Goal: Task Accomplishment & Management: Complete application form

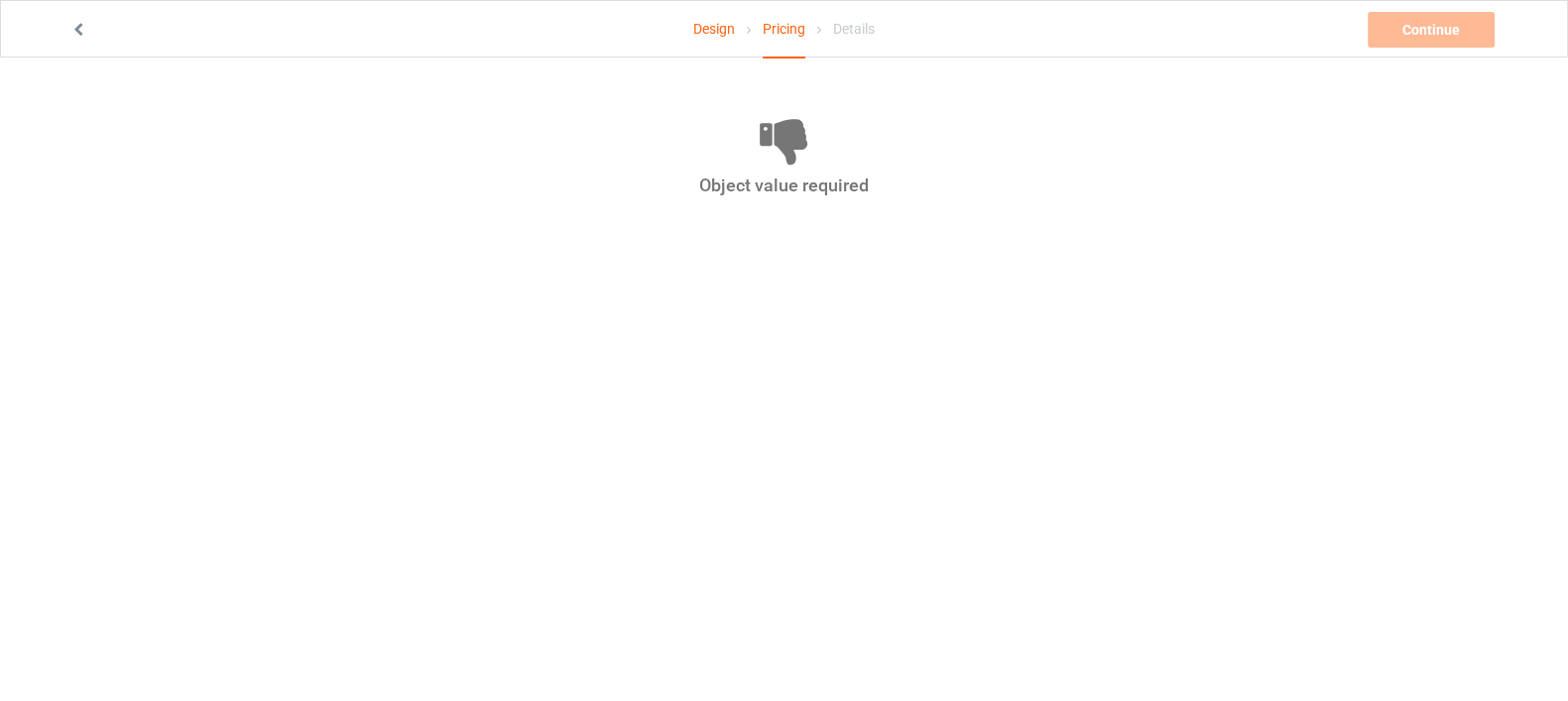
click at [72, 22] on icon at bounding box center [79, 27] width 17 height 14
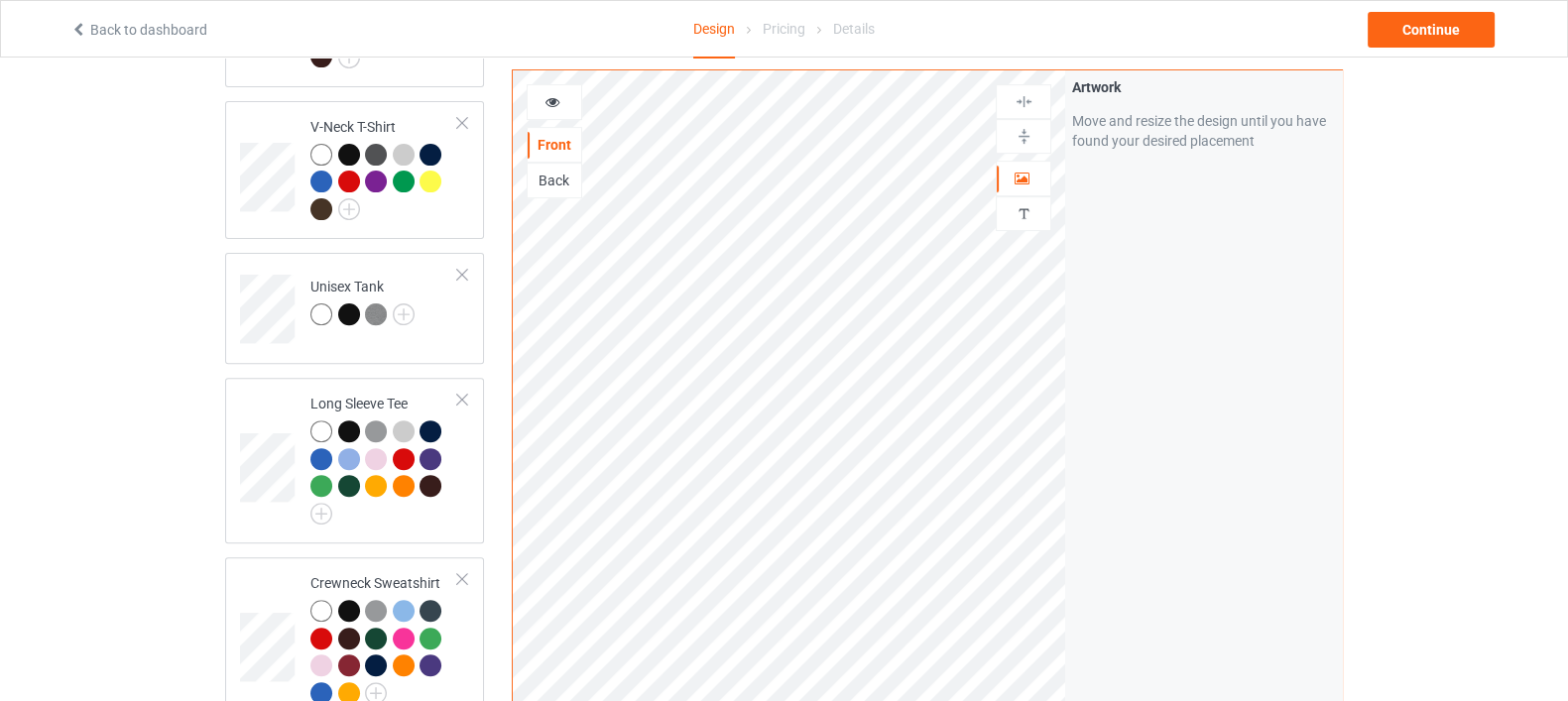
scroll to position [866, 0]
click at [445, 312] on td "Unisex Tank" at bounding box center [384, 301] width 169 height 83
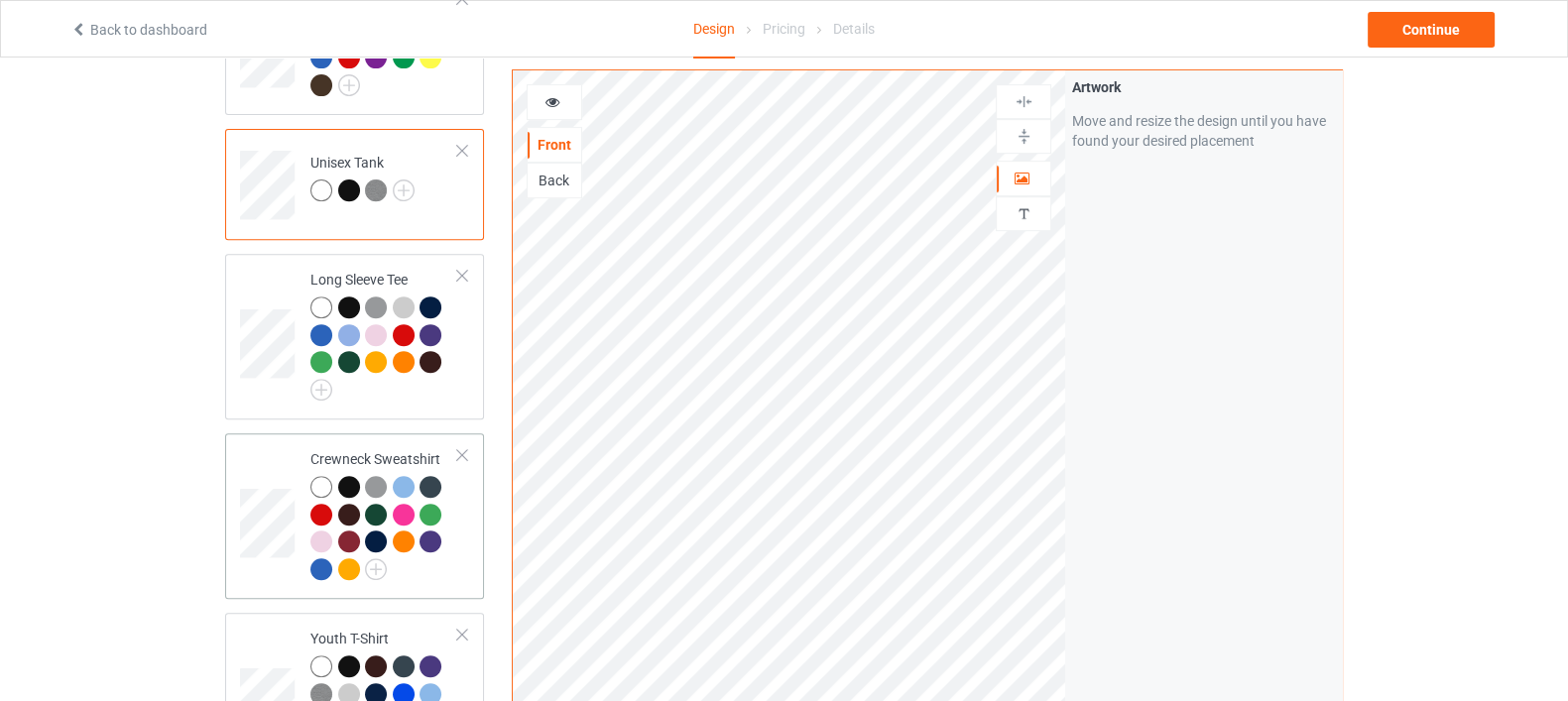
click at [461, 535] on td "Crewneck Sweatshirt" at bounding box center [384, 516] width 169 height 150
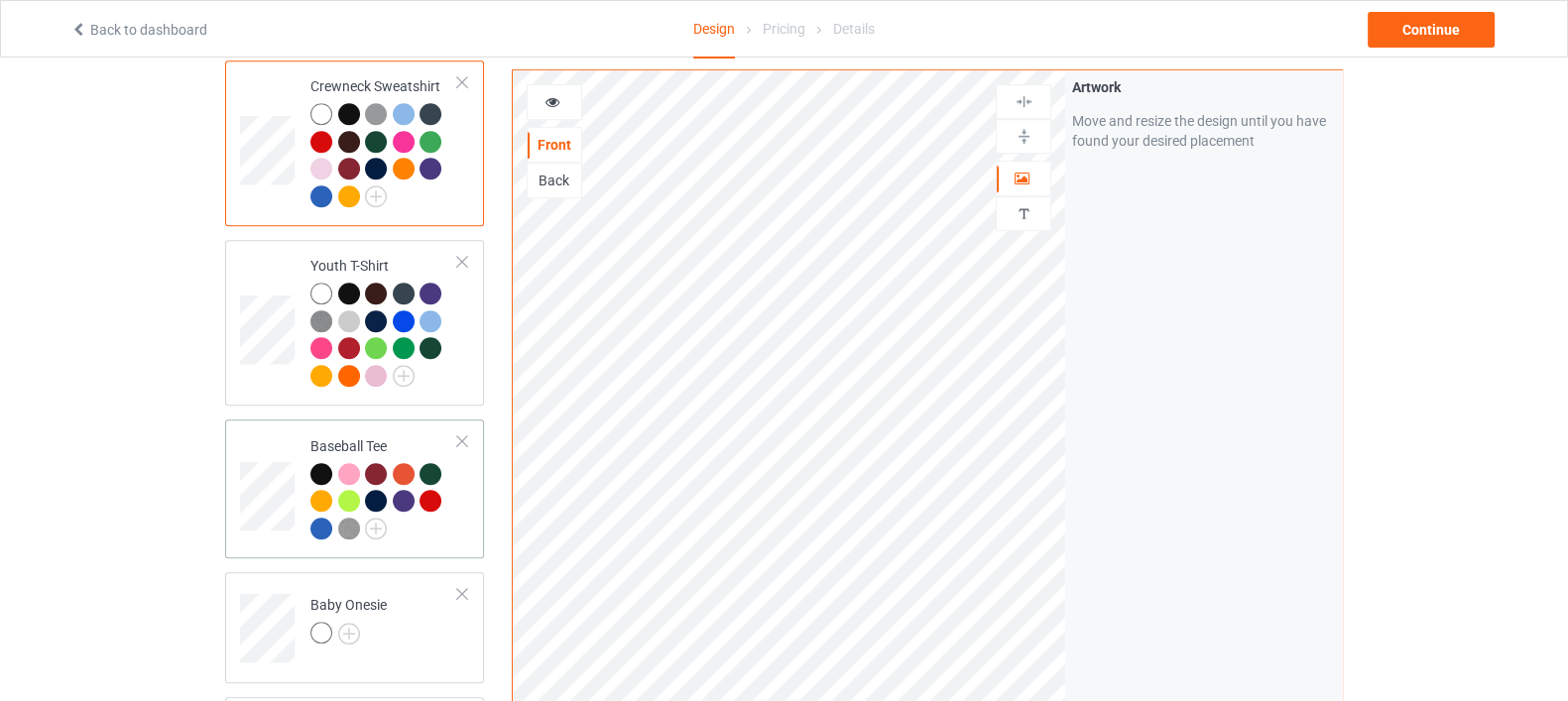
click at [460, 522] on td "Baseball Tee" at bounding box center [384, 489] width 169 height 123
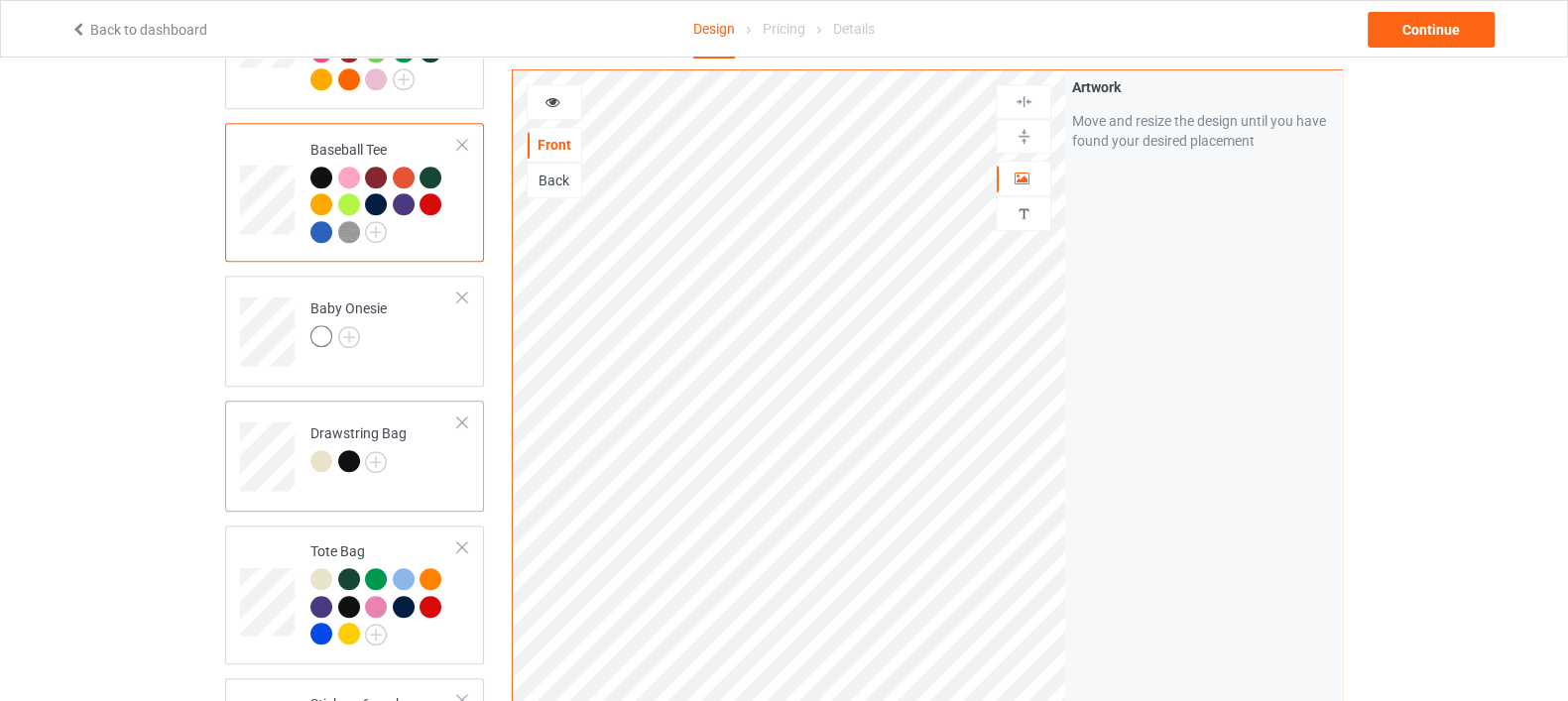
scroll to position [1734, 0]
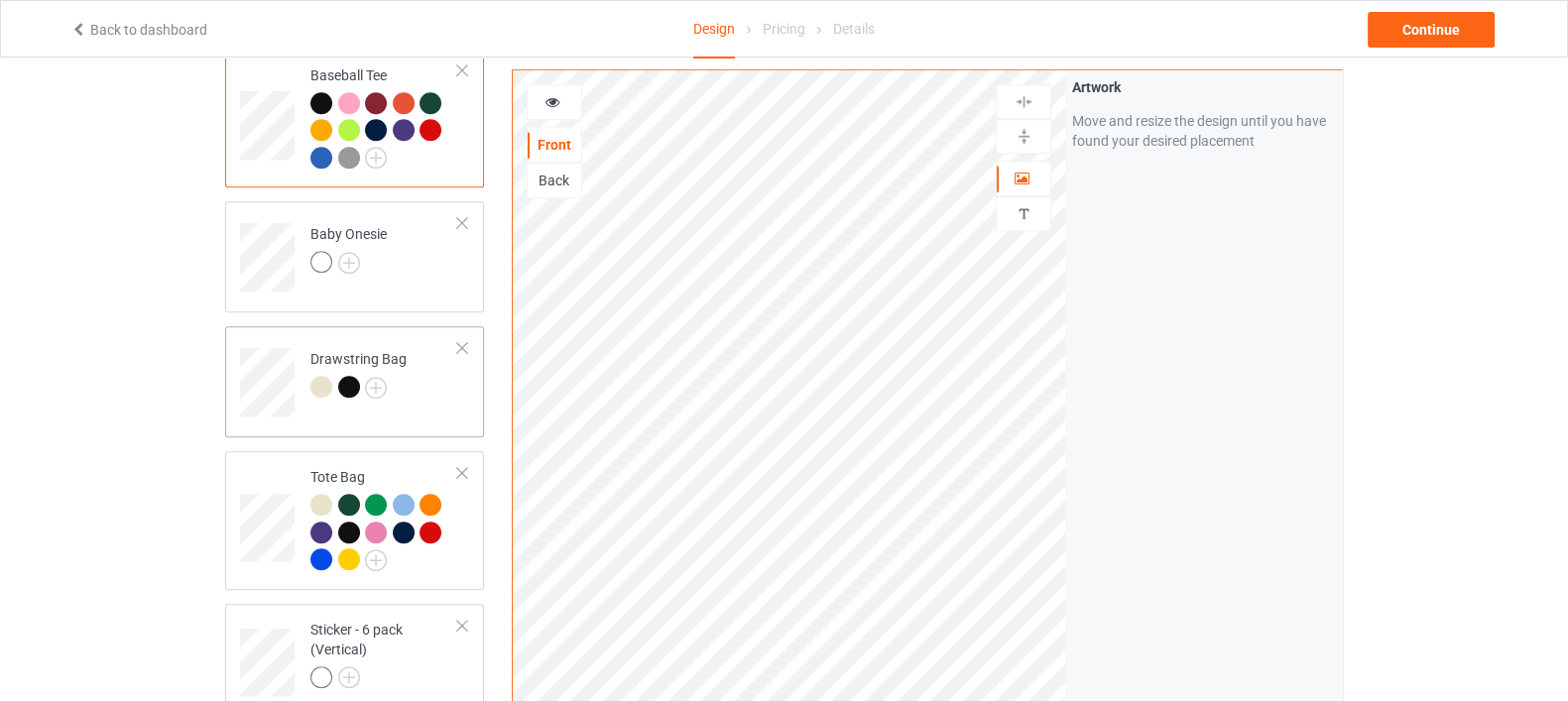
click at [437, 377] on td "Drawstring Bag" at bounding box center [384, 375] width 169 height 83
click at [1022, 101] on img at bounding box center [1024, 101] width 19 height 19
click at [1013, 131] on div at bounding box center [1024, 136] width 54 height 19
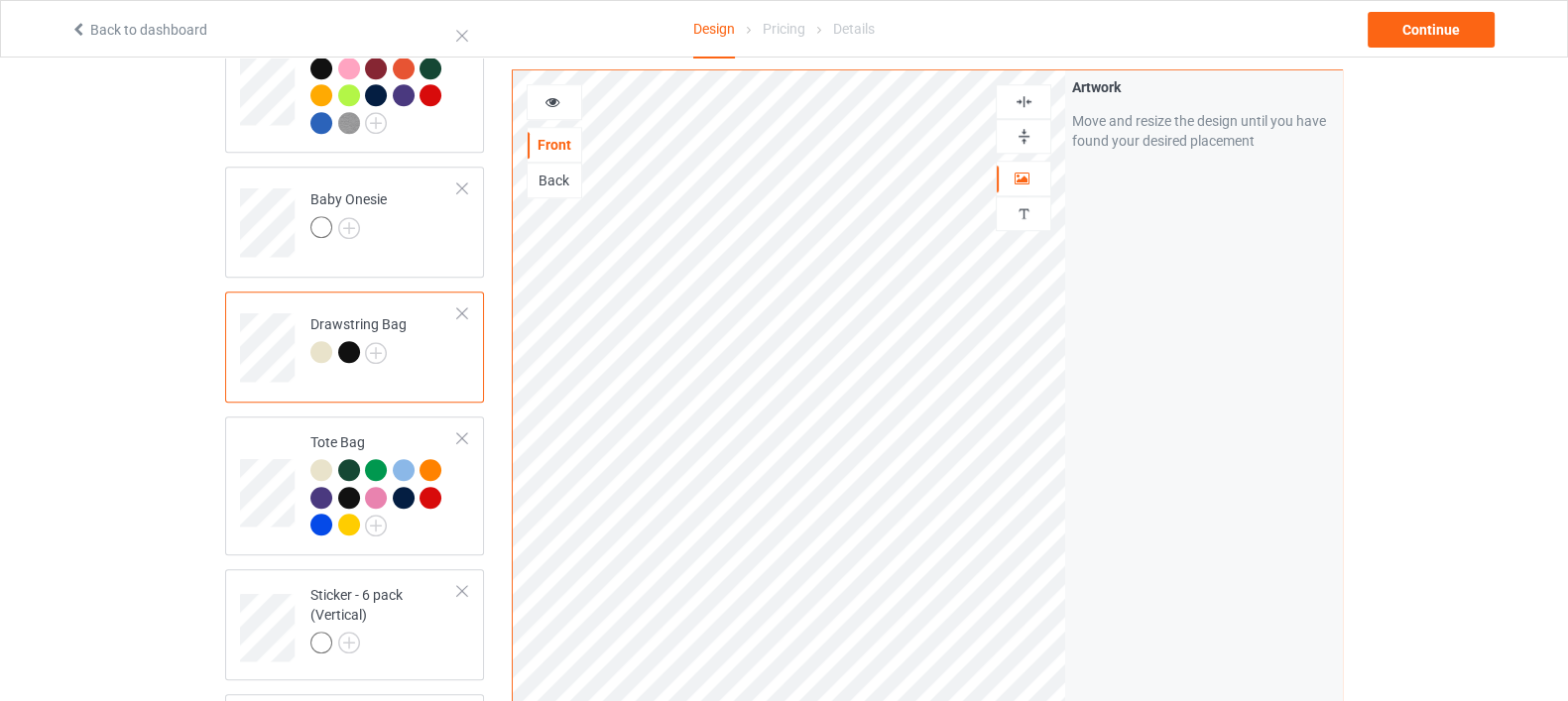
scroll to position [1857, 0]
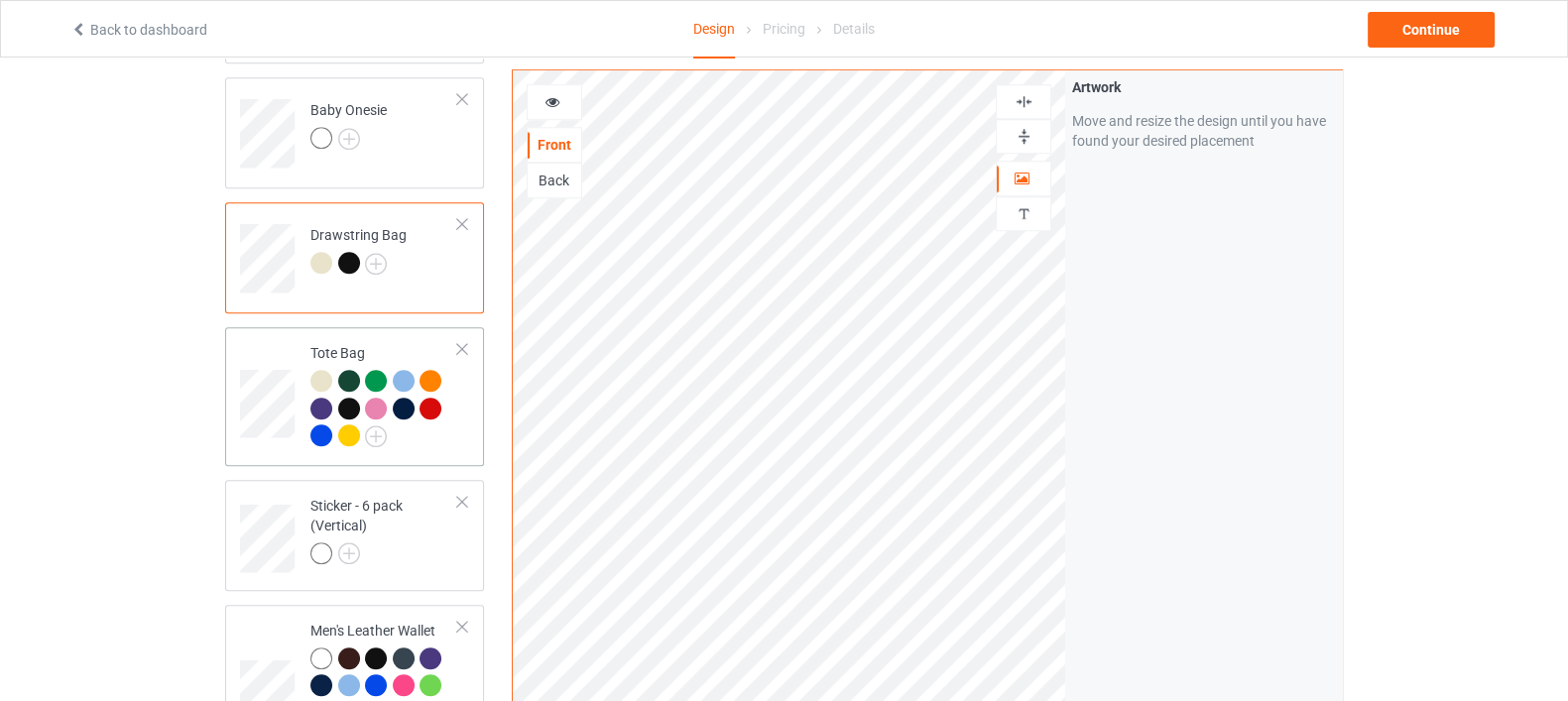
click at [462, 404] on td "Tote Bag" at bounding box center [384, 397] width 169 height 123
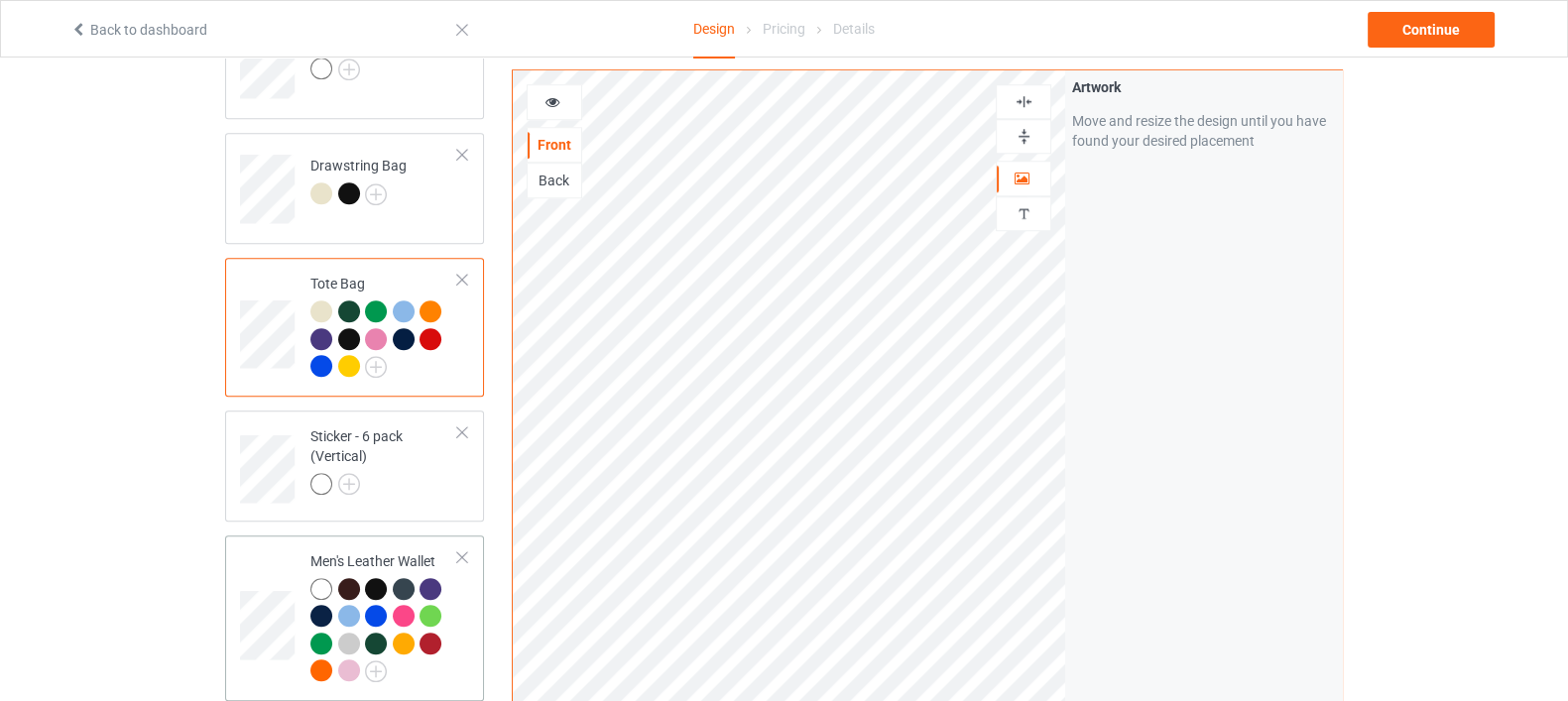
scroll to position [1982, 0]
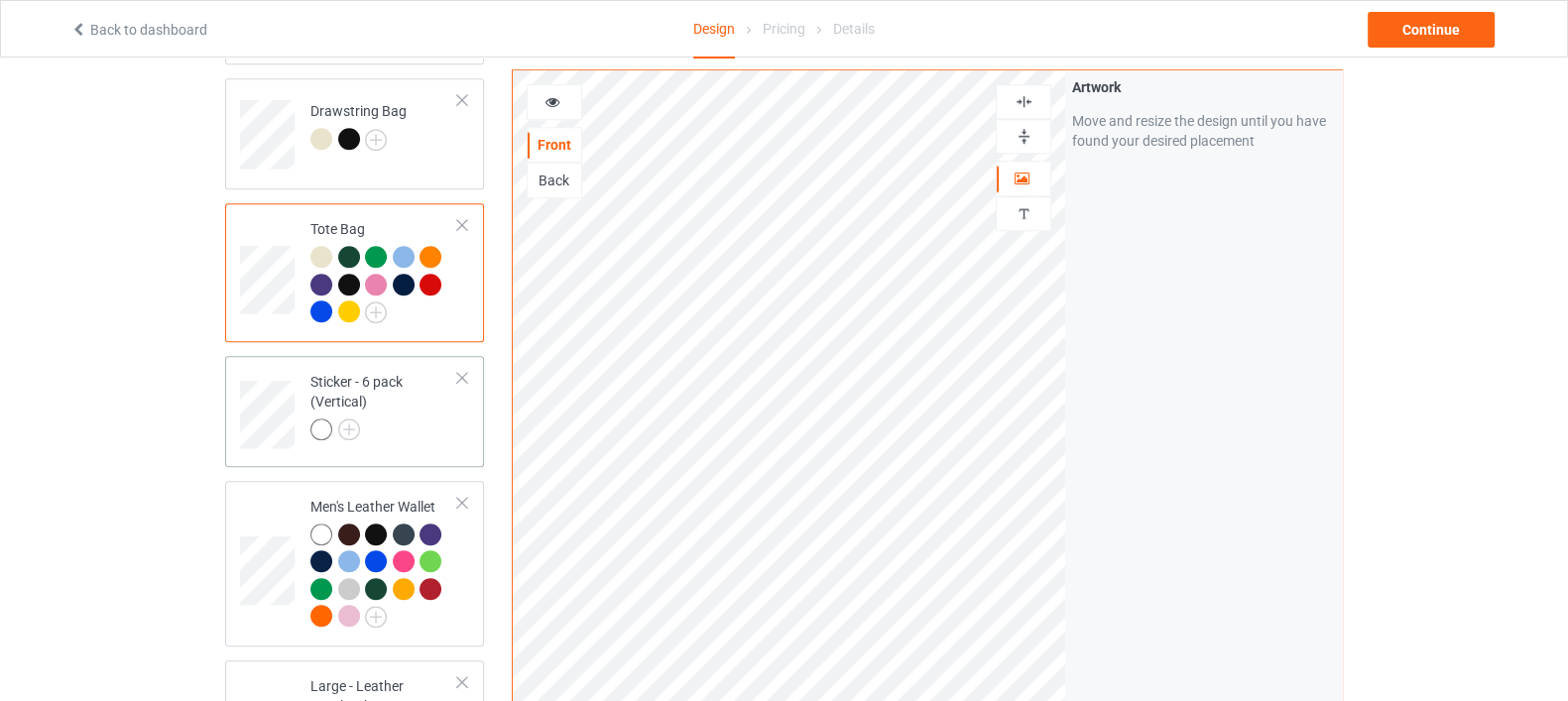
click at [394, 421] on td "Sticker - 6 pack (Vertical)" at bounding box center [384, 408] width 169 height 88
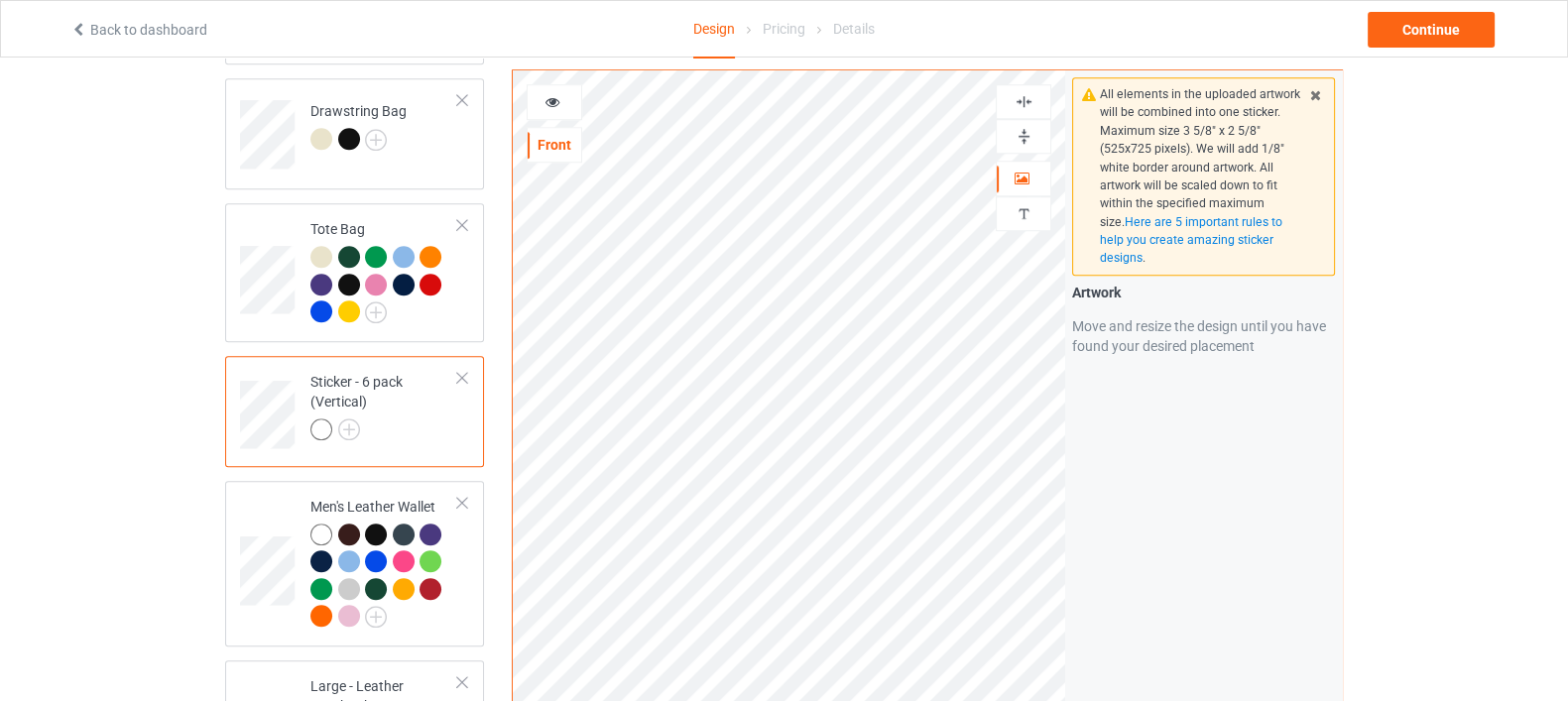
click at [1034, 92] on div at bounding box center [1024, 101] width 54 height 19
click at [1027, 138] on img at bounding box center [1024, 136] width 19 height 19
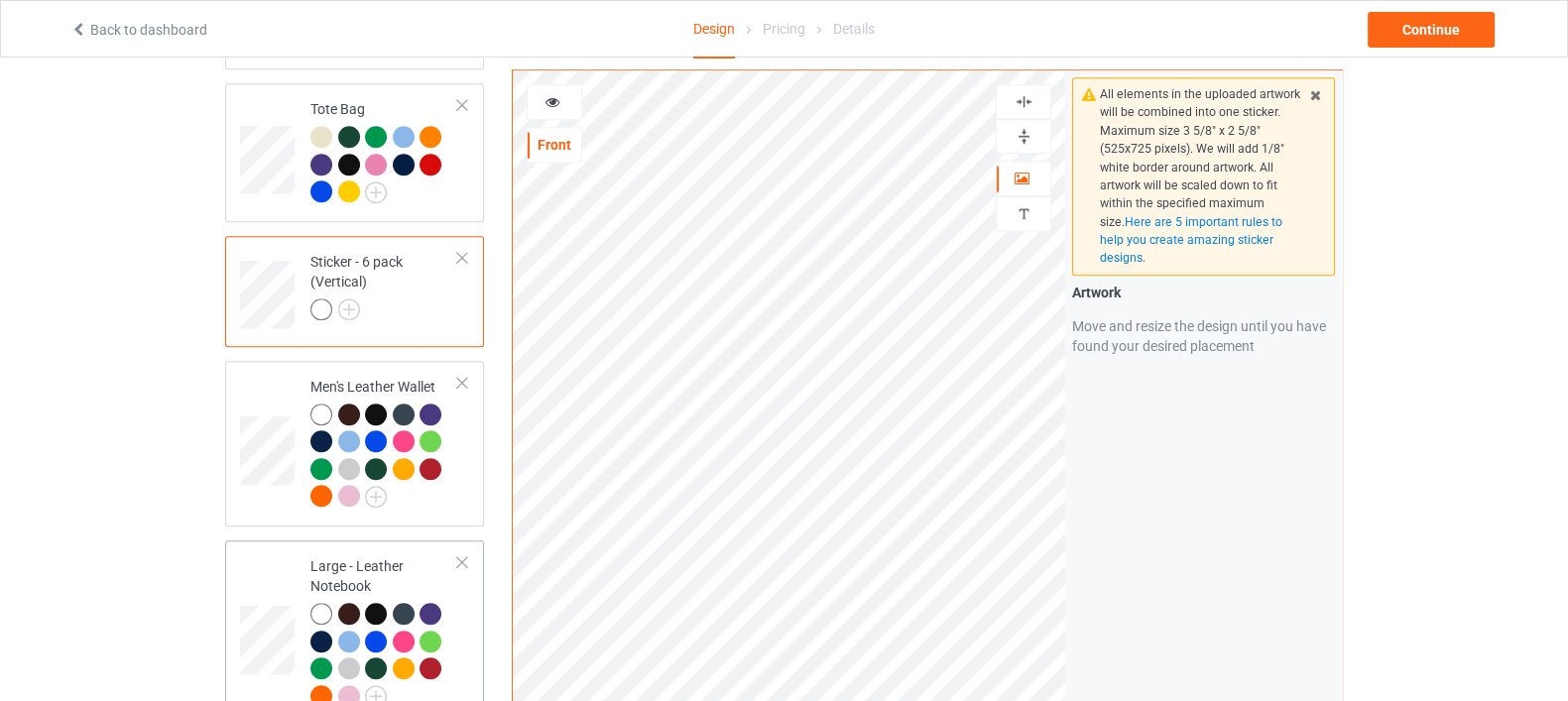
scroll to position [2230, 0]
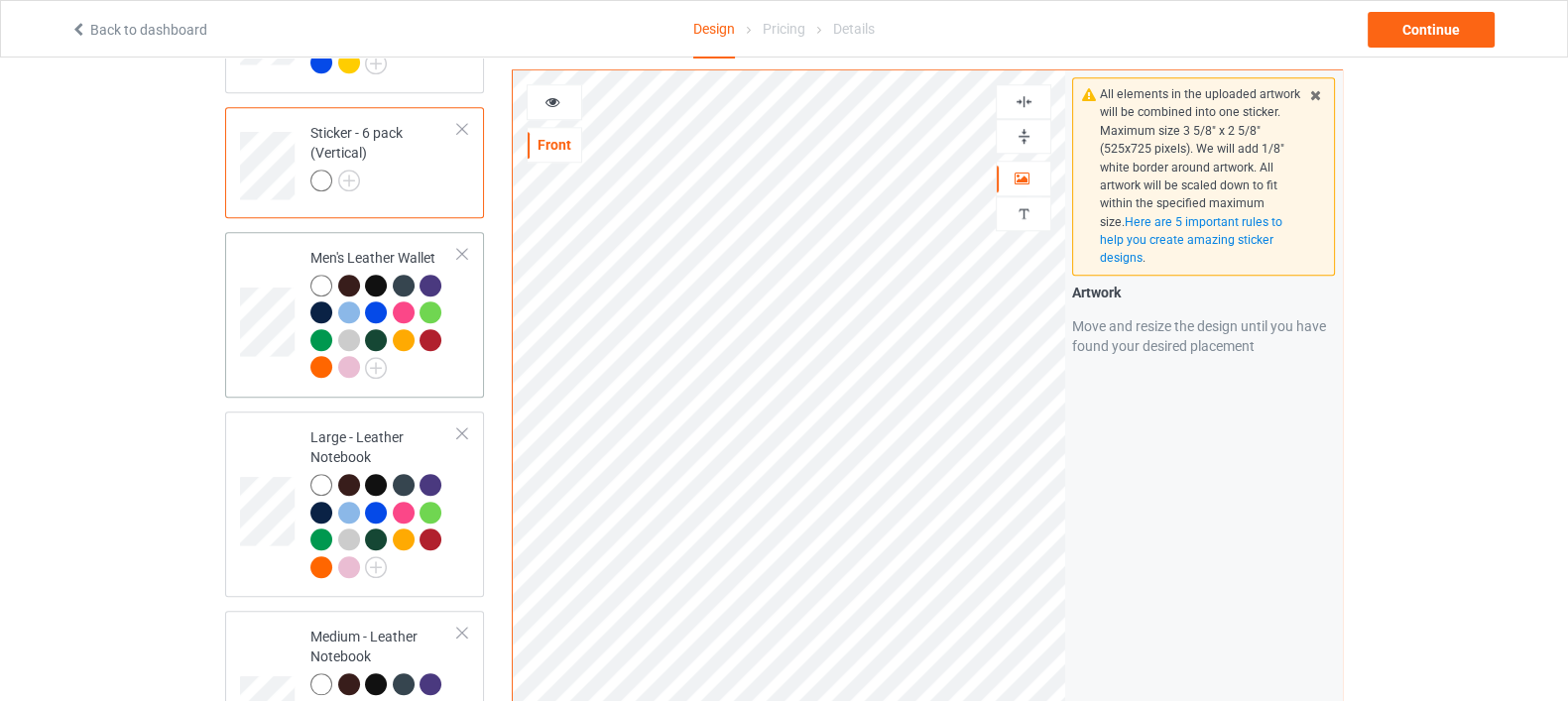
click at [454, 356] on div at bounding box center [384, 329] width 148 height 109
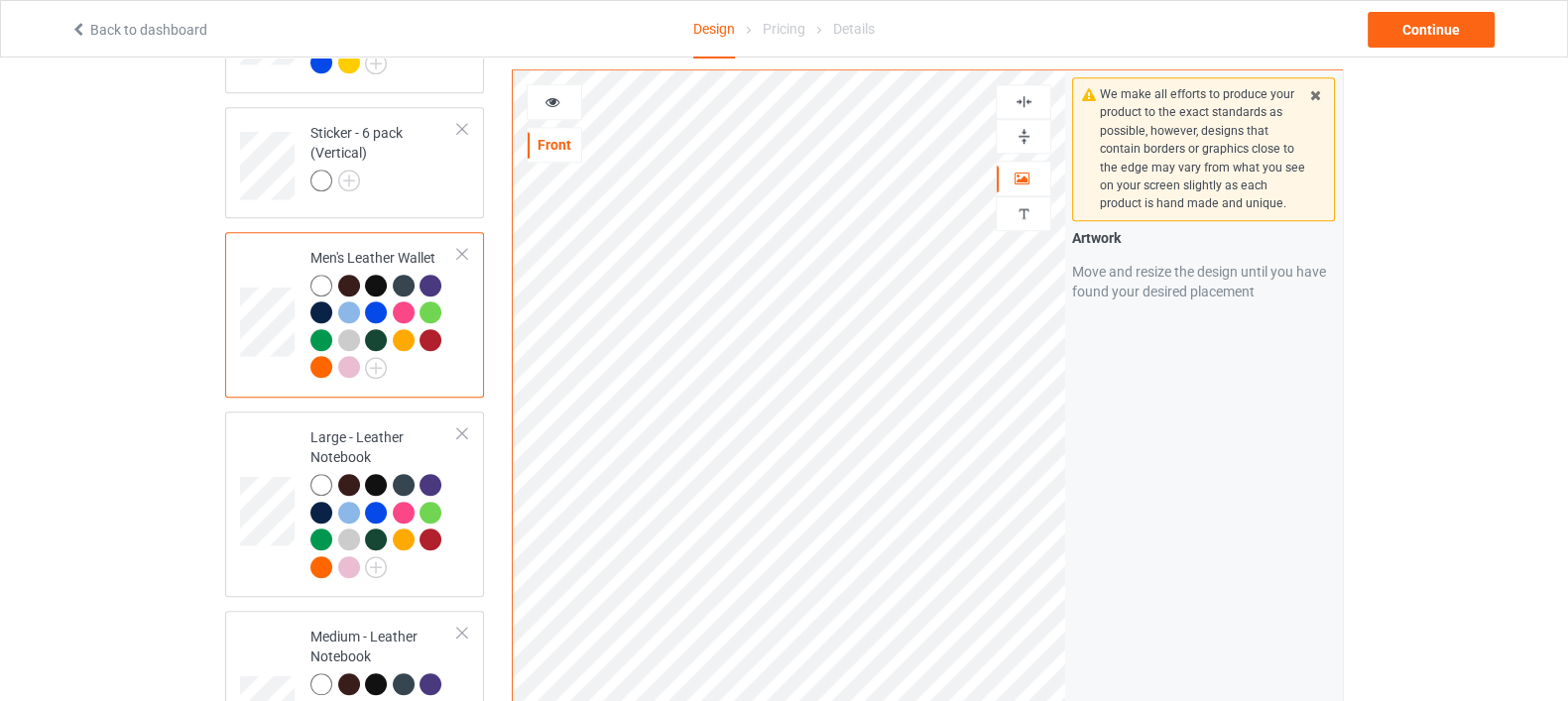
click at [1027, 141] on img at bounding box center [1024, 136] width 19 height 19
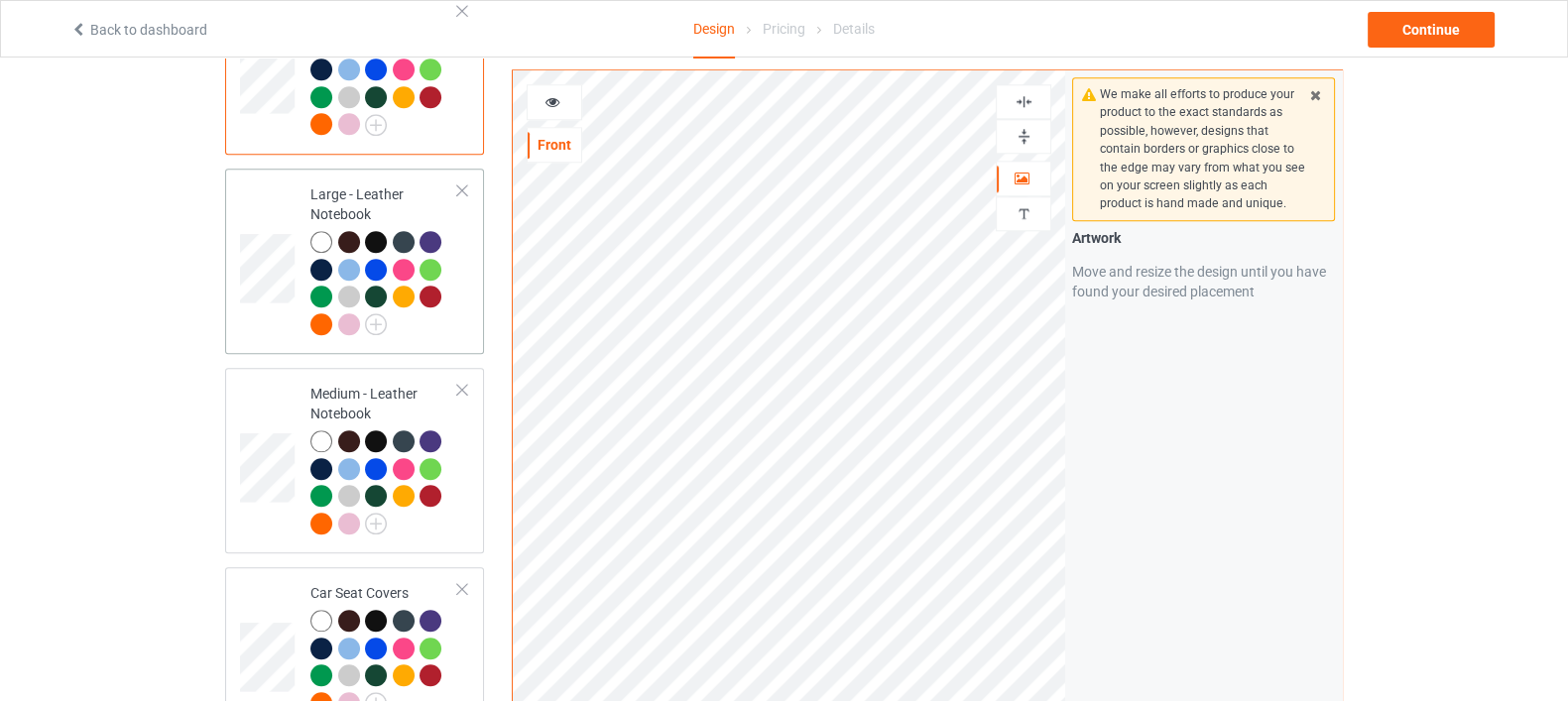
scroll to position [2478, 0]
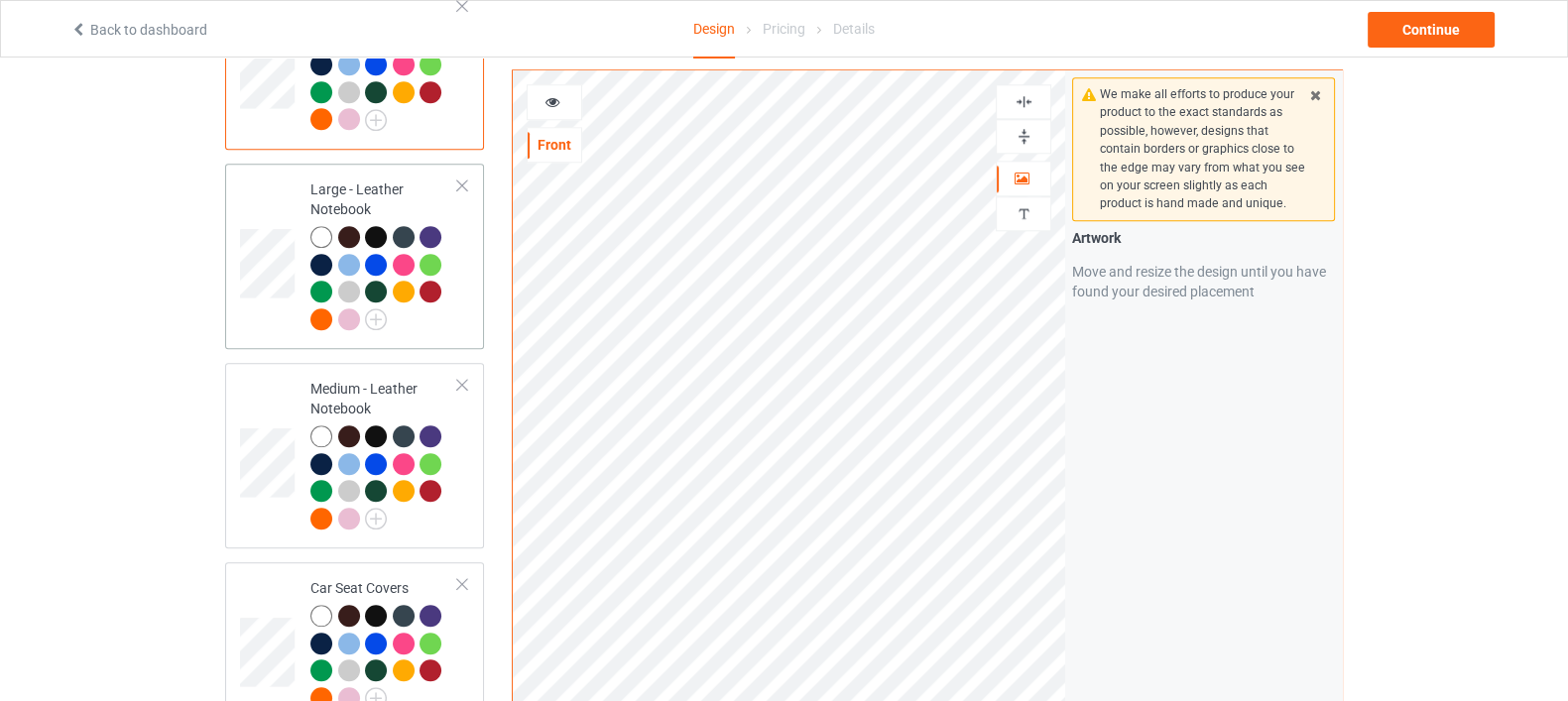
click at [452, 290] on div at bounding box center [384, 280] width 148 height 109
click at [1022, 135] on img at bounding box center [1024, 136] width 19 height 19
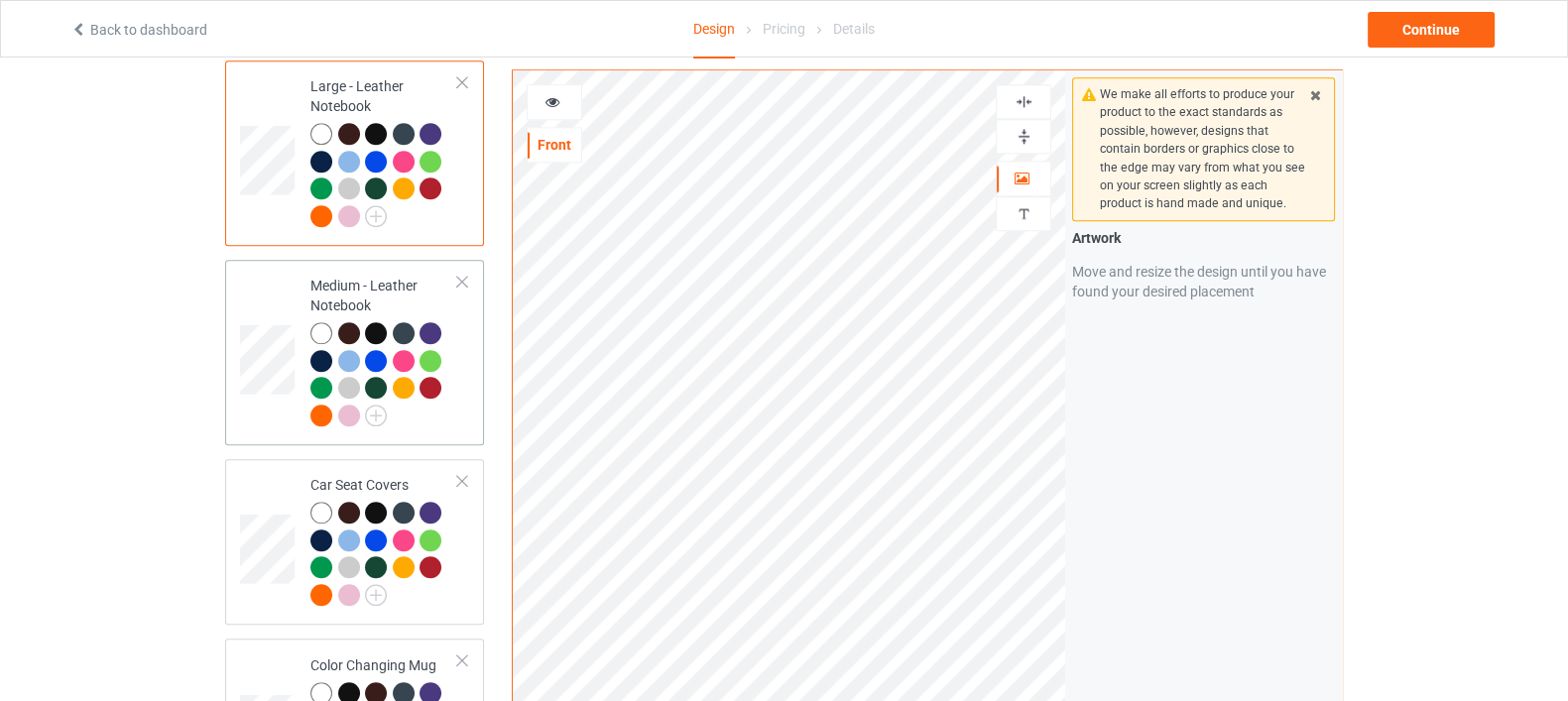
scroll to position [2726, 0]
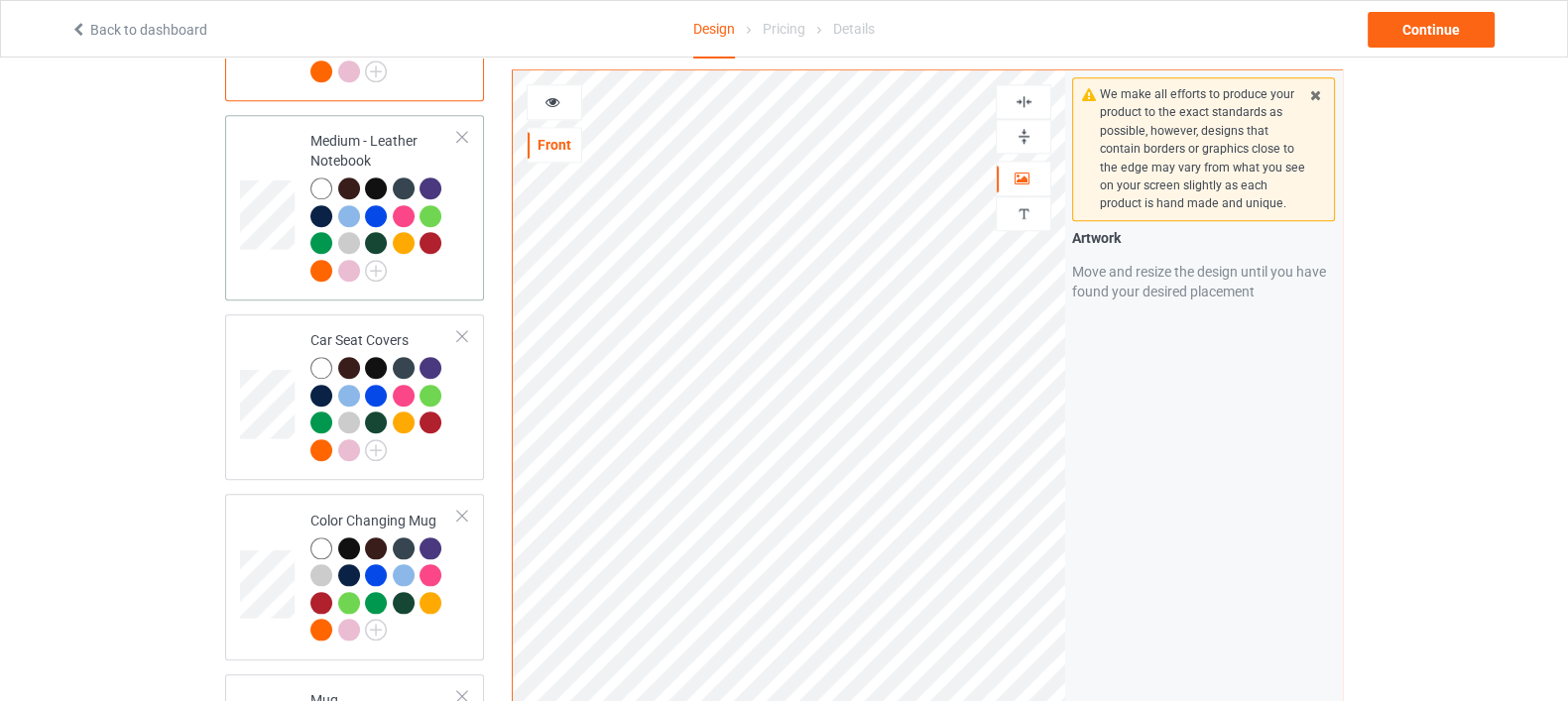
click at [412, 262] on td "Medium - Leather Notebook" at bounding box center [384, 208] width 169 height 169
click at [1038, 137] on div at bounding box center [1024, 136] width 54 height 19
click at [1021, 140] on img at bounding box center [1024, 136] width 19 height 19
click at [1027, 146] on div at bounding box center [1024, 136] width 56 height 35
click at [1026, 143] on img at bounding box center [1024, 136] width 19 height 19
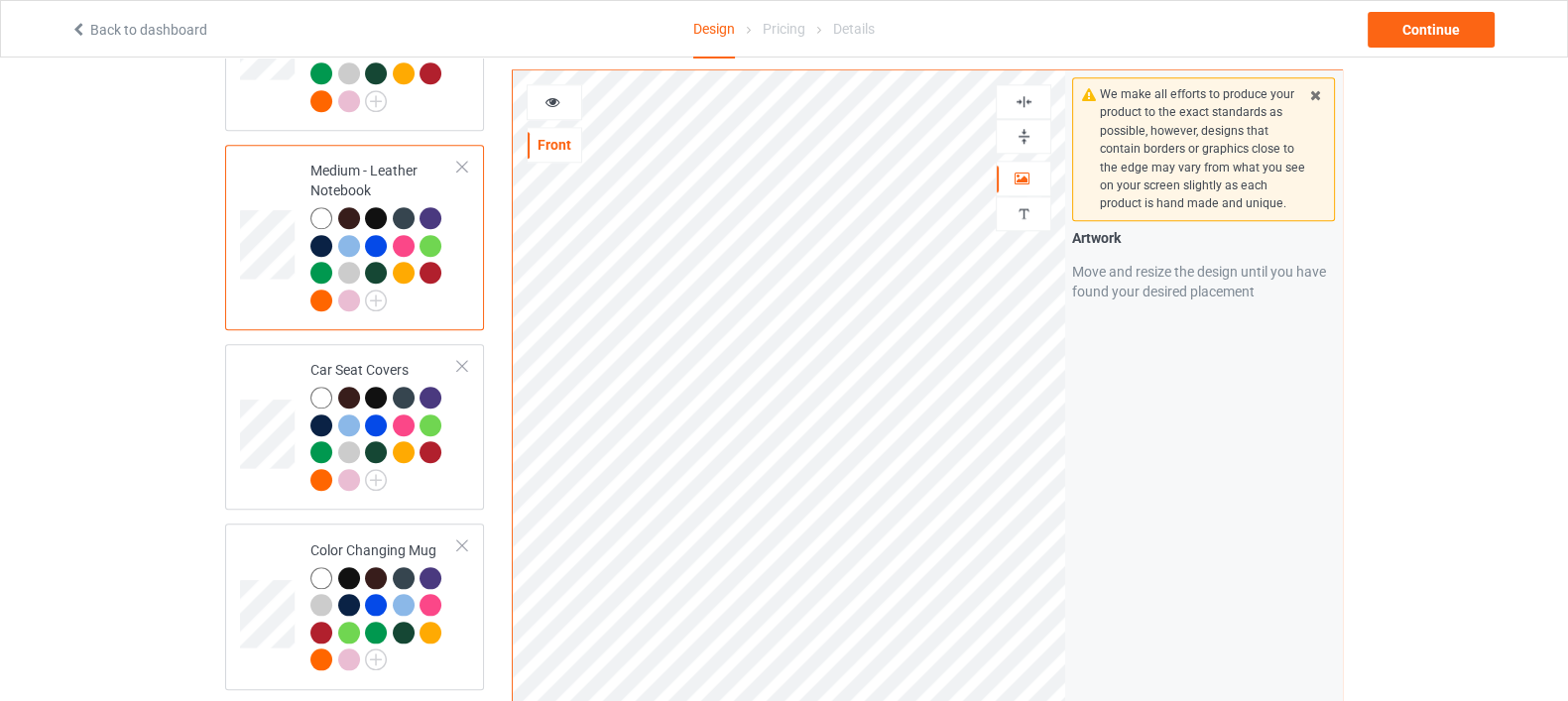
scroll to position [2602, 0]
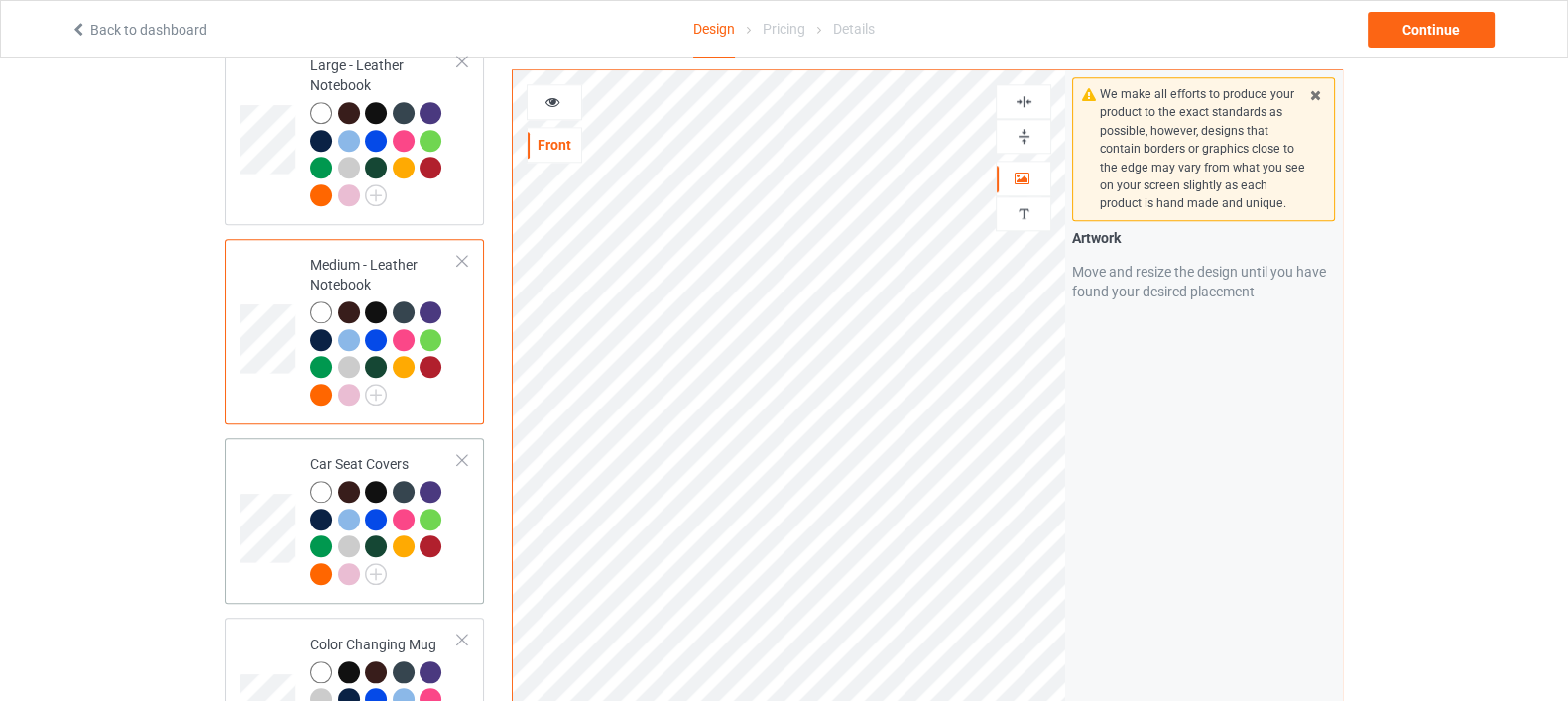
click at [453, 558] on div at bounding box center [384, 536] width 148 height 109
click at [1029, 104] on img at bounding box center [1024, 101] width 19 height 19
click at [1017, 105] on img at bounding box center [1024, 101] width 19 height 19
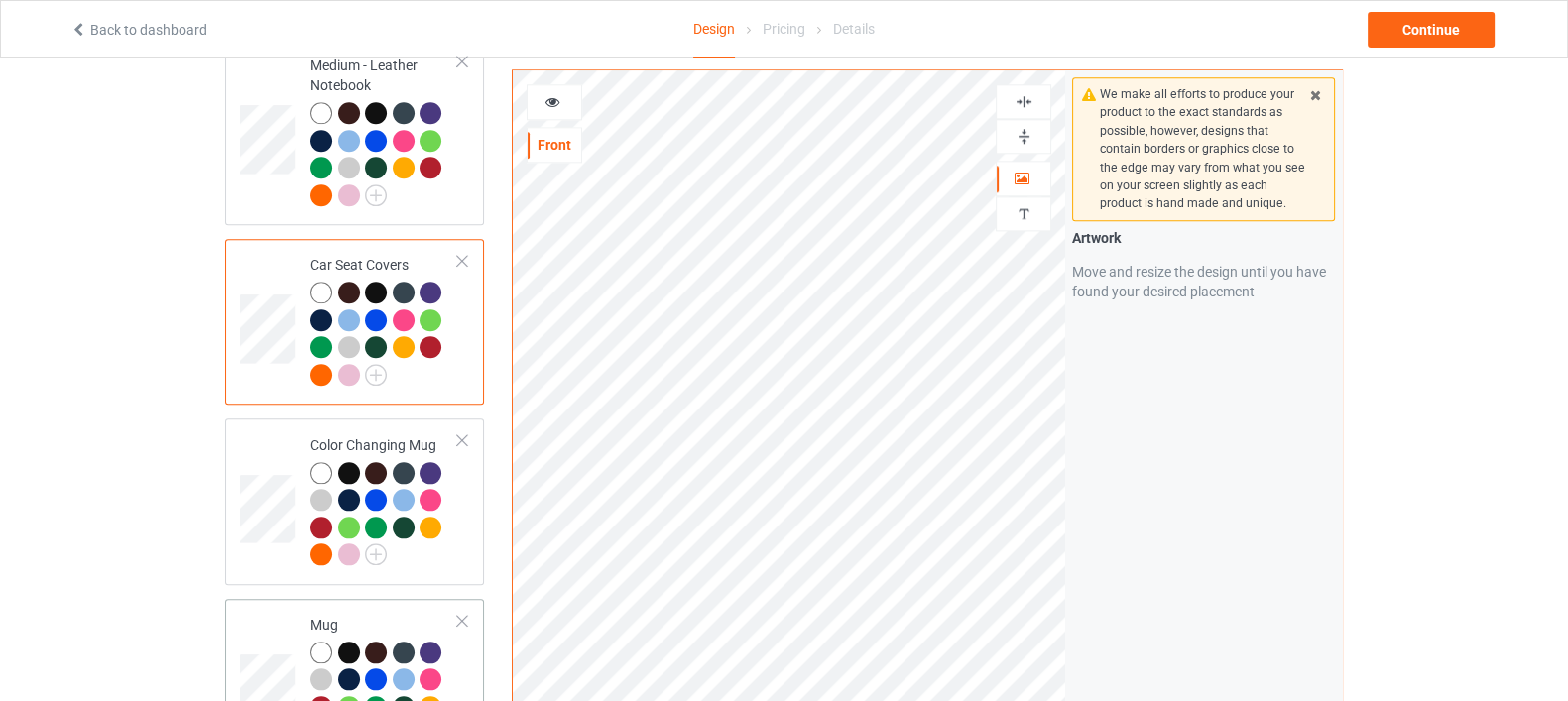
scroll to position [2850, 0]
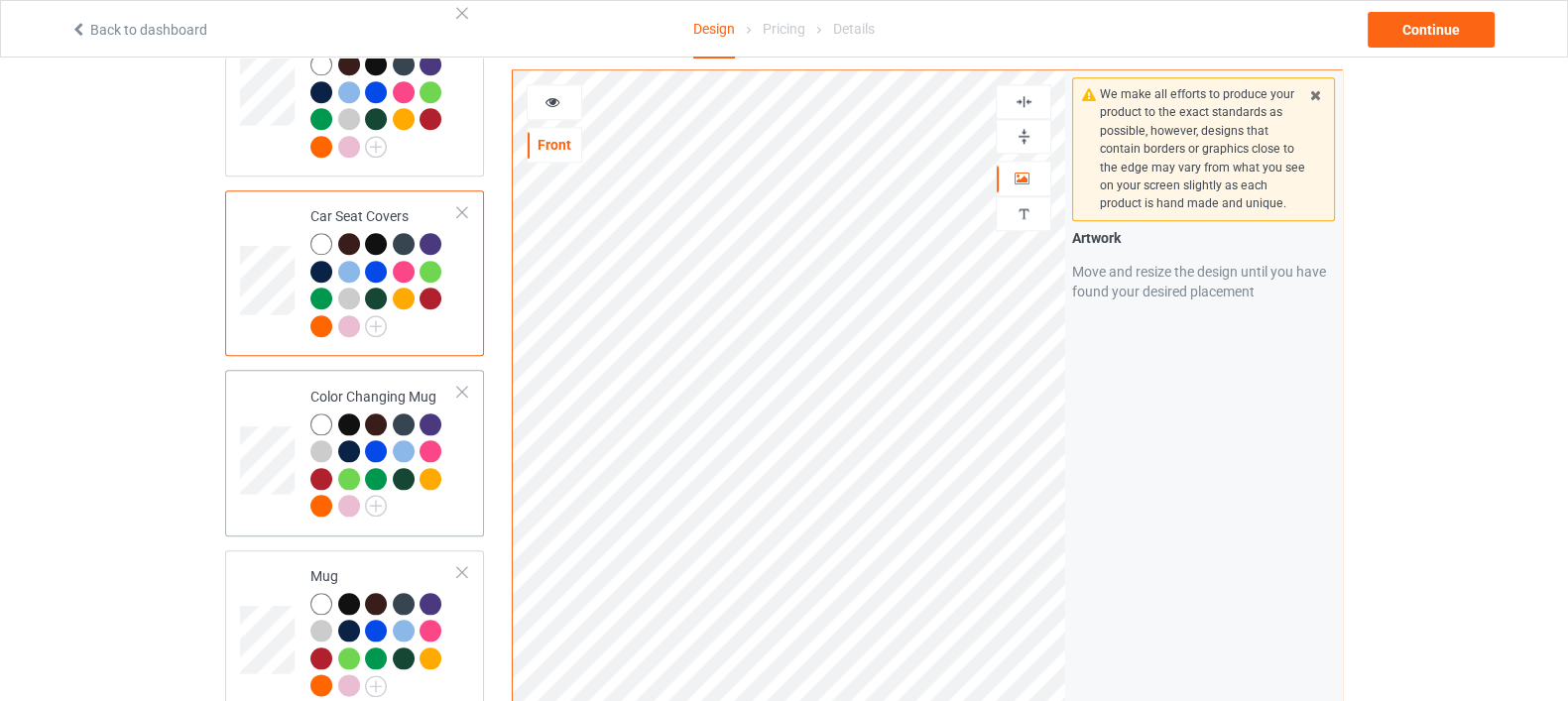
click at [454, 473] on div at bounding box center [384, 468] width 148 height 109
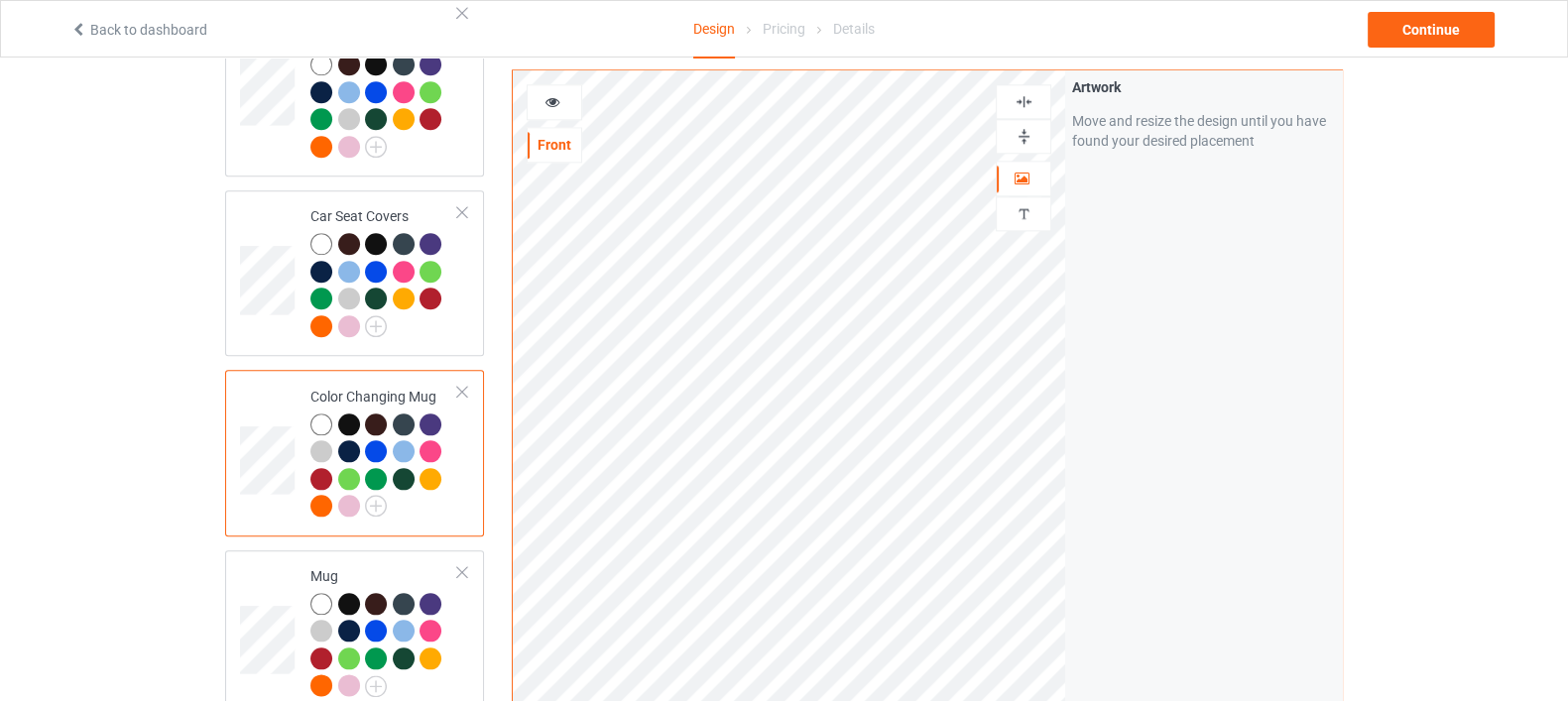
click at [1023, 136] on img at bounding box center [1024, 136] width 19 height 19
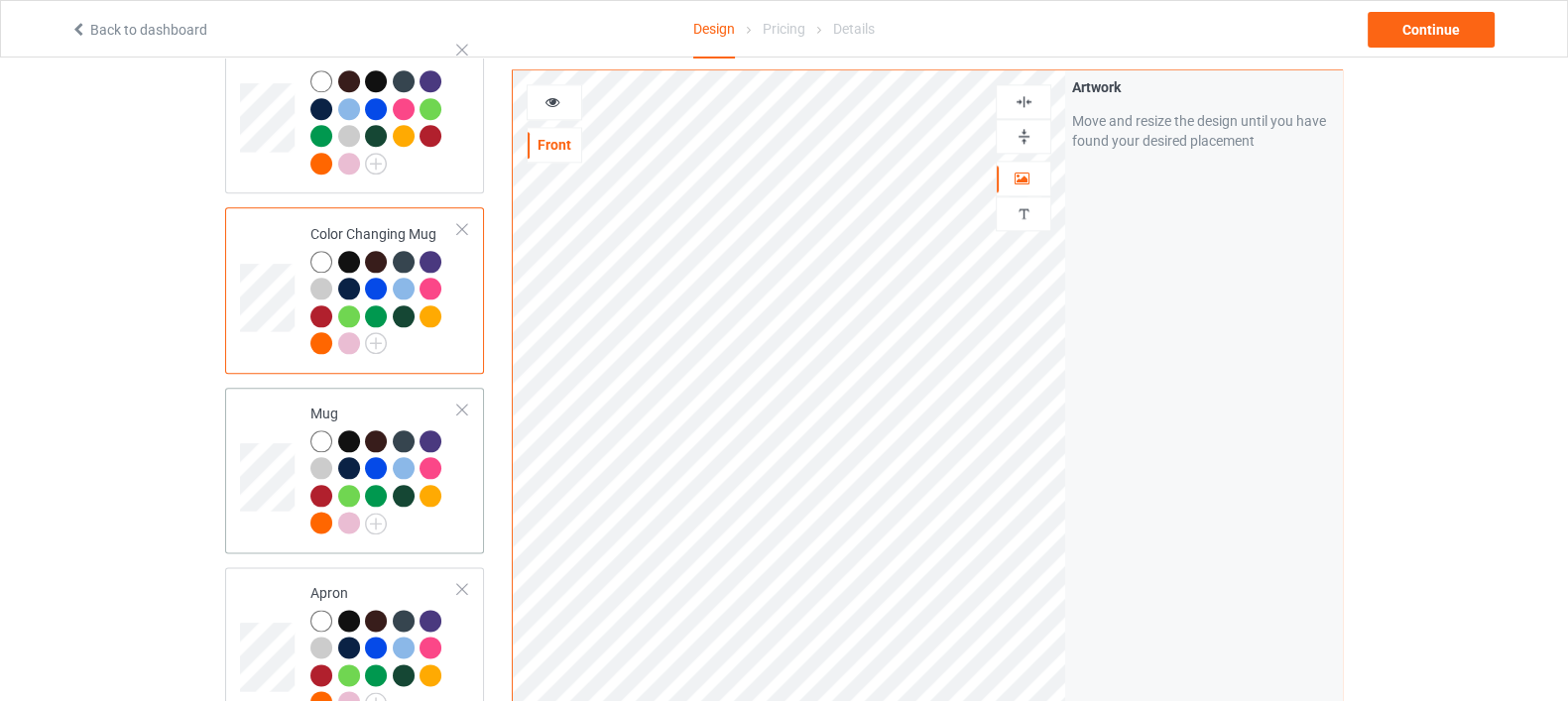
scroll to position [3097, 0]
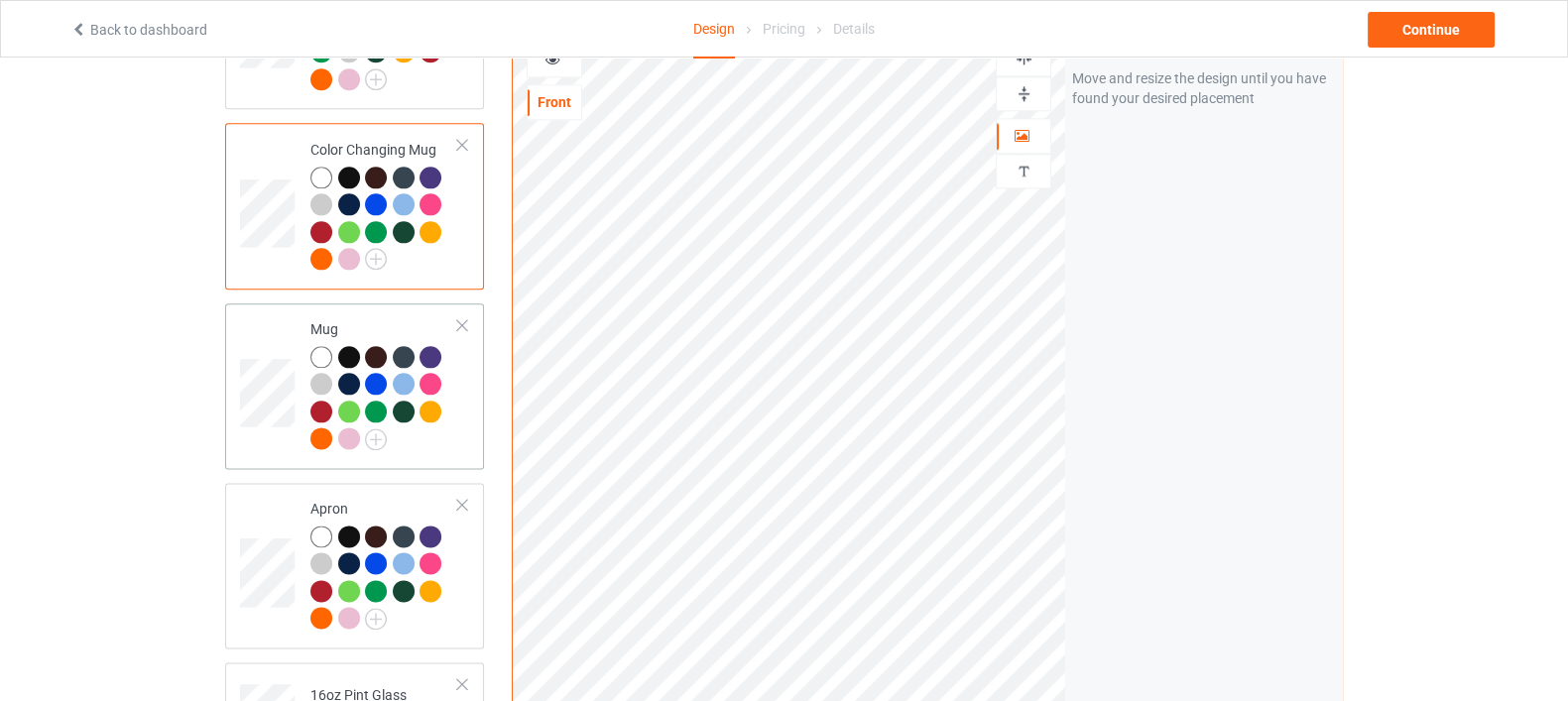
click at [425, 430] on td "Mug" at bounding box center [384, 386] width 169 height 150
click at [419, 586] on div at bounding box center [384, 580] width 148 height 109
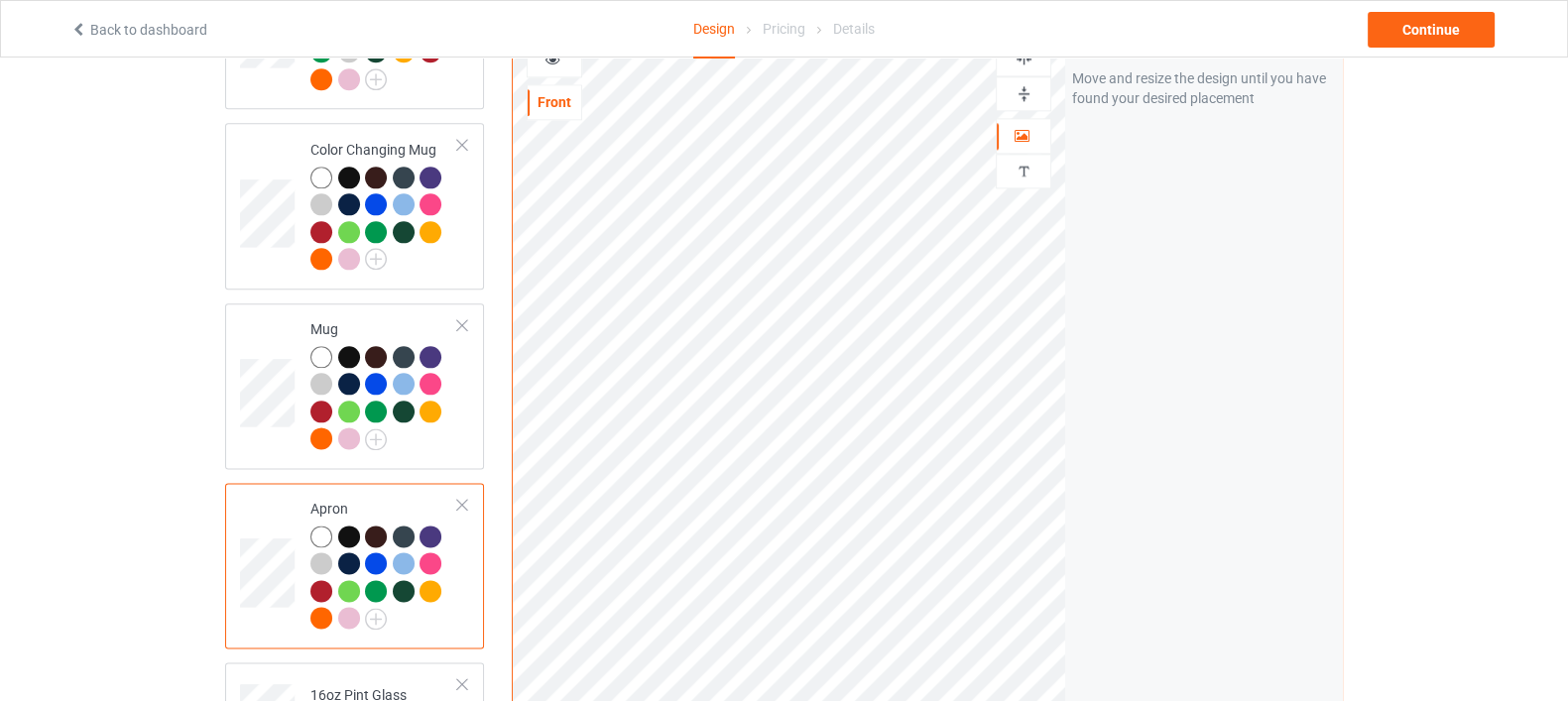
scroll to position [2974, 0]
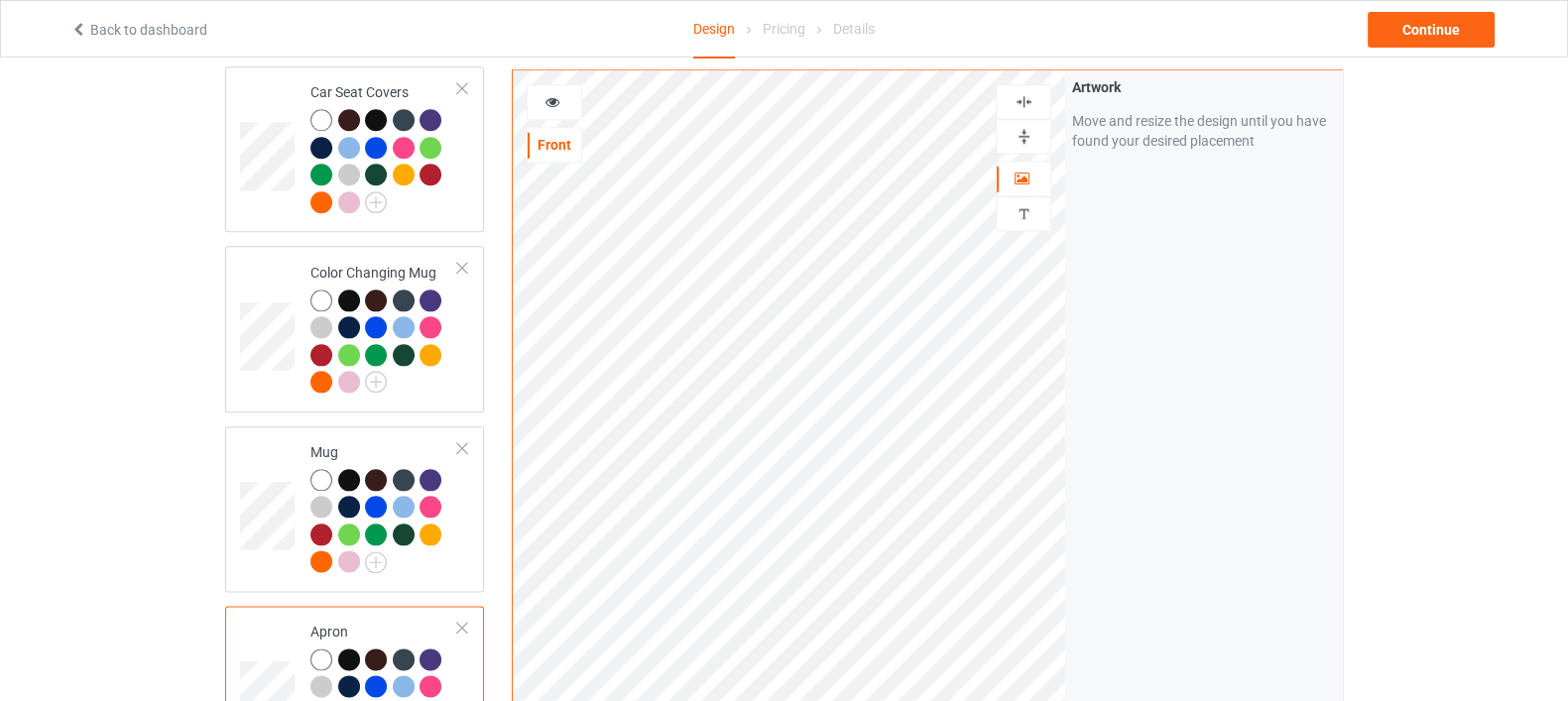
click at [1029, 99] on img at bounding box center [1024, 101] width 19 height 19
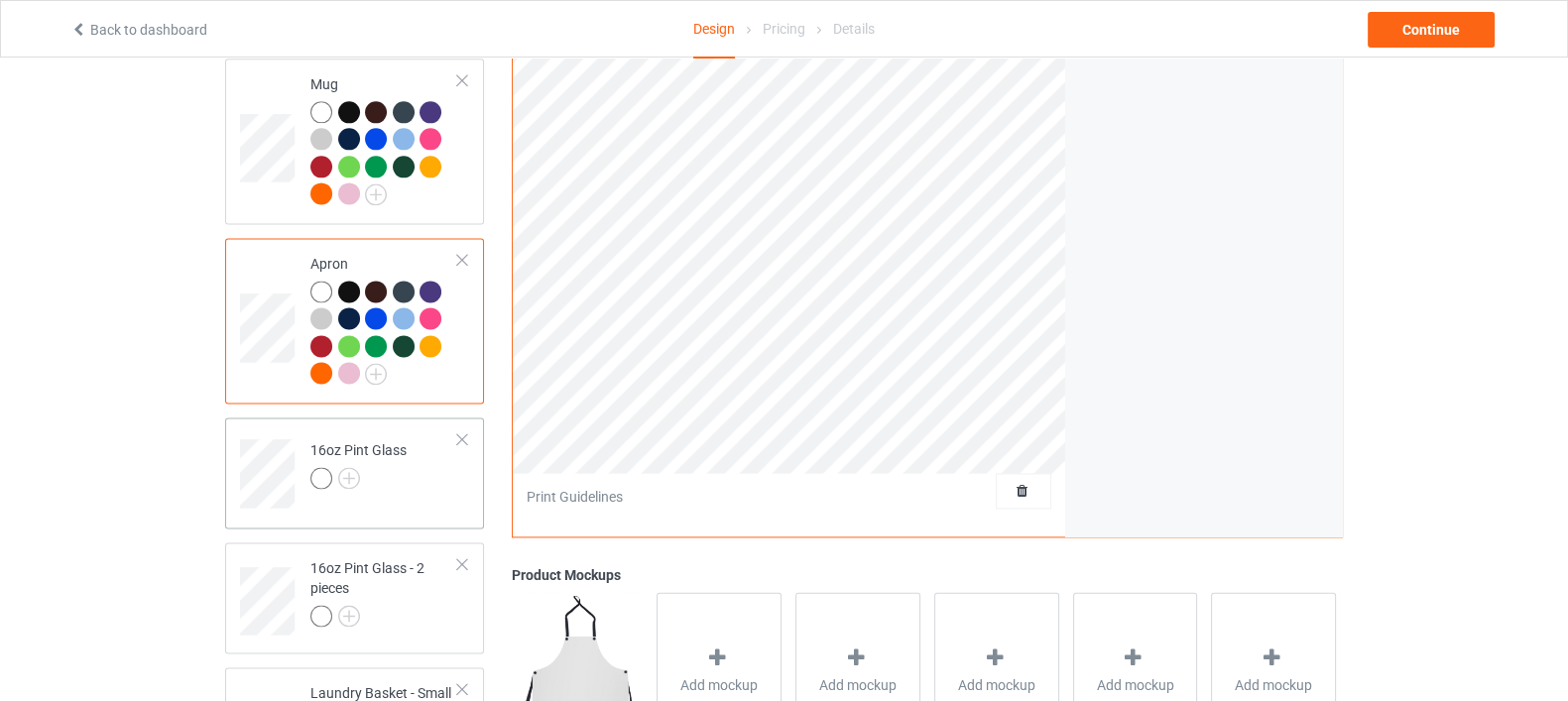
scroll to position [3345, 0]
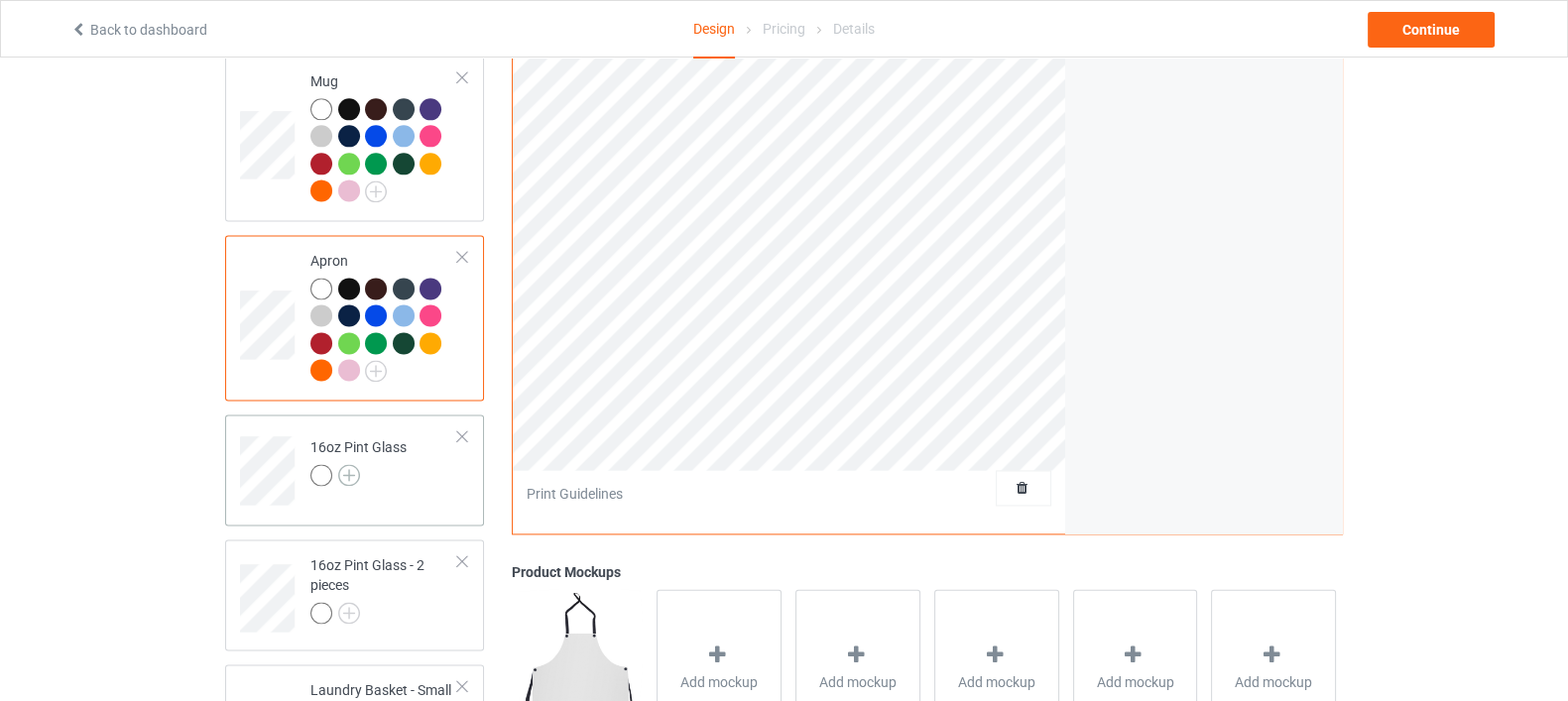
click at [356, 464] on img at bounding box center [349, 475] width 22 height 22
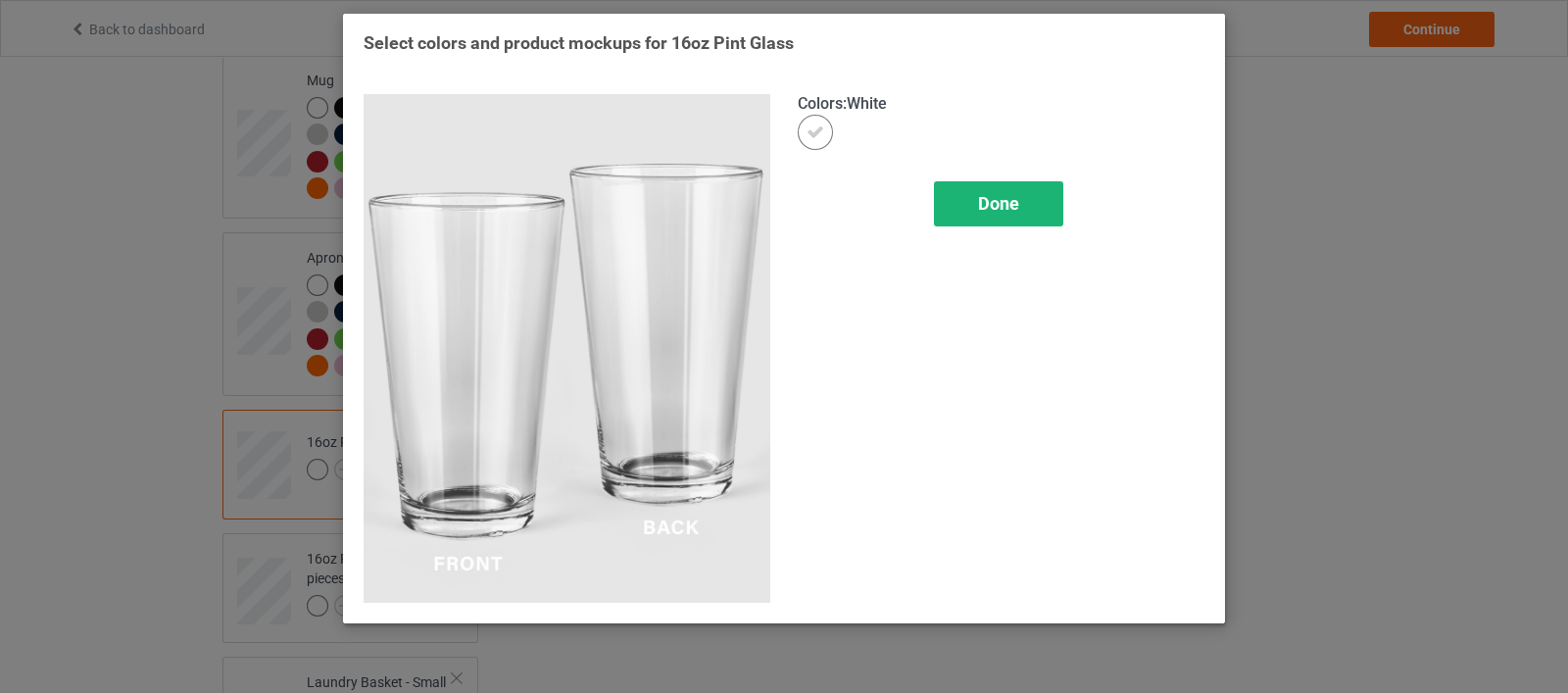
click at [1016, 206] on span "Done" at bounding box center [999, 202] width 41 height 21
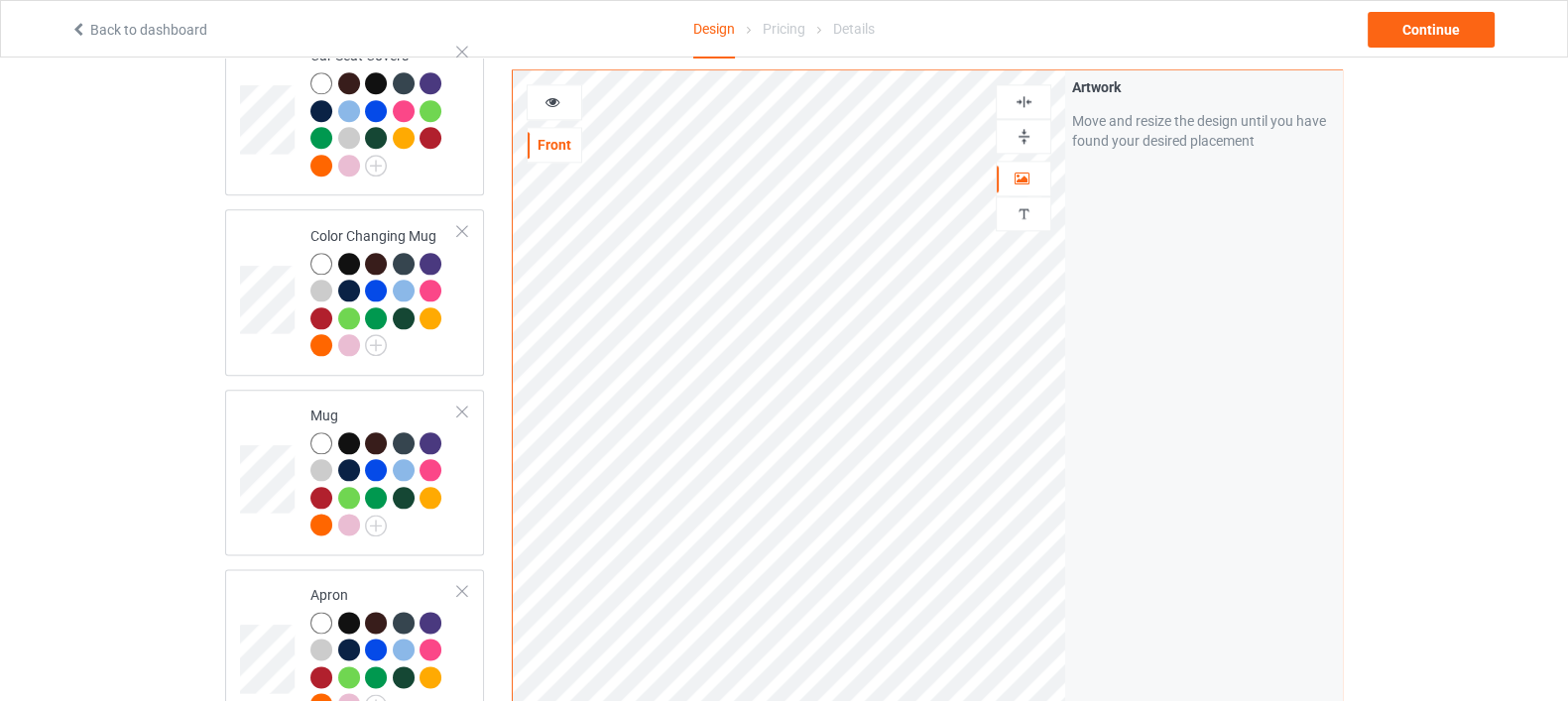
scroll to position [2974, 0]
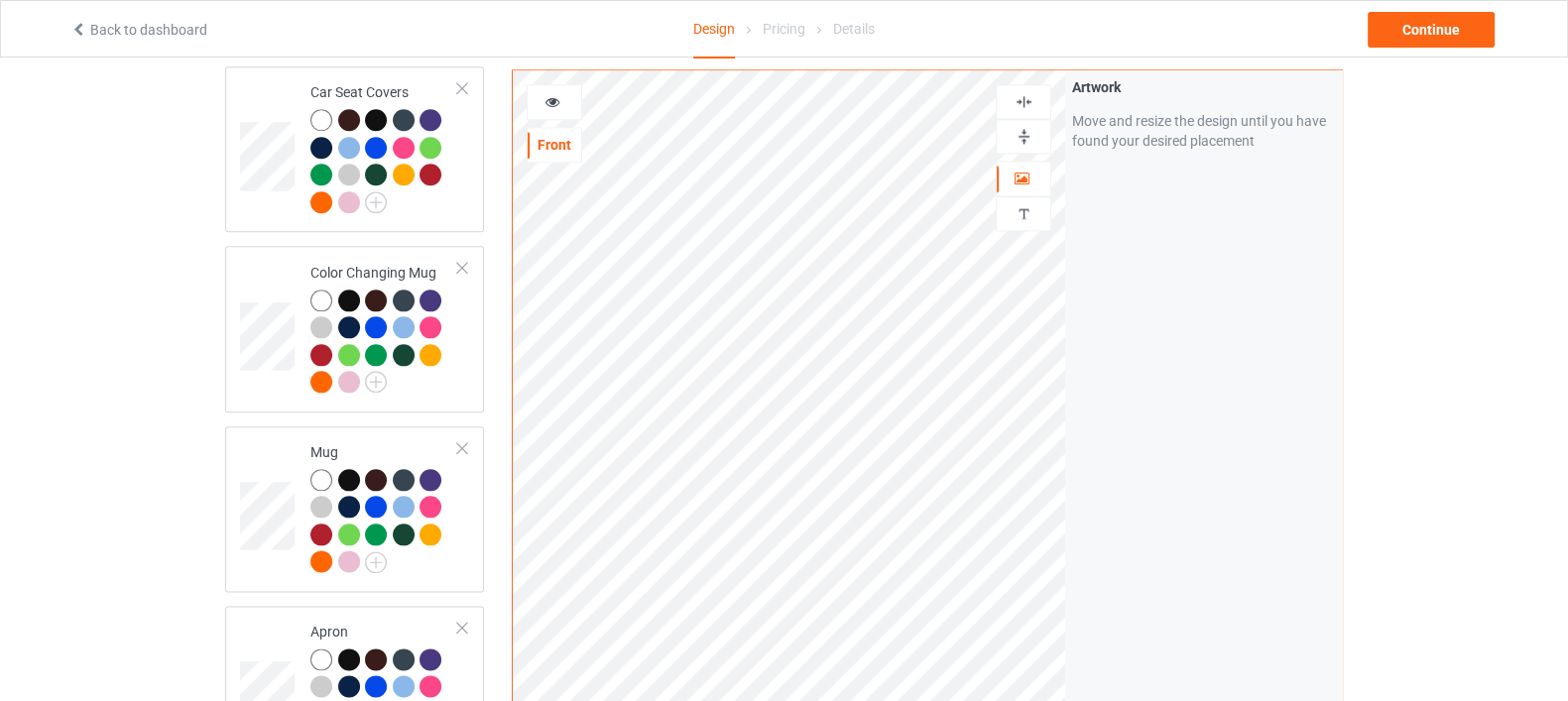
click at [1019, 127] on img at bounding box center [1024, 136] width 19 height 19
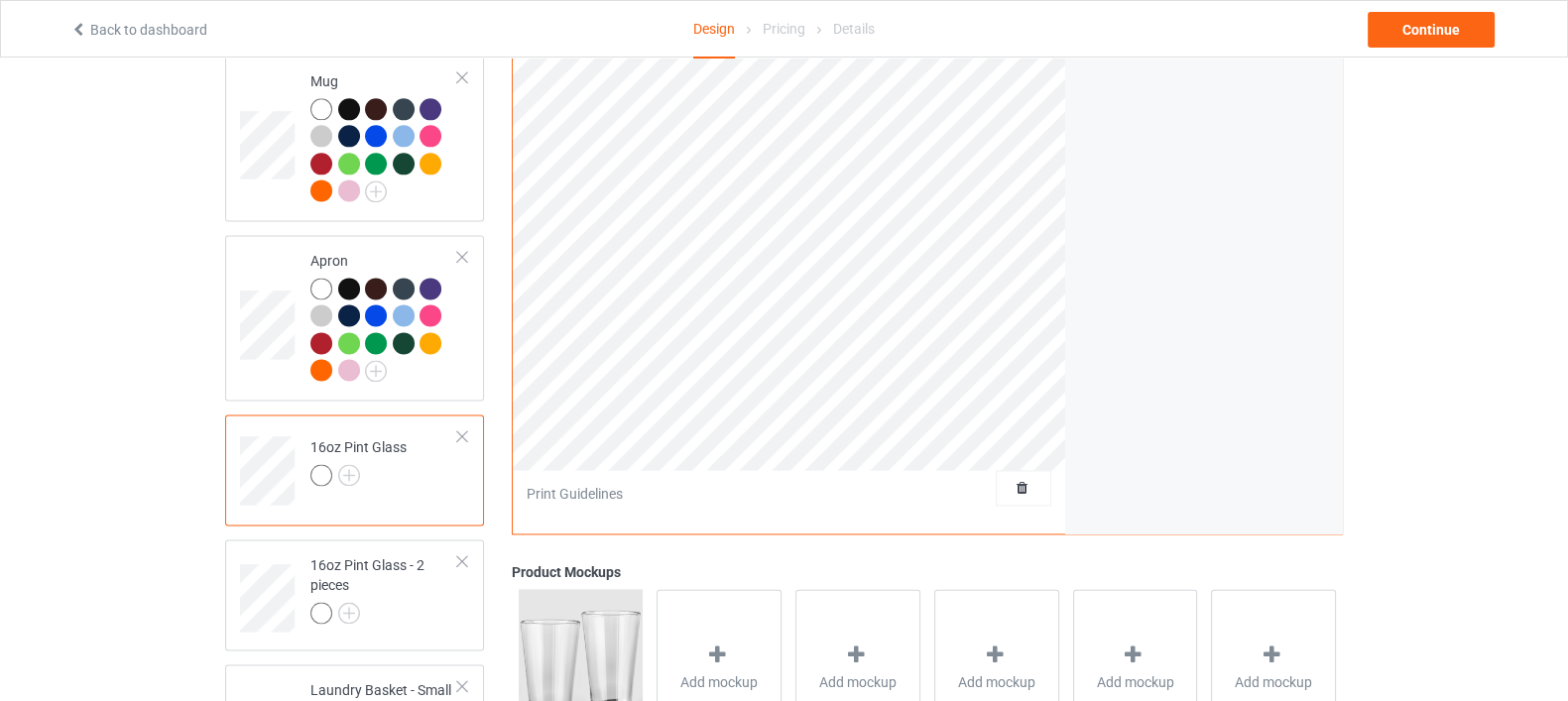
scroll to position [3345, 0]
click at [365, 602] on div at bounding box center [384, 615] width 148 height 28
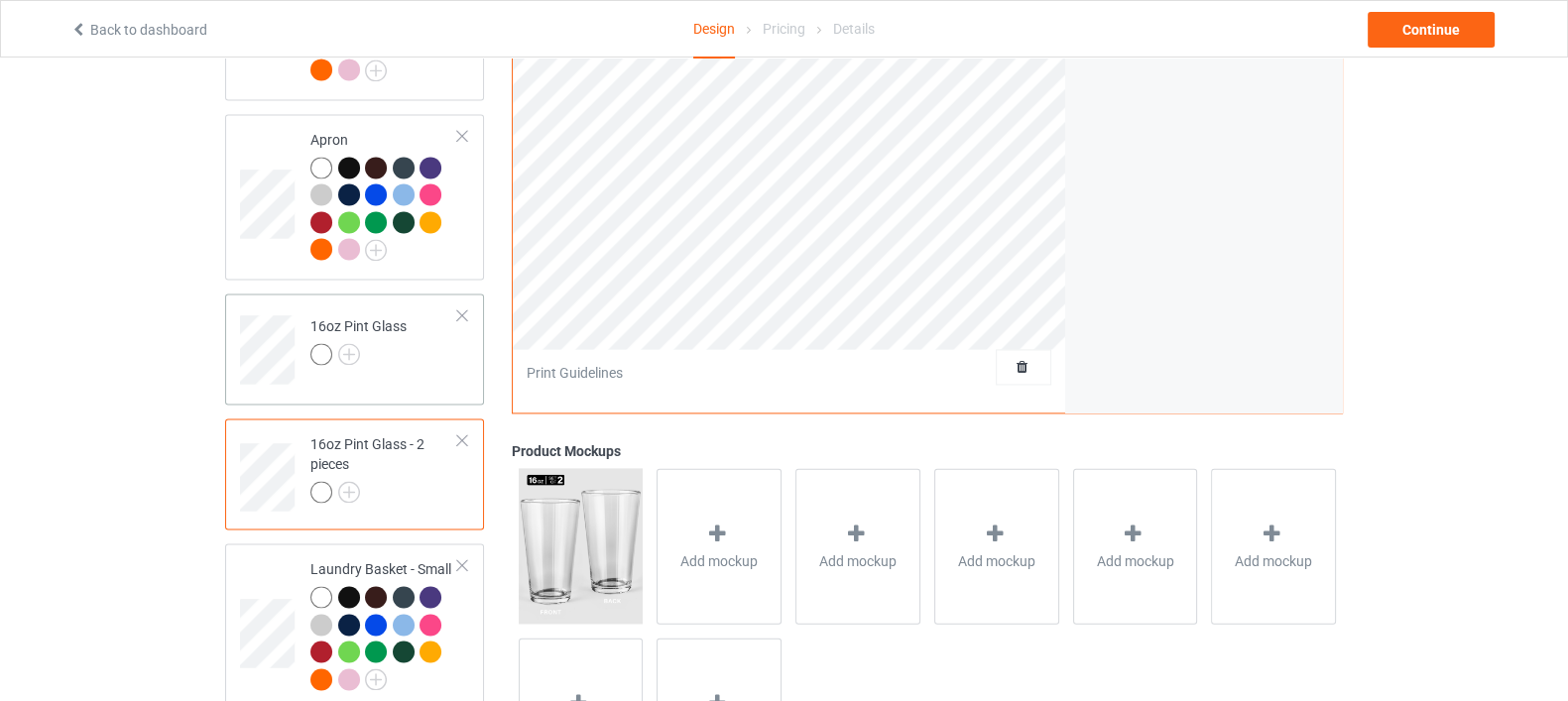
scroll to position [3580, 0]
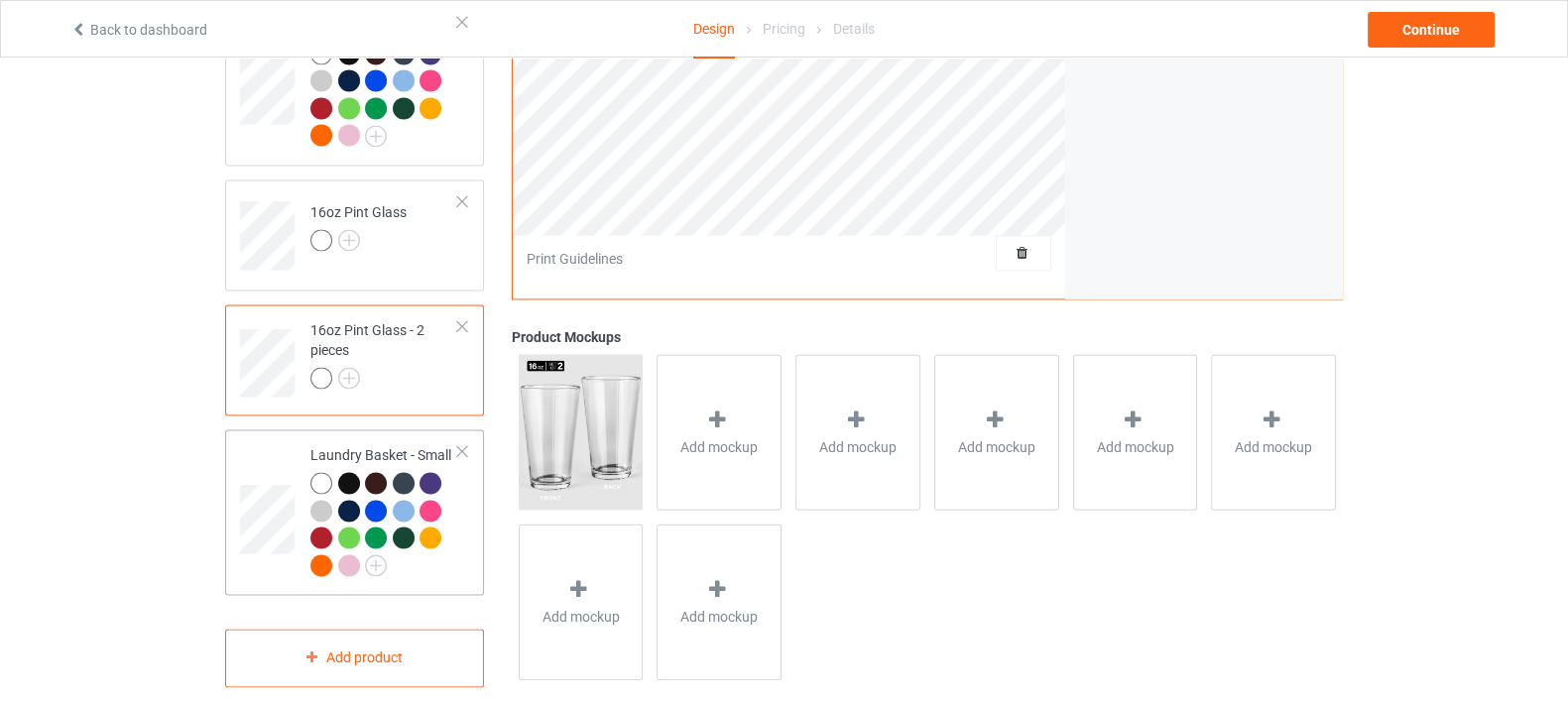
click at [413, 528] on div at bounding box center [384, 527] width 148 height 109
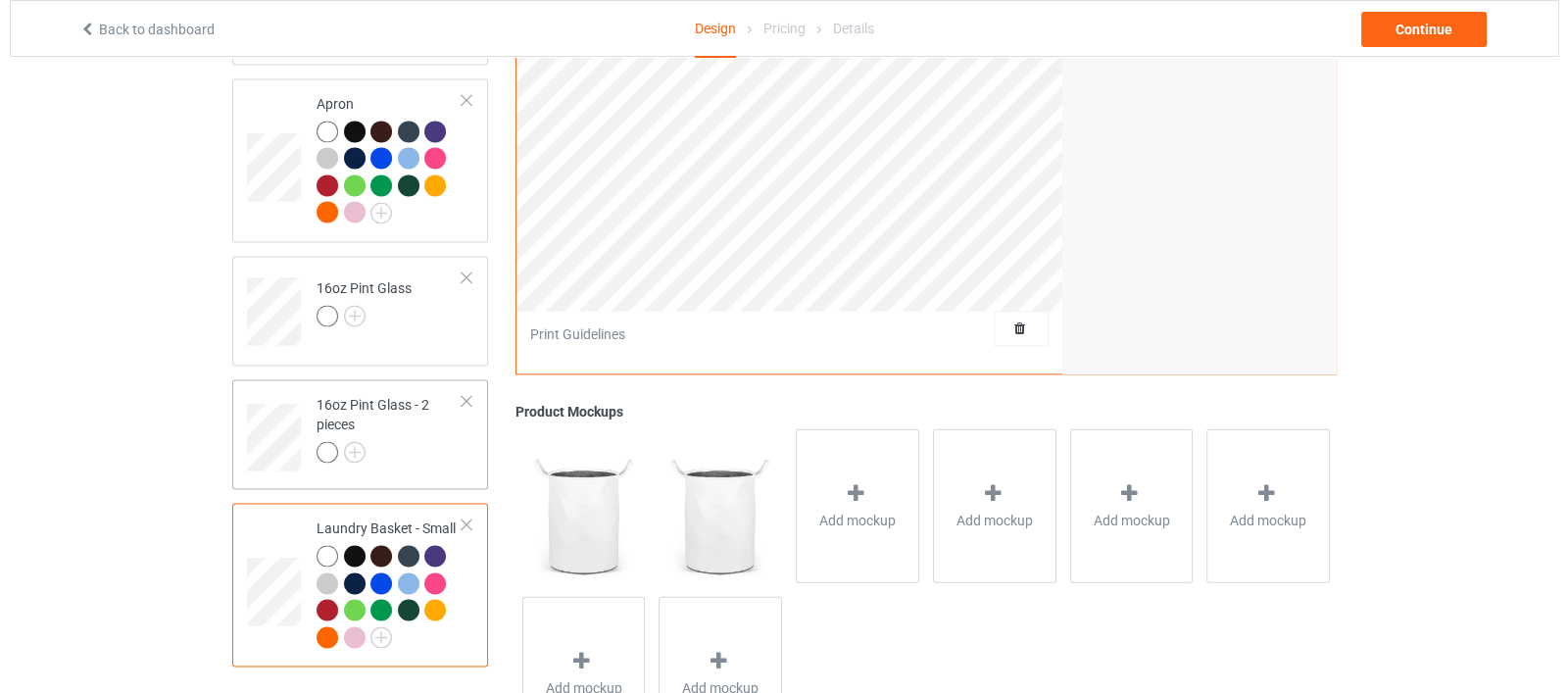
scroll to position [3539, 0]
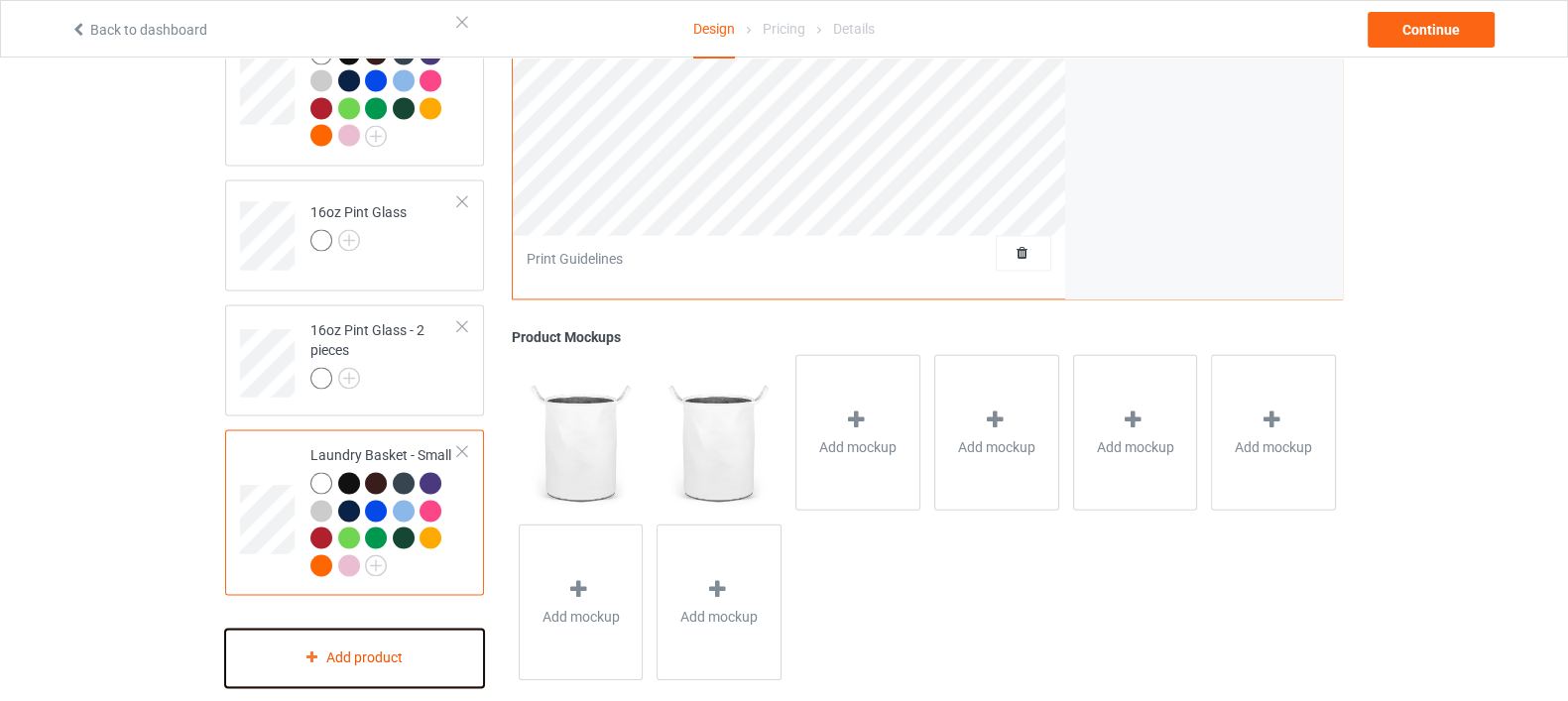
click at [389, 650] on div "Add product" at bounding box center [354, 657] width 259 height 59
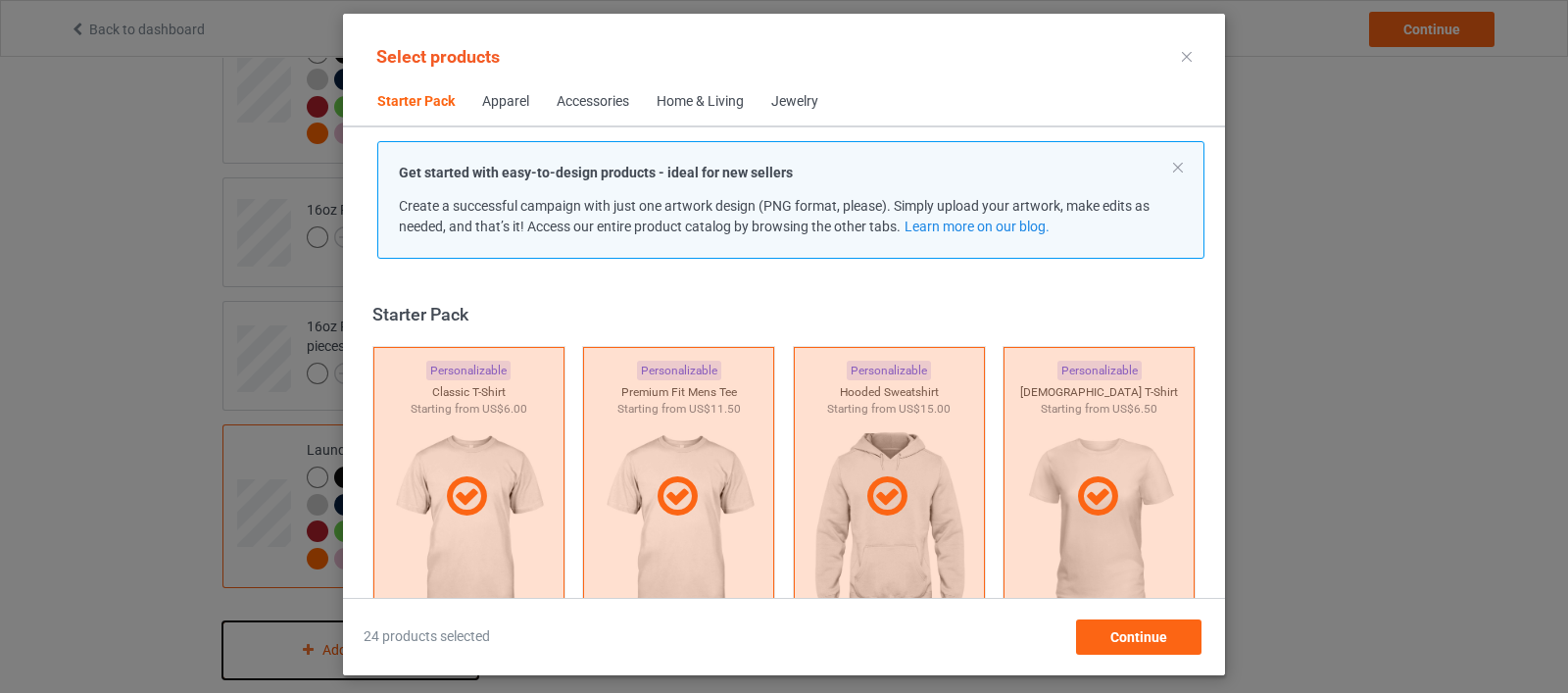
scroll to position [24, 0]
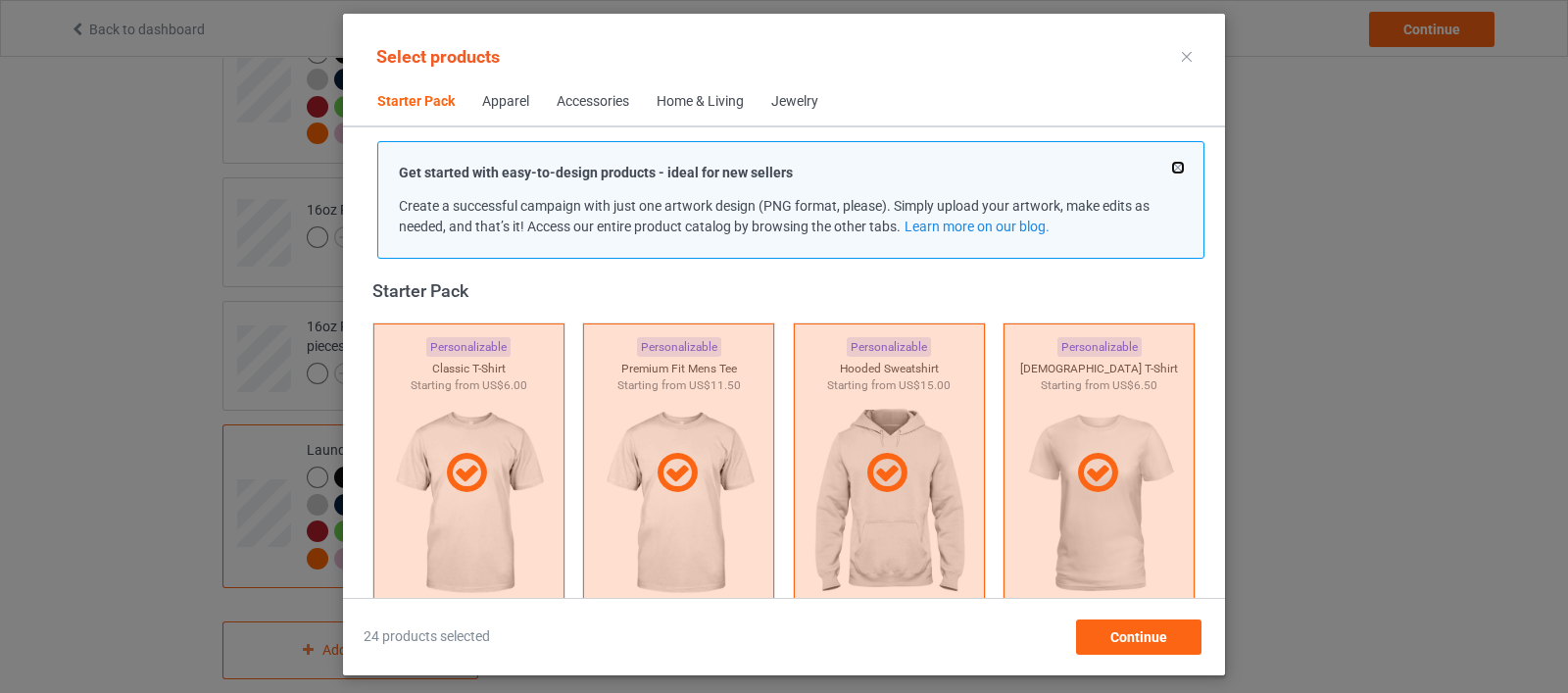
click at [1176, 165] on button at bounding box center [1178, 167] width 10 height 10
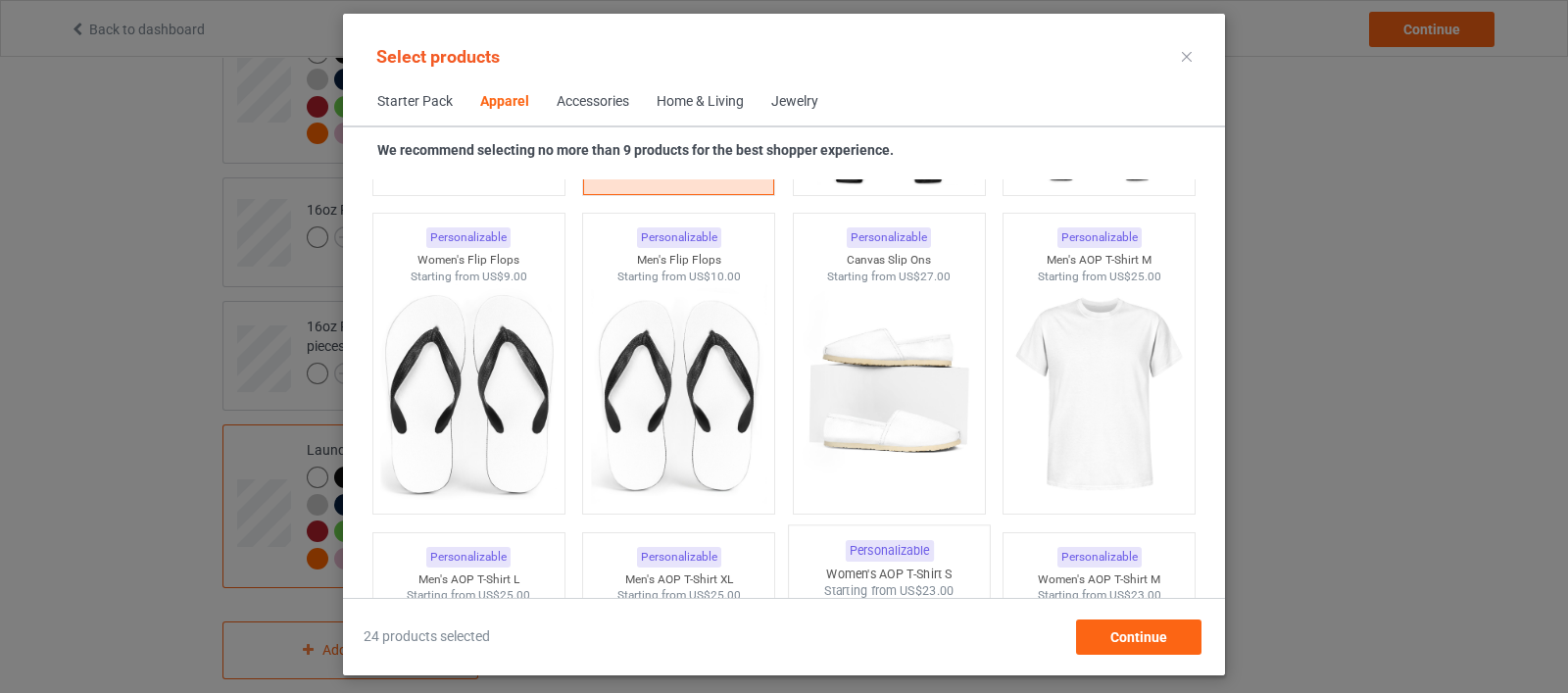
scroll to position [3331, 0]
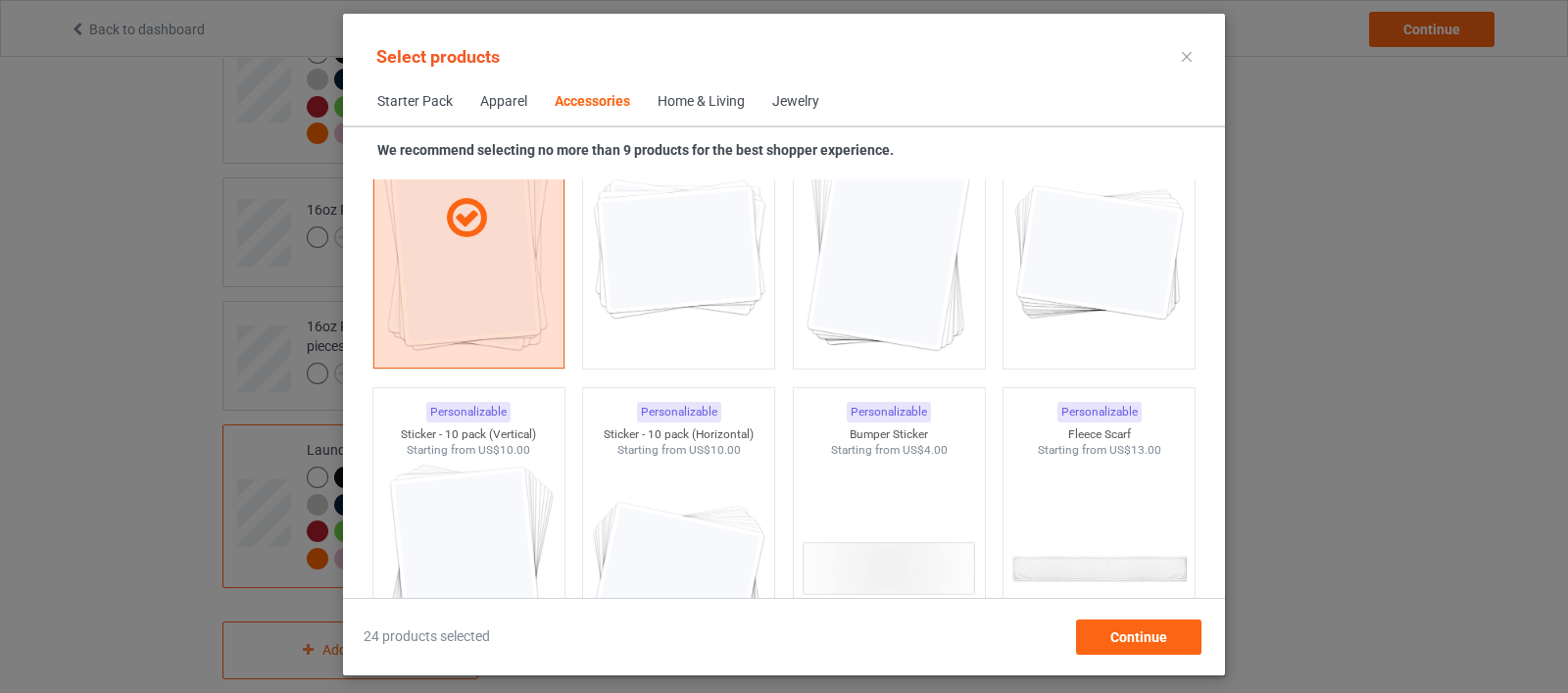
scroll to position [7373, 0]
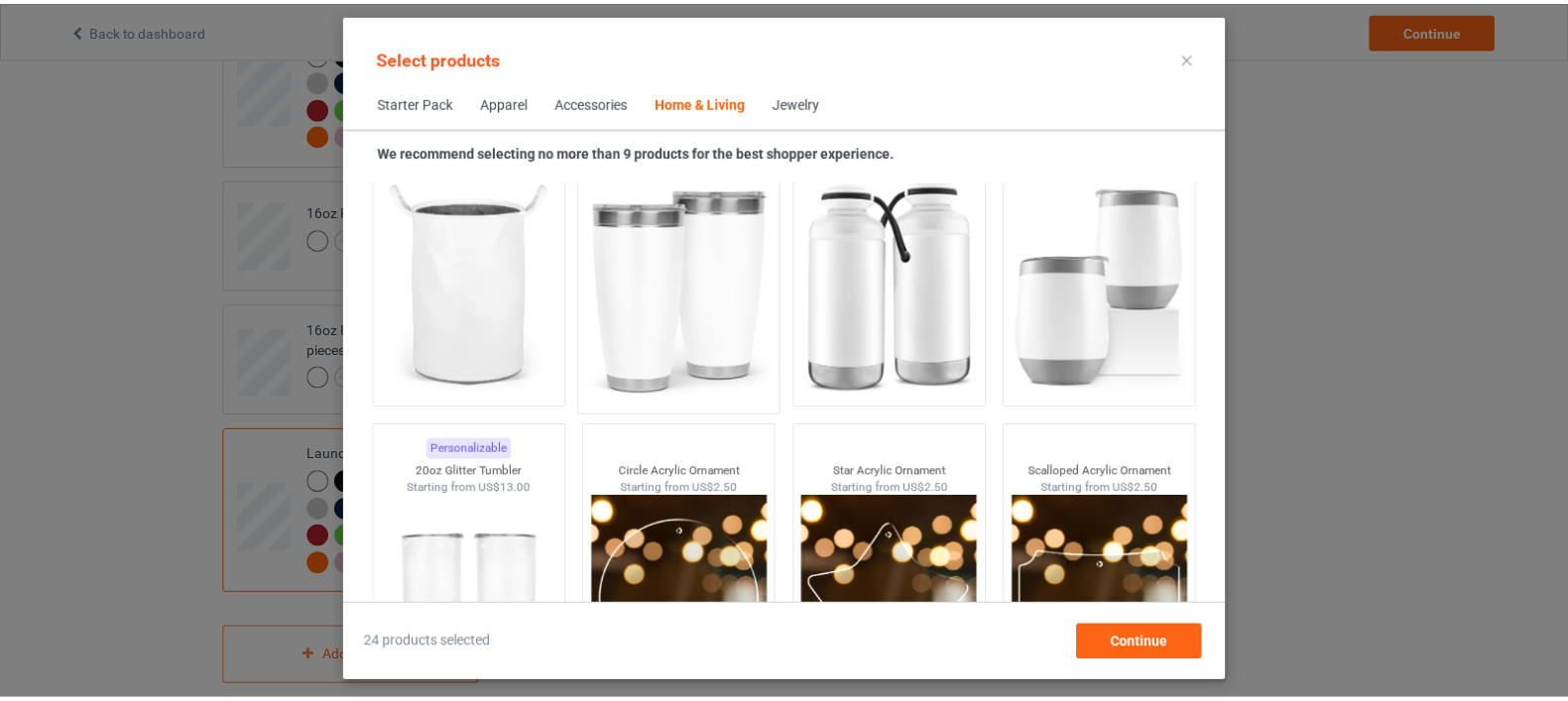
scroll to position [15142, 0]
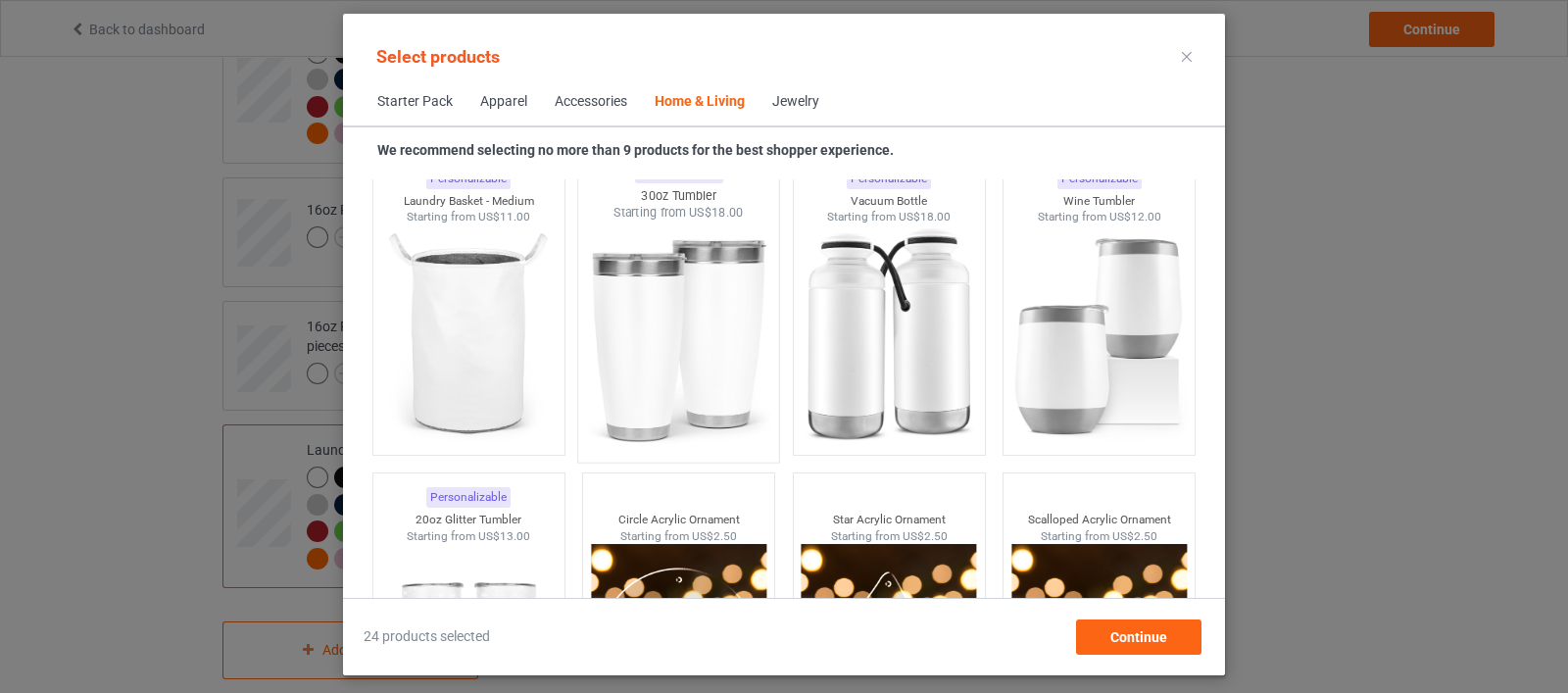
click at [667, 327] on img at bounding box center [678, 336] width 184 height 230
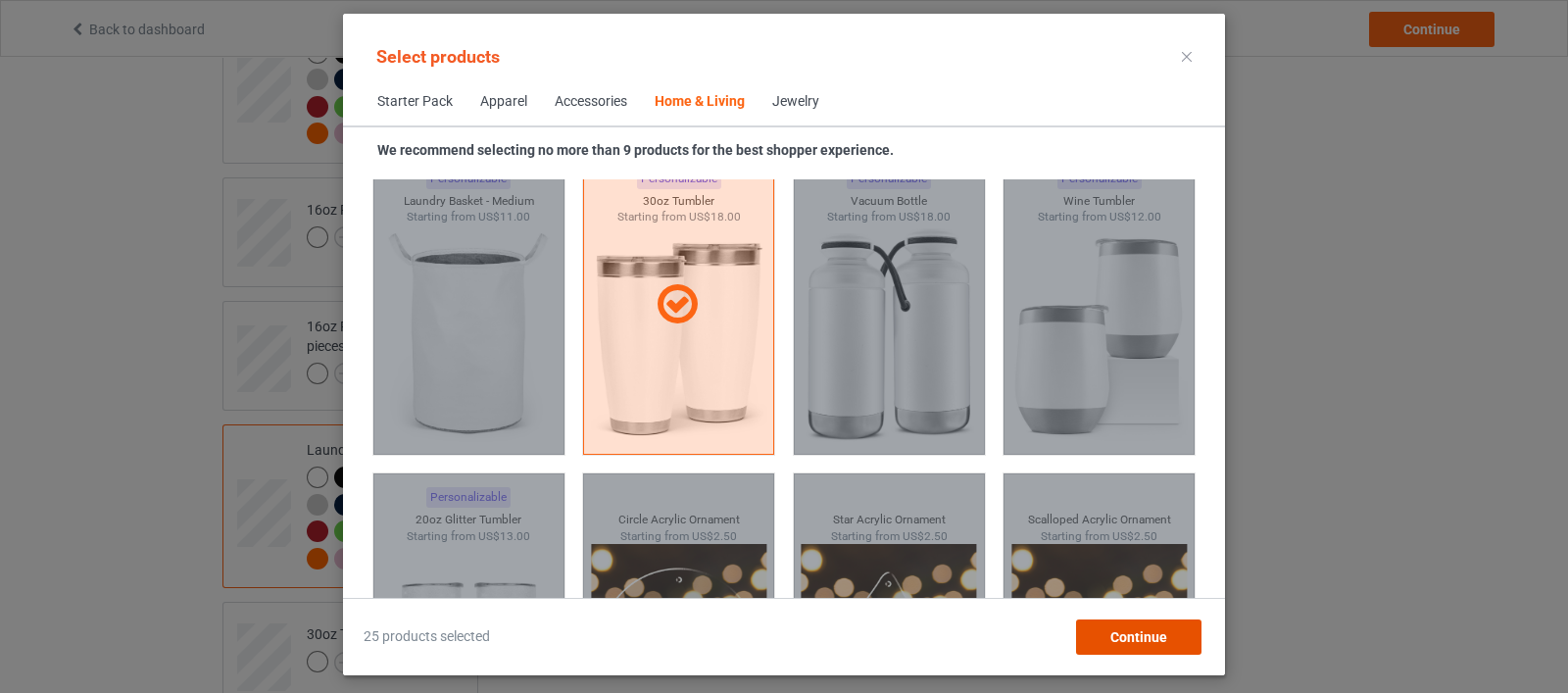
click at [1136, 634] on span "Continue" at bounding box center [1139, 637] width 57 height 16
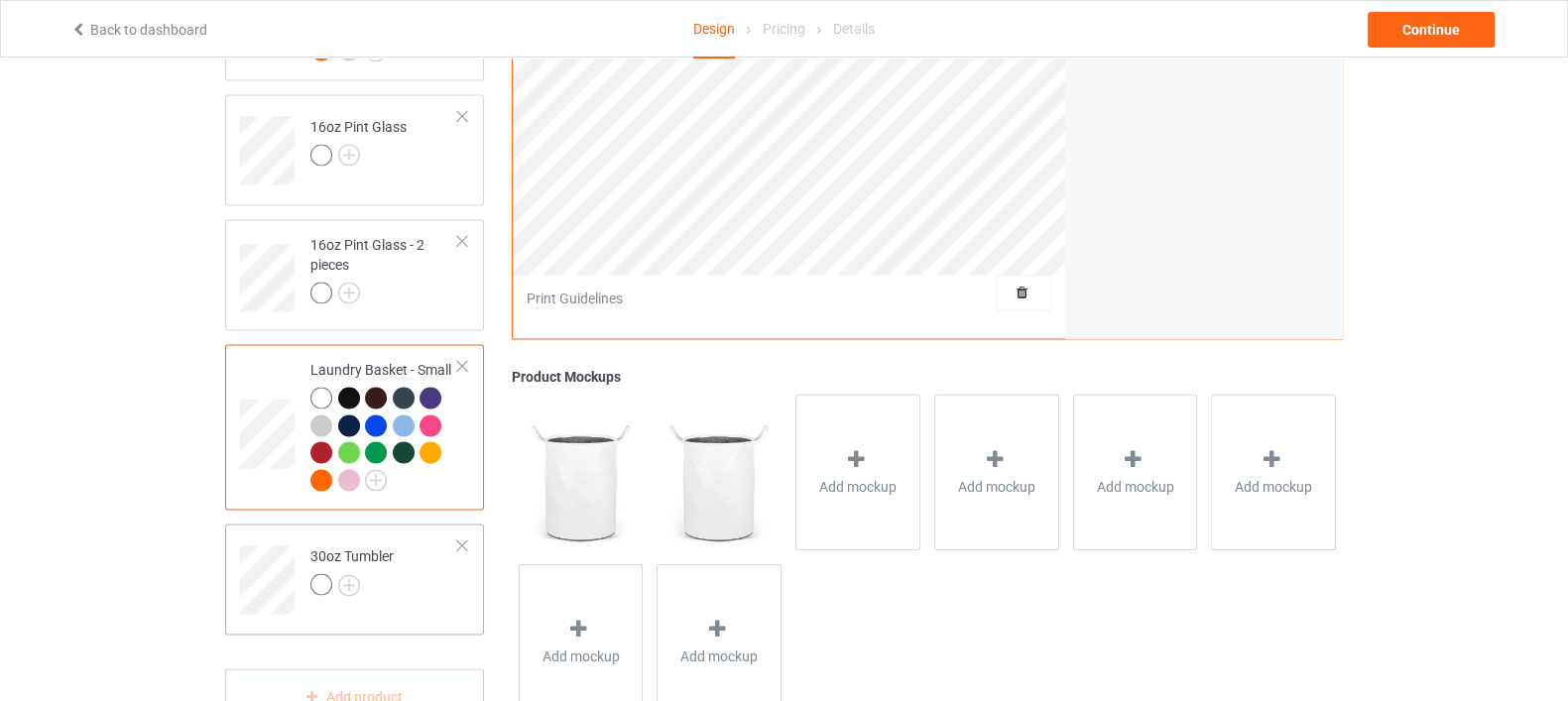
scroll to position [3704, 0]
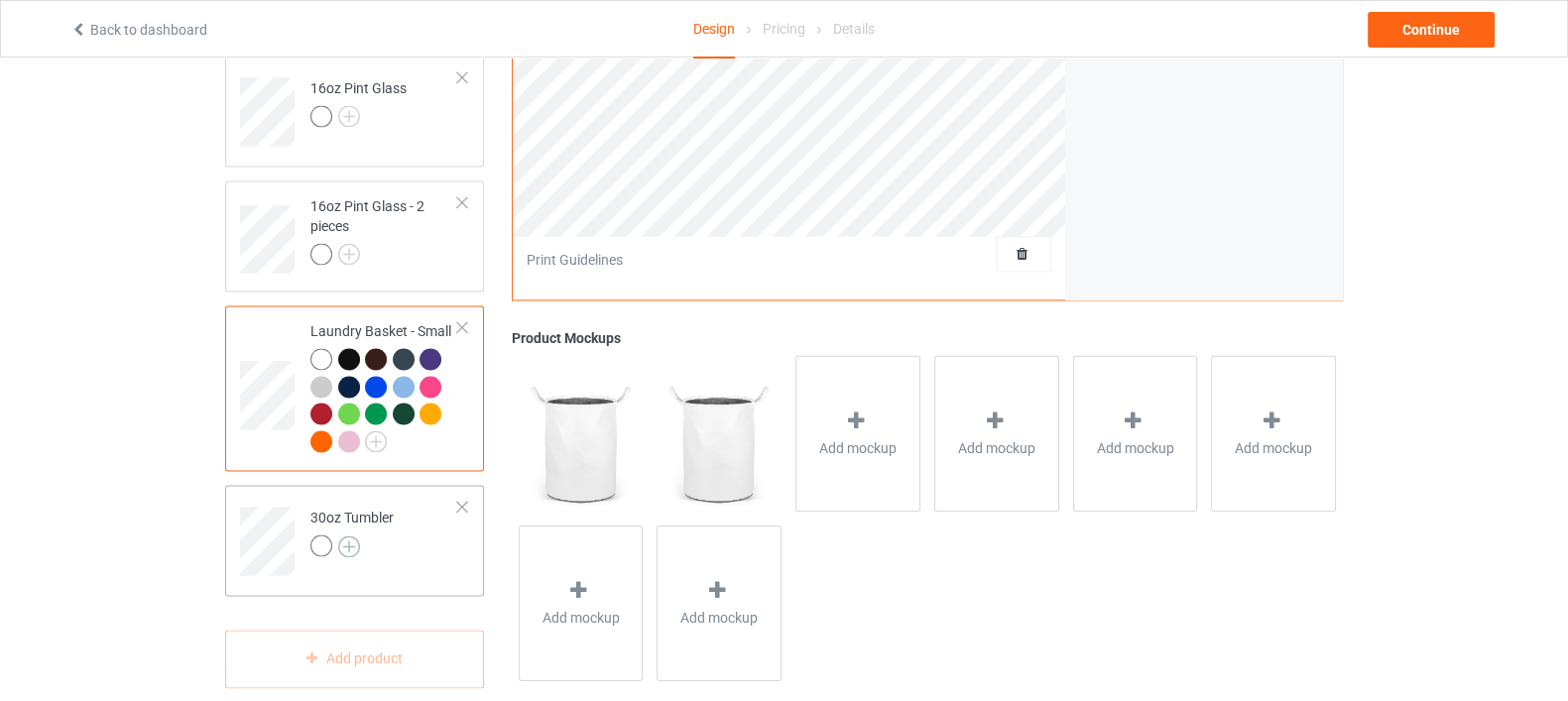
click at [347, 535] on img at bounding box center [349, 546] width 22 height 22
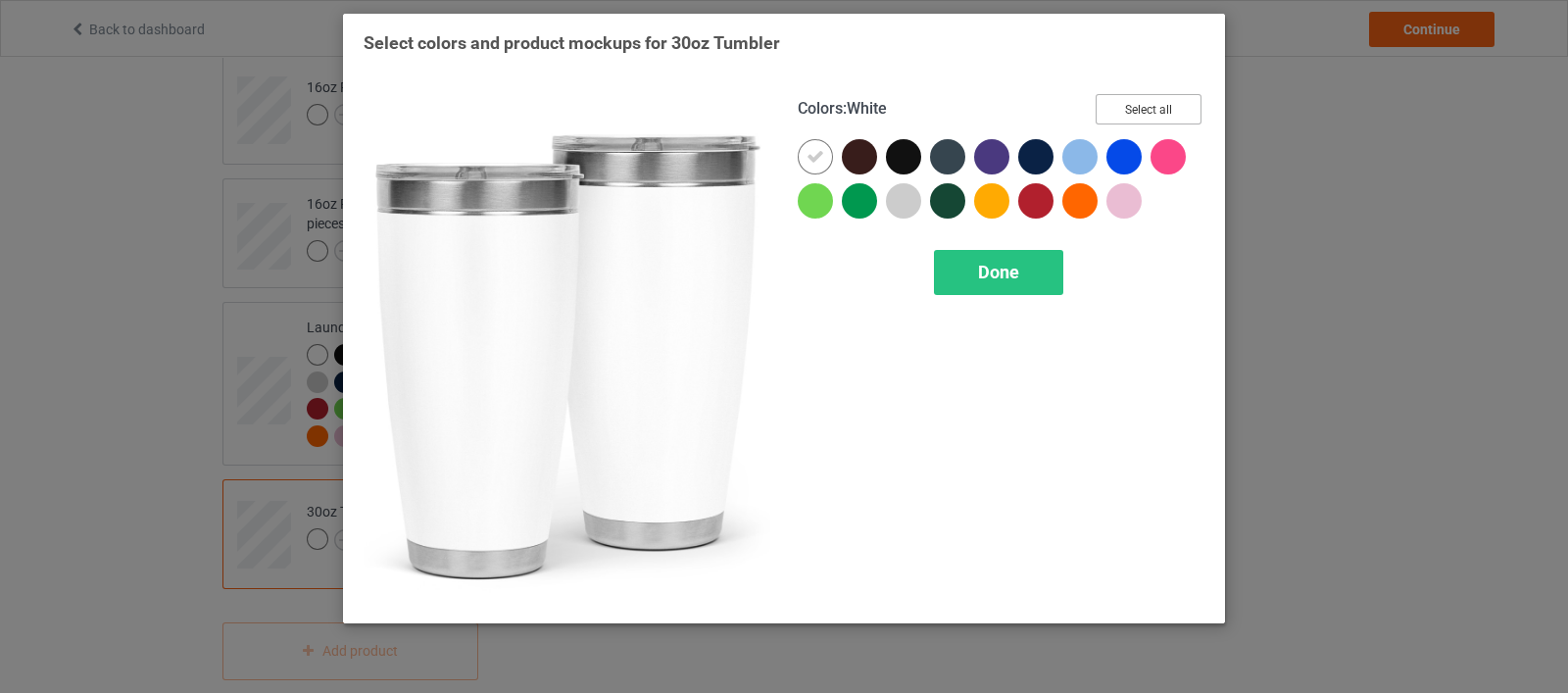
click at [1140, 109] on button "Select all" at bounding box center [1149, 109] width 106 height 30
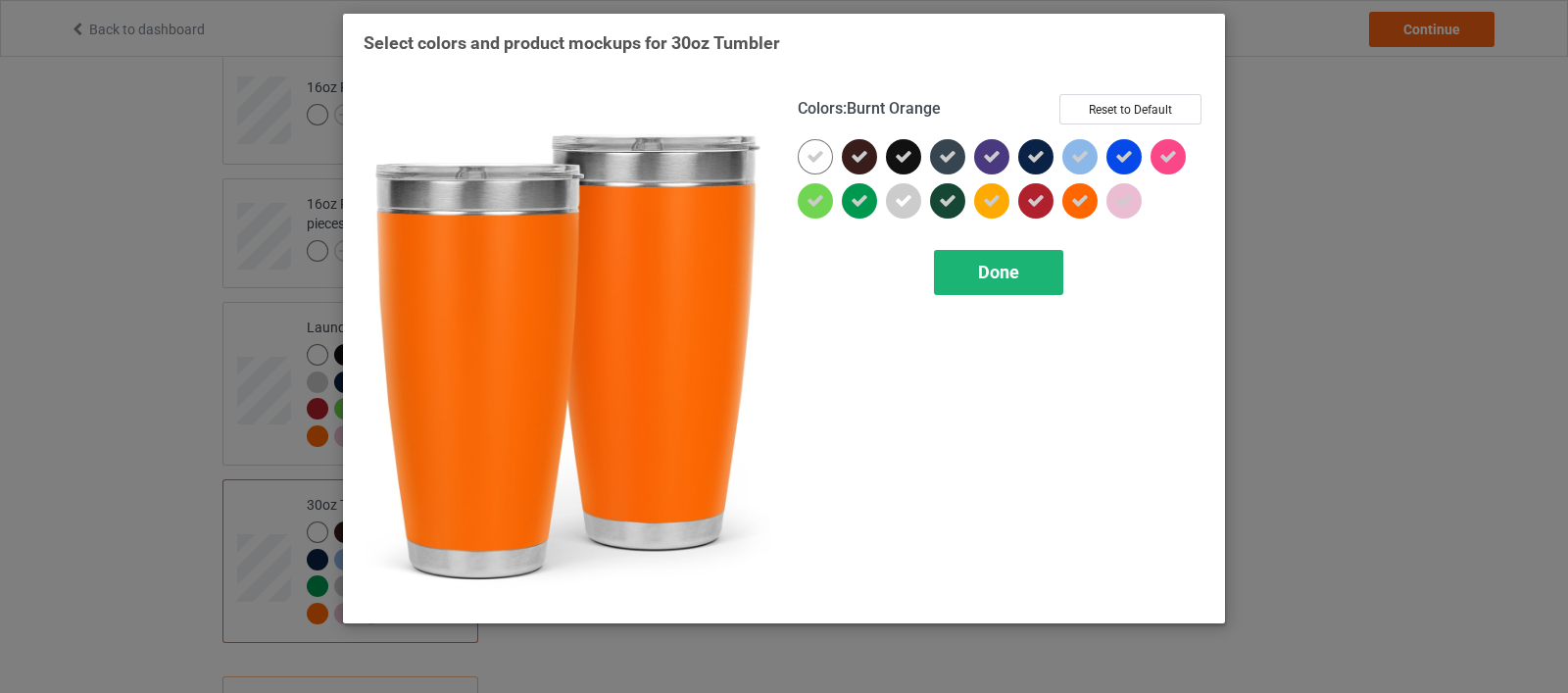
click at [1017, 263] on span "Done" at bounding box center [999, 271] width 41 height 21
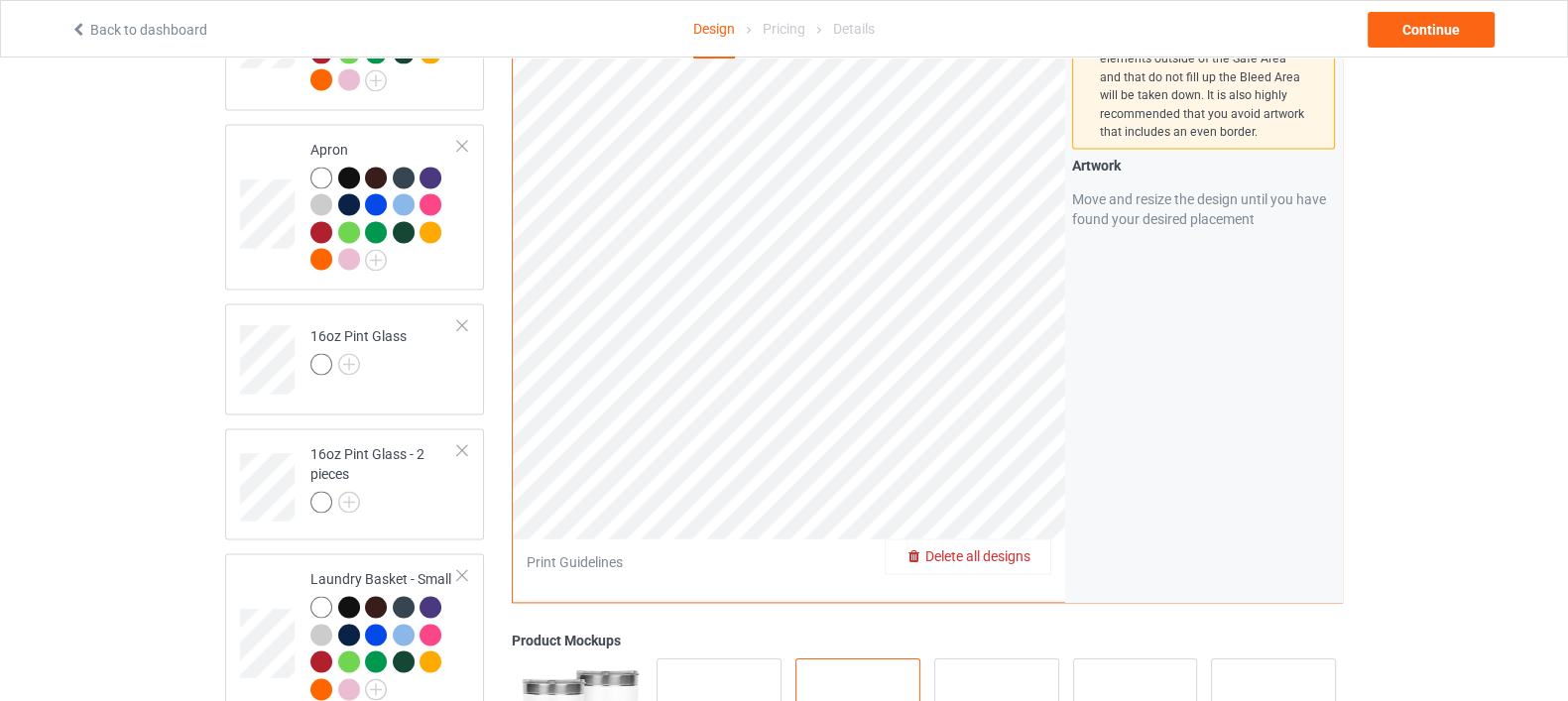
scroll to position [3208, 0]
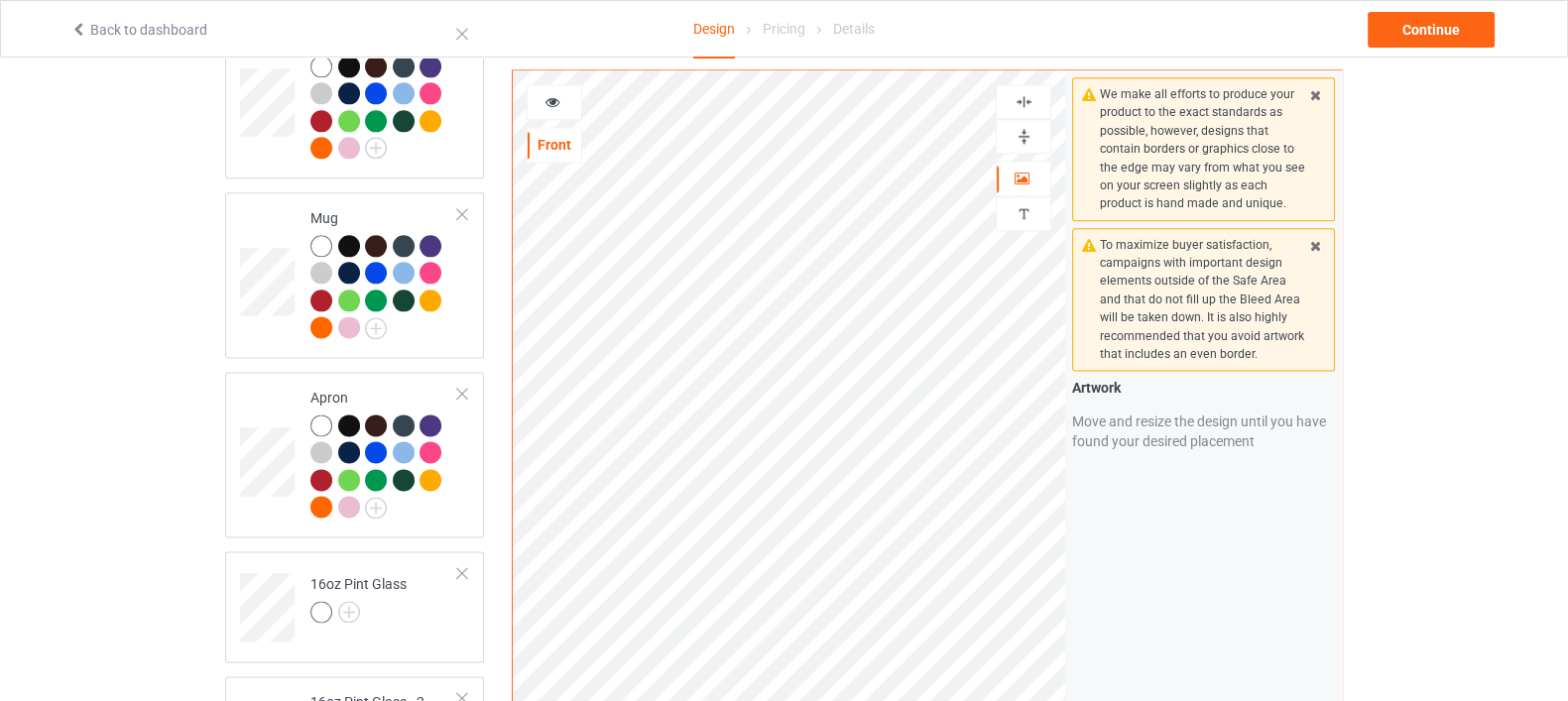
click at [1026, 144] on div at bounding box center [1024, 136] width 56 height 35
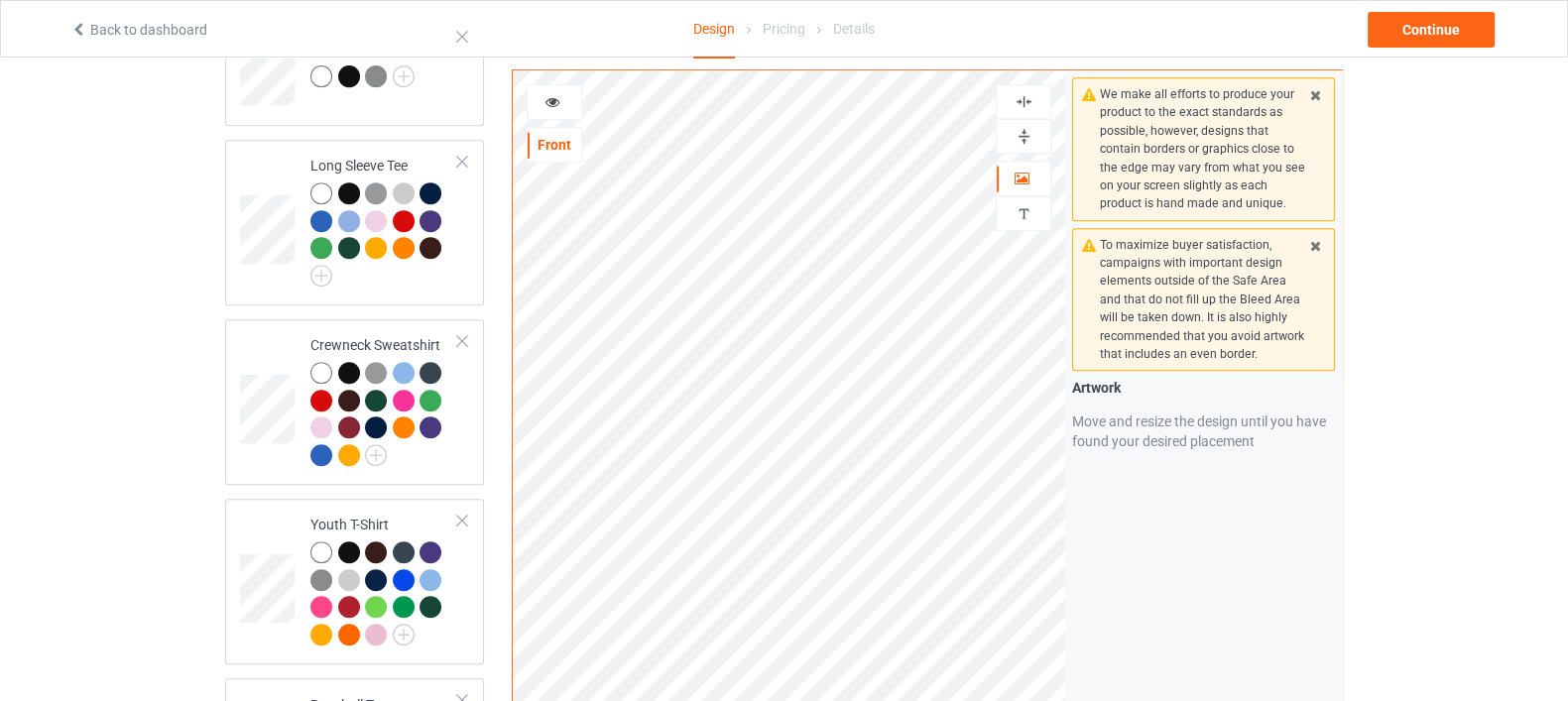
scroll to position [1102, 0]
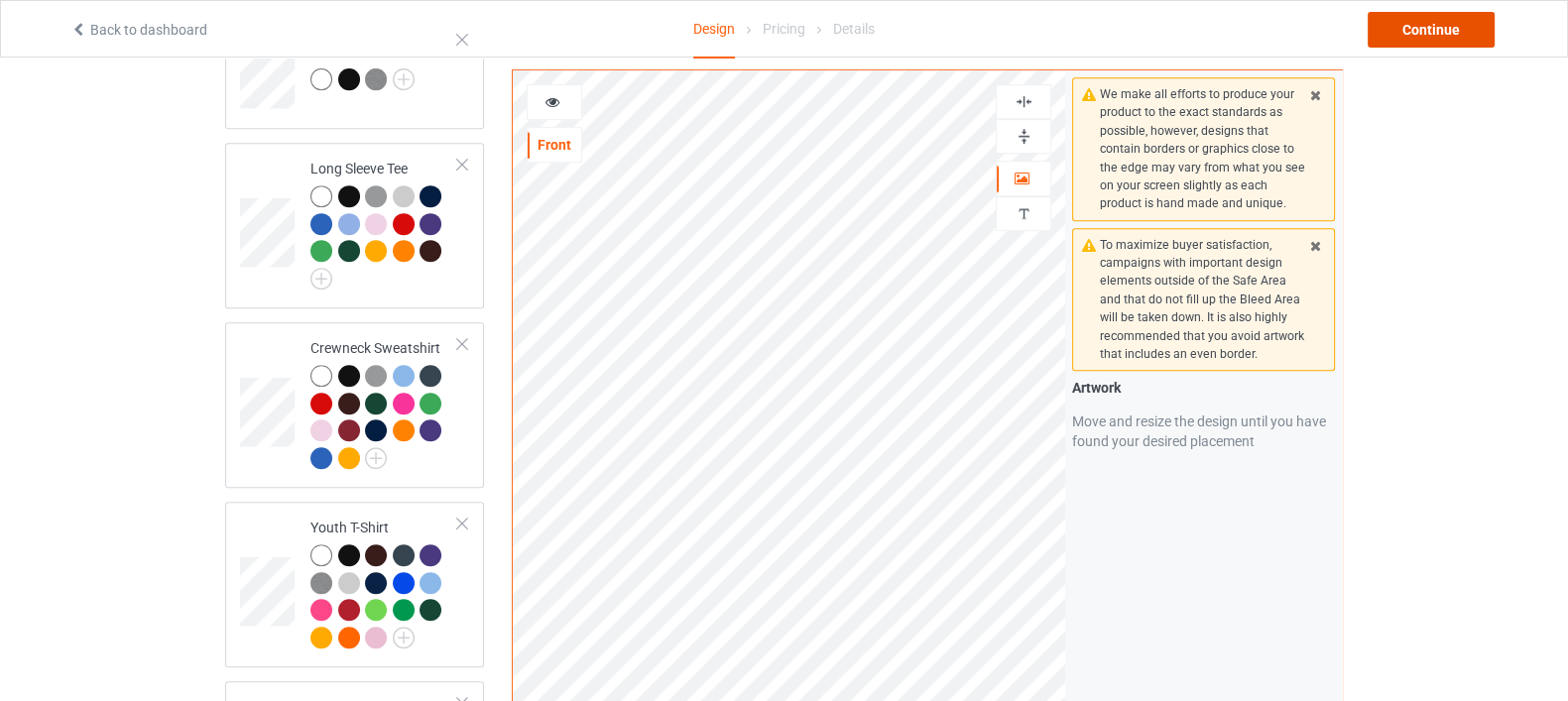
click at [1424, 31] on div "Continue" at bounding box center [1432, 30] width 127 height 36
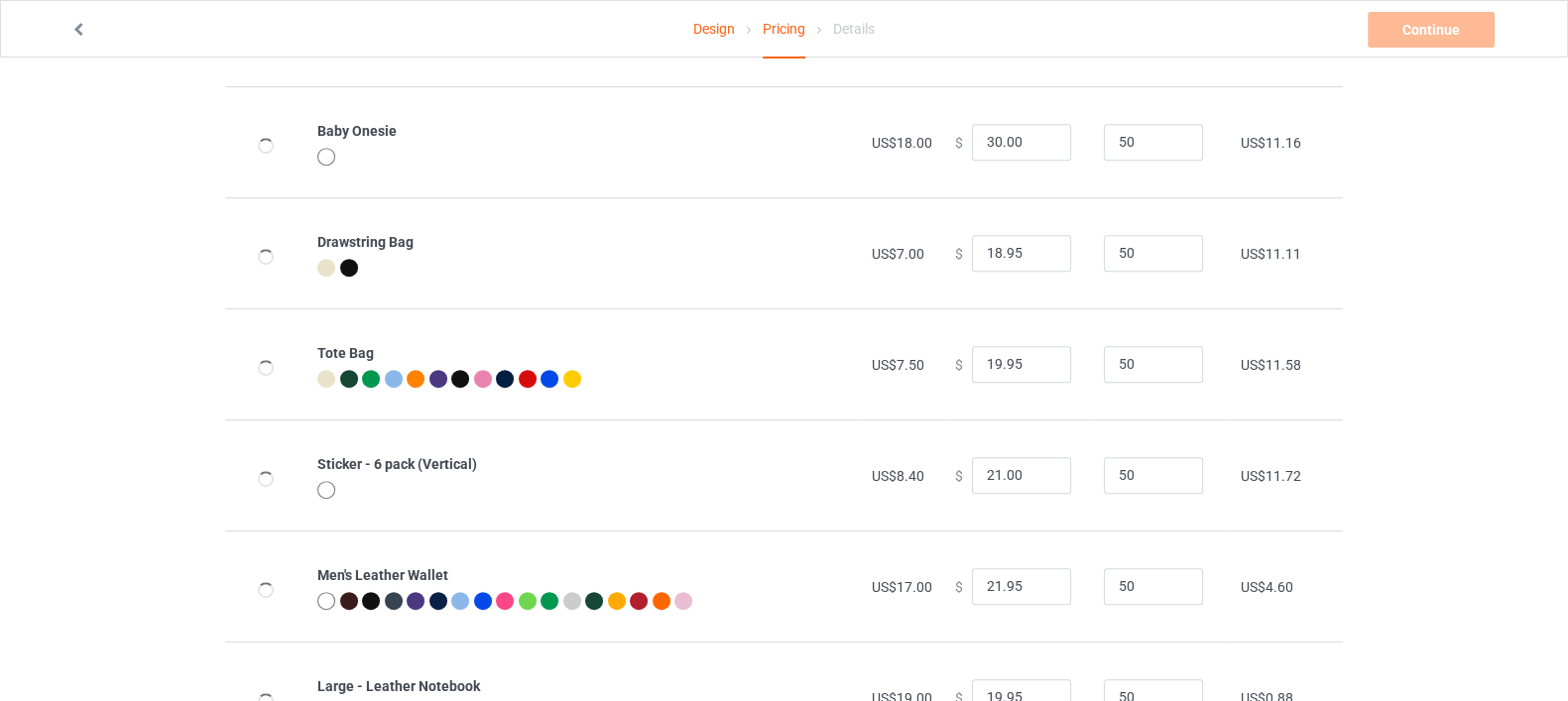
scroll to position [1363, 0]
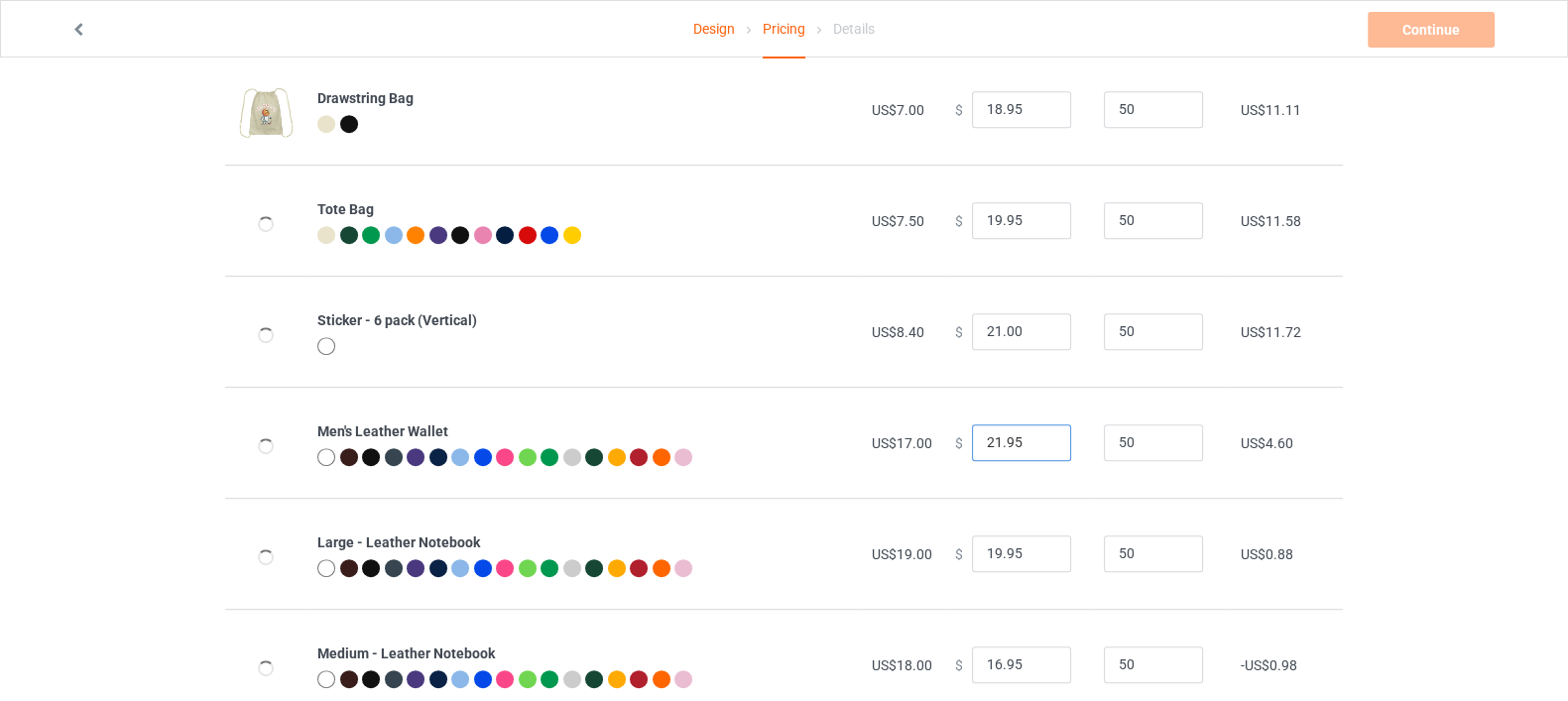
drag, startPoint x: 1025, startPoint y: 443, endPoint x: 960, endPoint y: 446, distance: 65.1
click at [972, 446] on input "21.95" at bounding box center [1022, 443] width 99 height 38
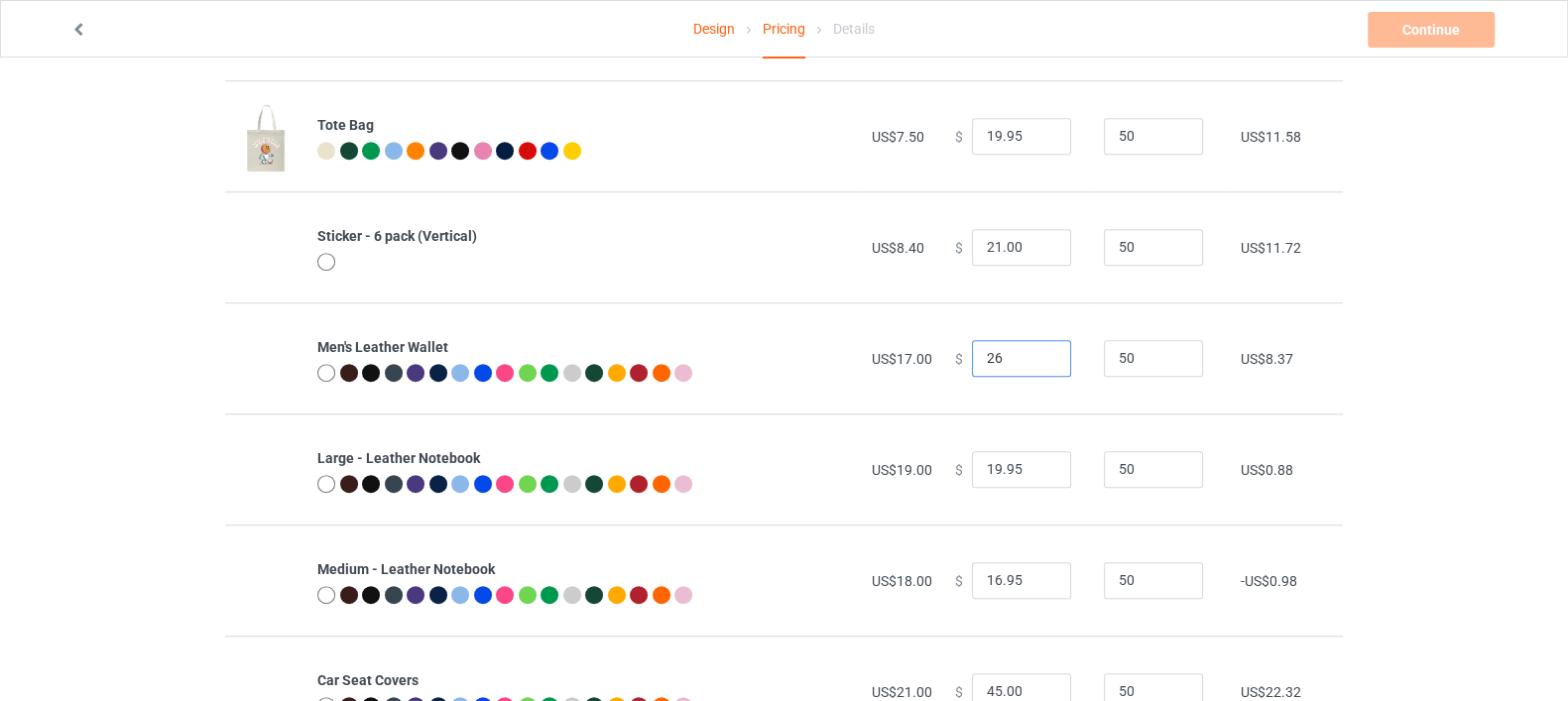
scroll to position [1487, 0]
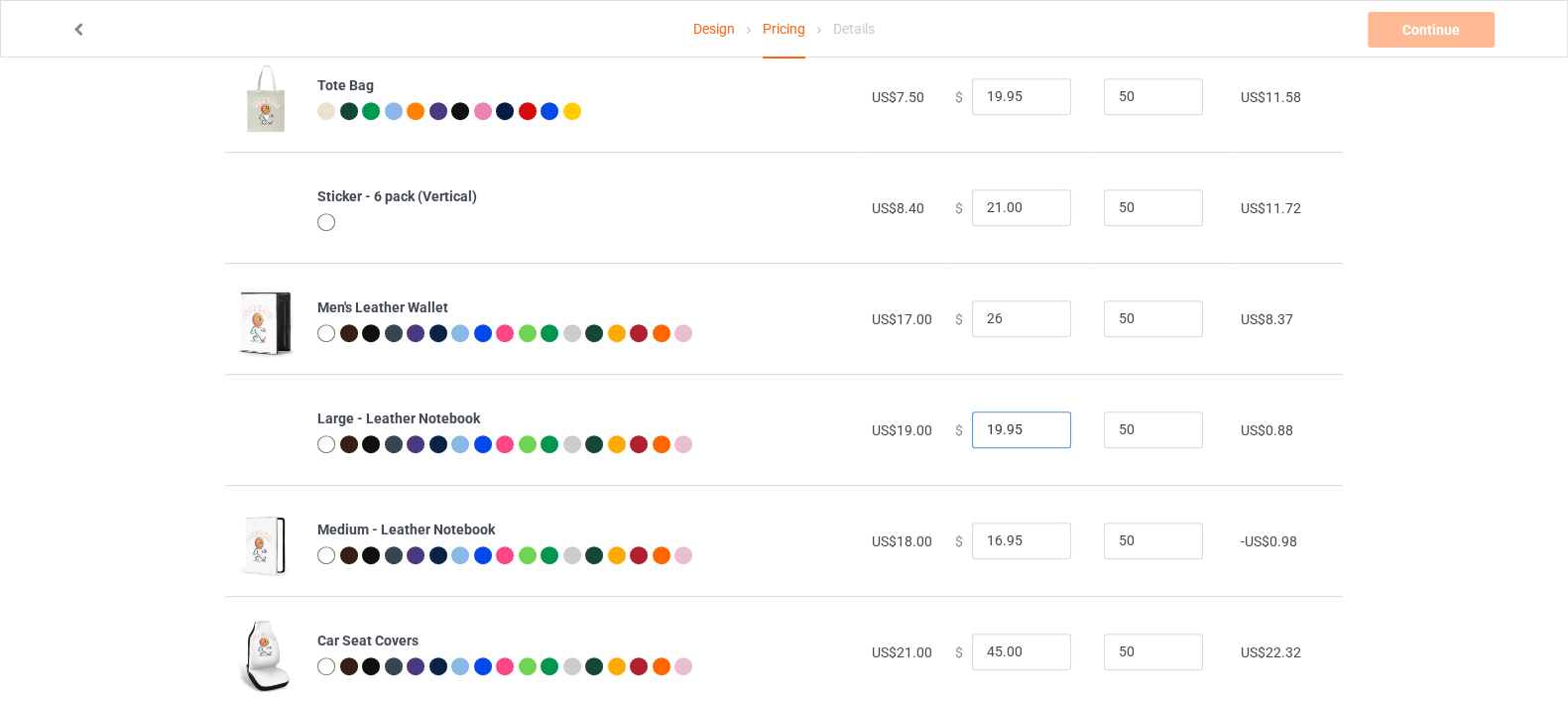
type input "26.00"
drag, startPoint x: 1020, startPoint y: 434, endPoint x: 918, endPoint y: 439, distance: 102.1
click at [918, 439] on tr "Large - Leather Notebook US$19.00 $ 19.95 50 US$0.88" at bounding box center [784, 430] width 1118 height 111
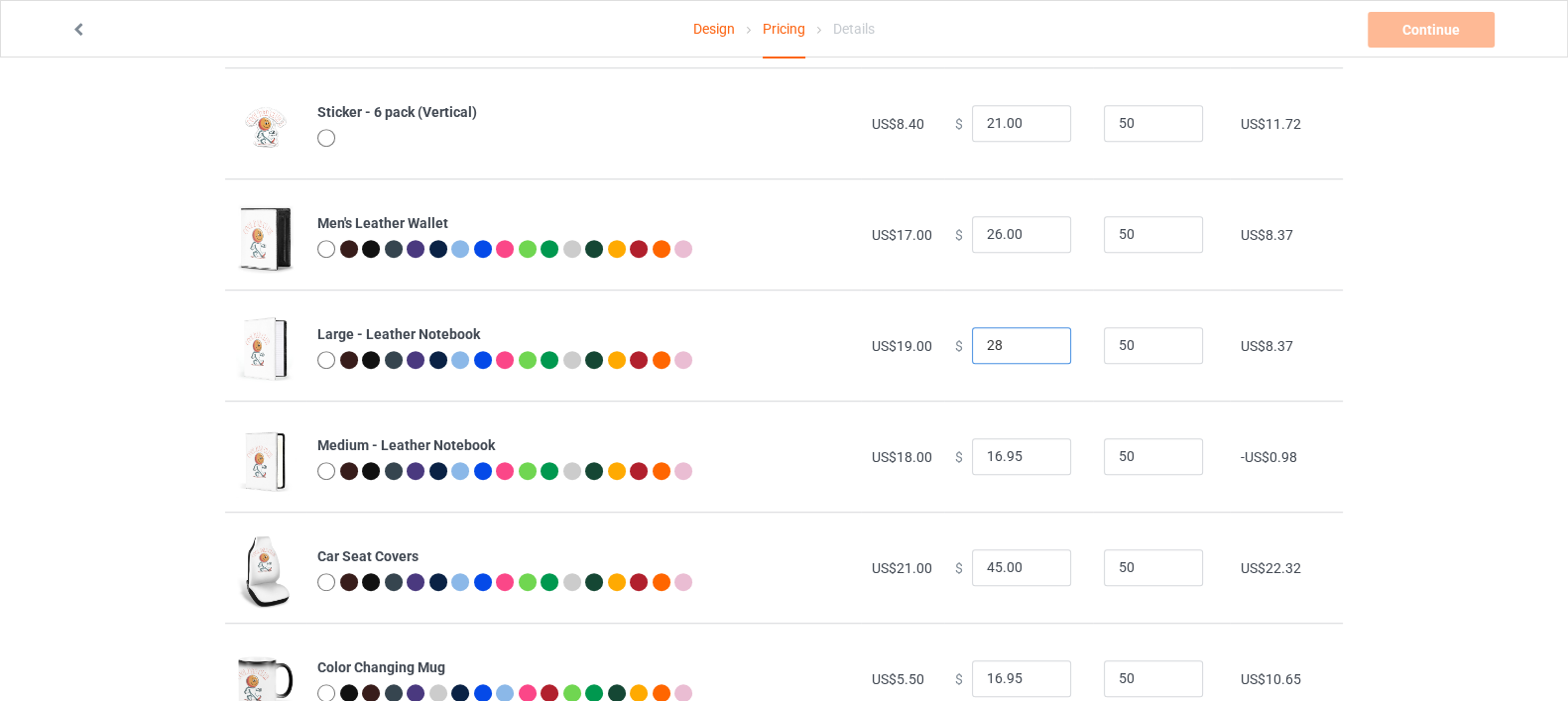
scroll to position [1610, 0]
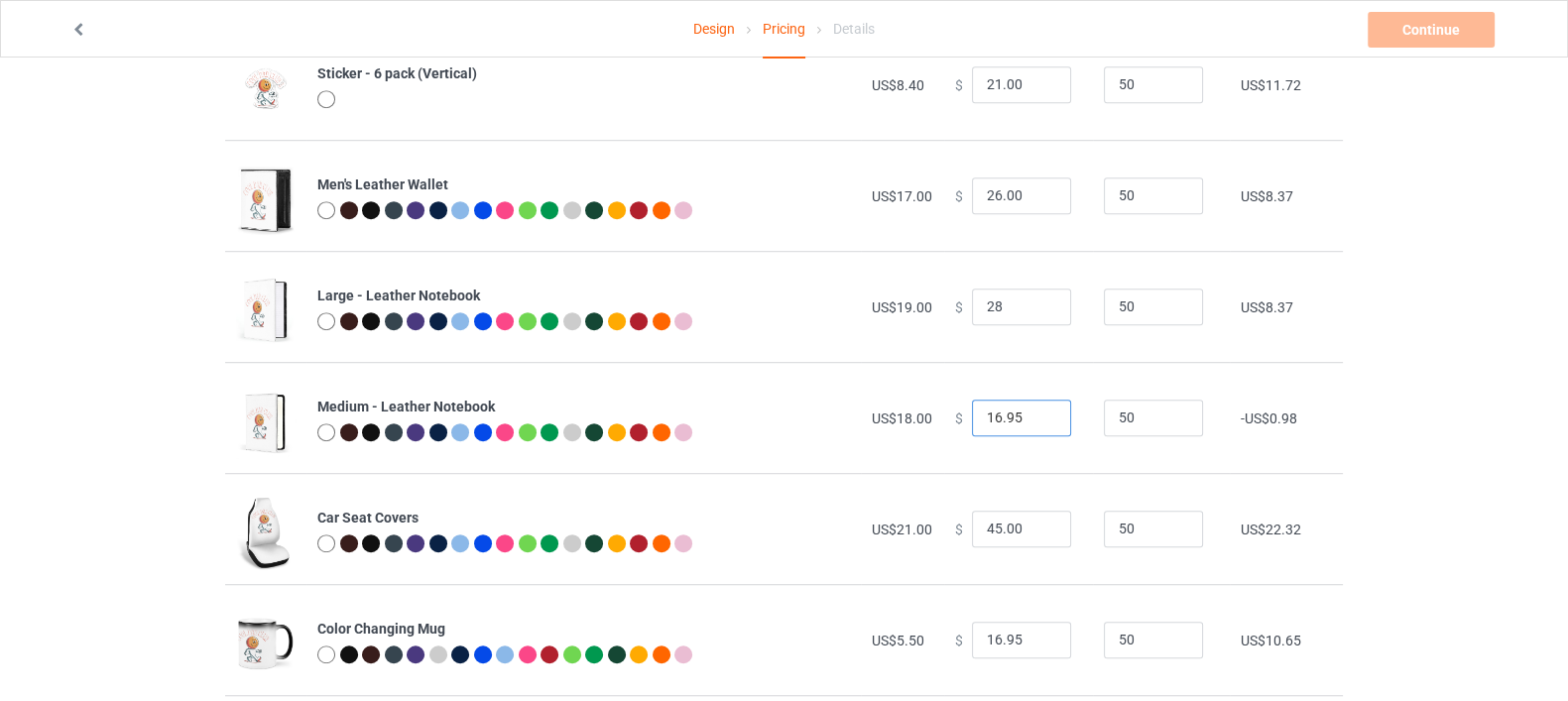
type input "28.00"
drag, startPoint x: 1016, startPoint y: 420, endPoint x: 927, endPoint y: 427, distance: 89.3
click at [927, 427] on tr "Medium - Leather Notebook US$18.00 $ 16.95 50 -US$0.98" at bounding box center [784, 418] width 1118 height 111
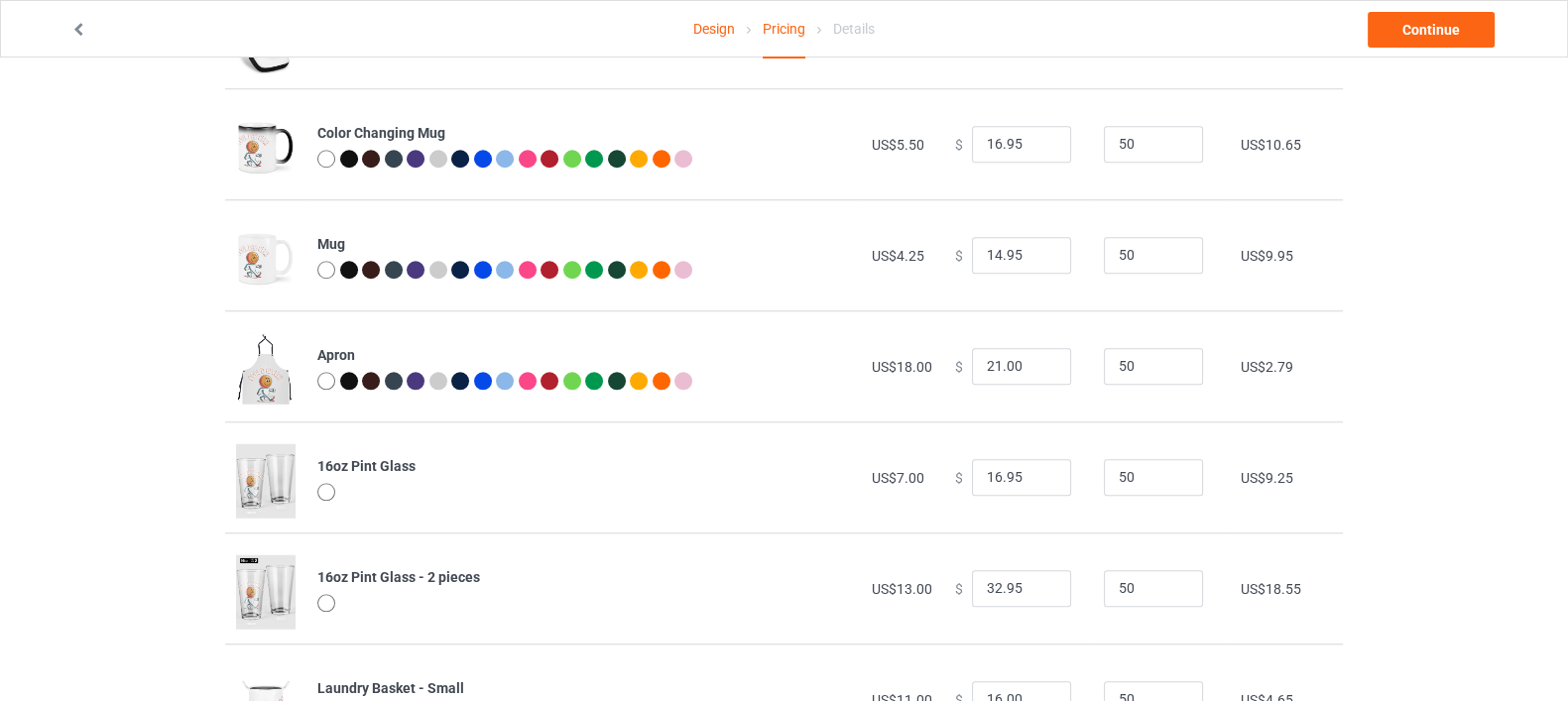
scroll to position [2107, 0]
type input "27.00"
drag, startPoint x: 1019, startPoint y: 365, endPoint x: 884, endPoint y: 374, distance: 135.3
click at [884, 374] on tr "Apron US$18.00 $ 21.00 50 US$2.79" at bounding box center [784, 365] width 1118 height 111
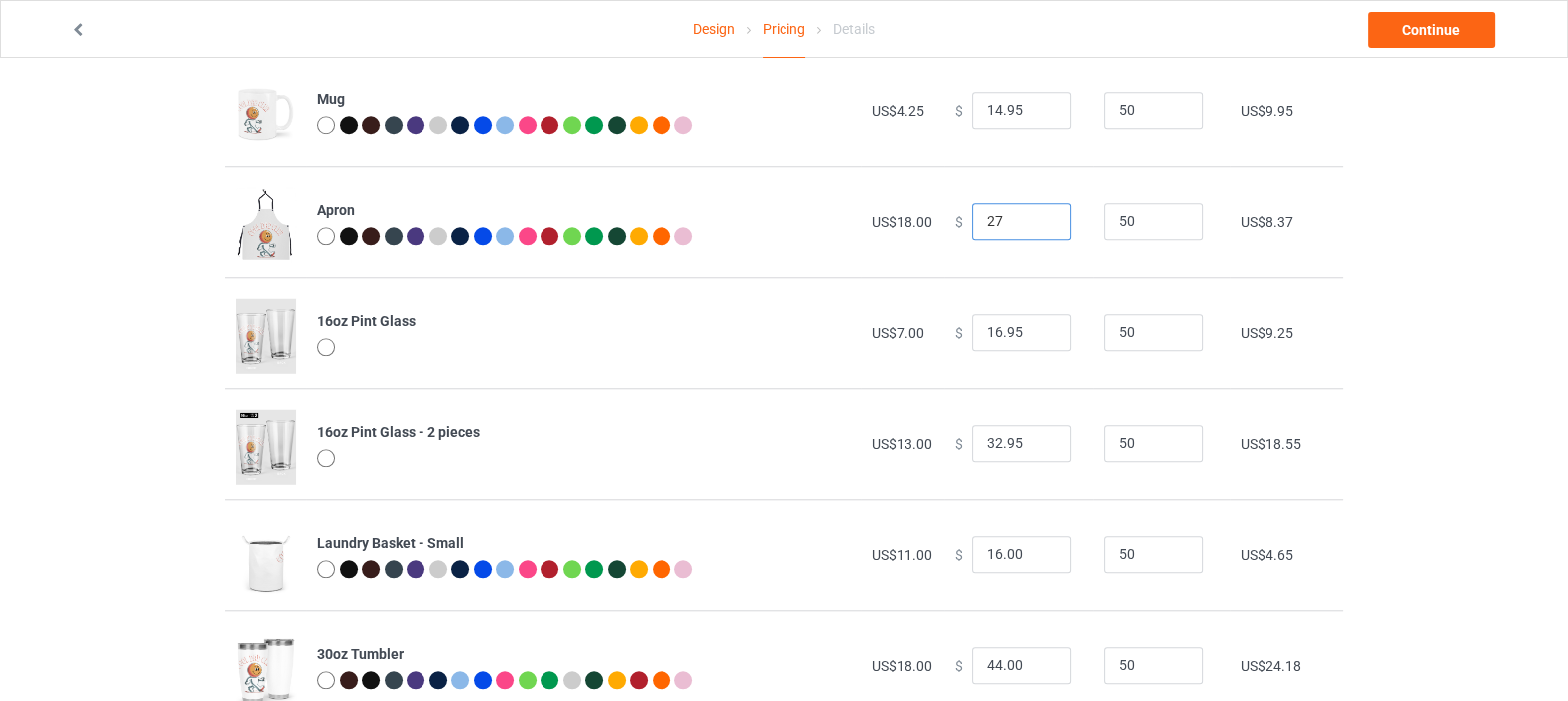
scroll to position [2311, 0]
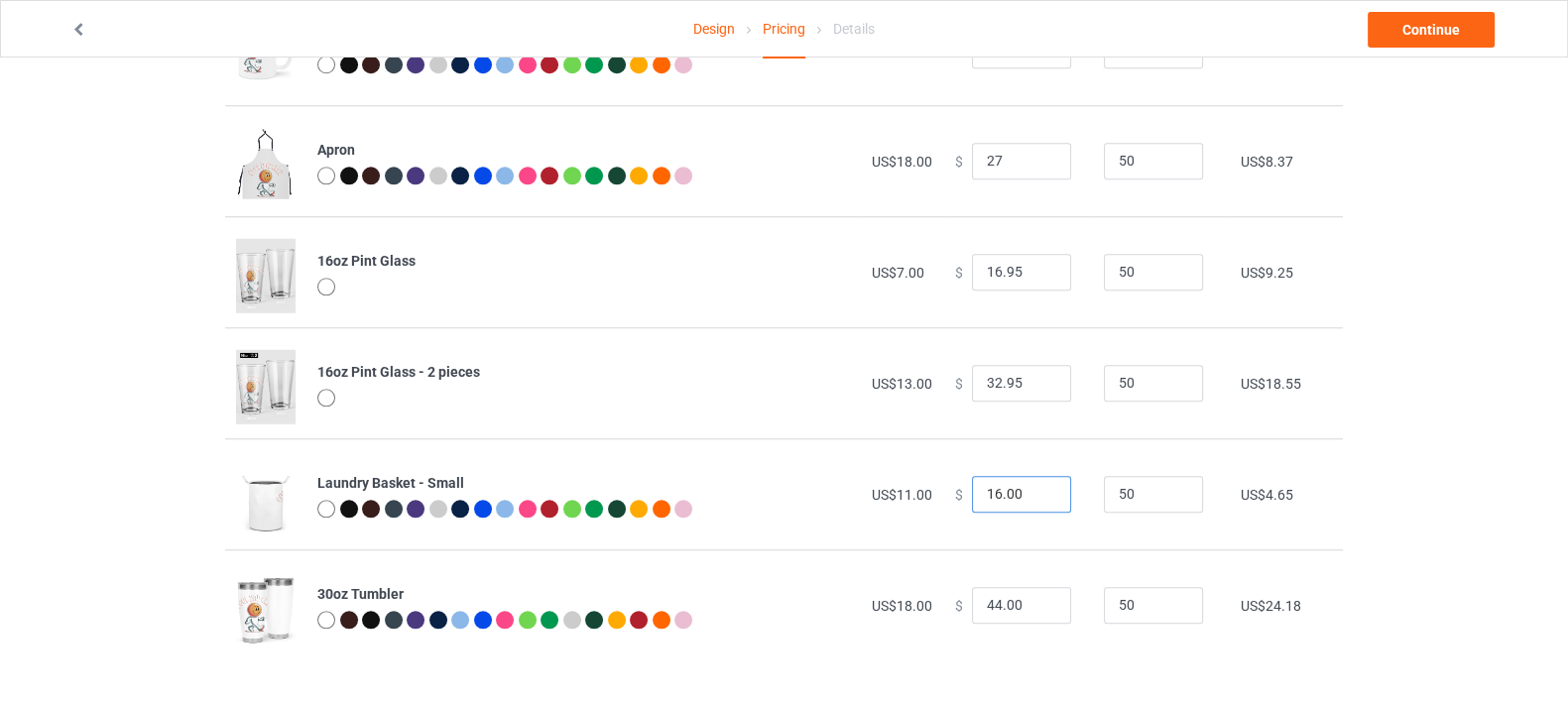
type input "27.00"
drag, startPoint x: 1014, startPoint y: 489, endPoint x: 867, endPoint y: 489, distance: 147.0
click at [867, 489] on tr "Laundry Basket - Small US$11.00 $ 16.00 50 US$4.65" at bounding box center [784, 494] width 1118 height 111
type input "20.00"
click at [1401, 33] on link "Continue" at bounding box center [1432, 30] width 127 height 36
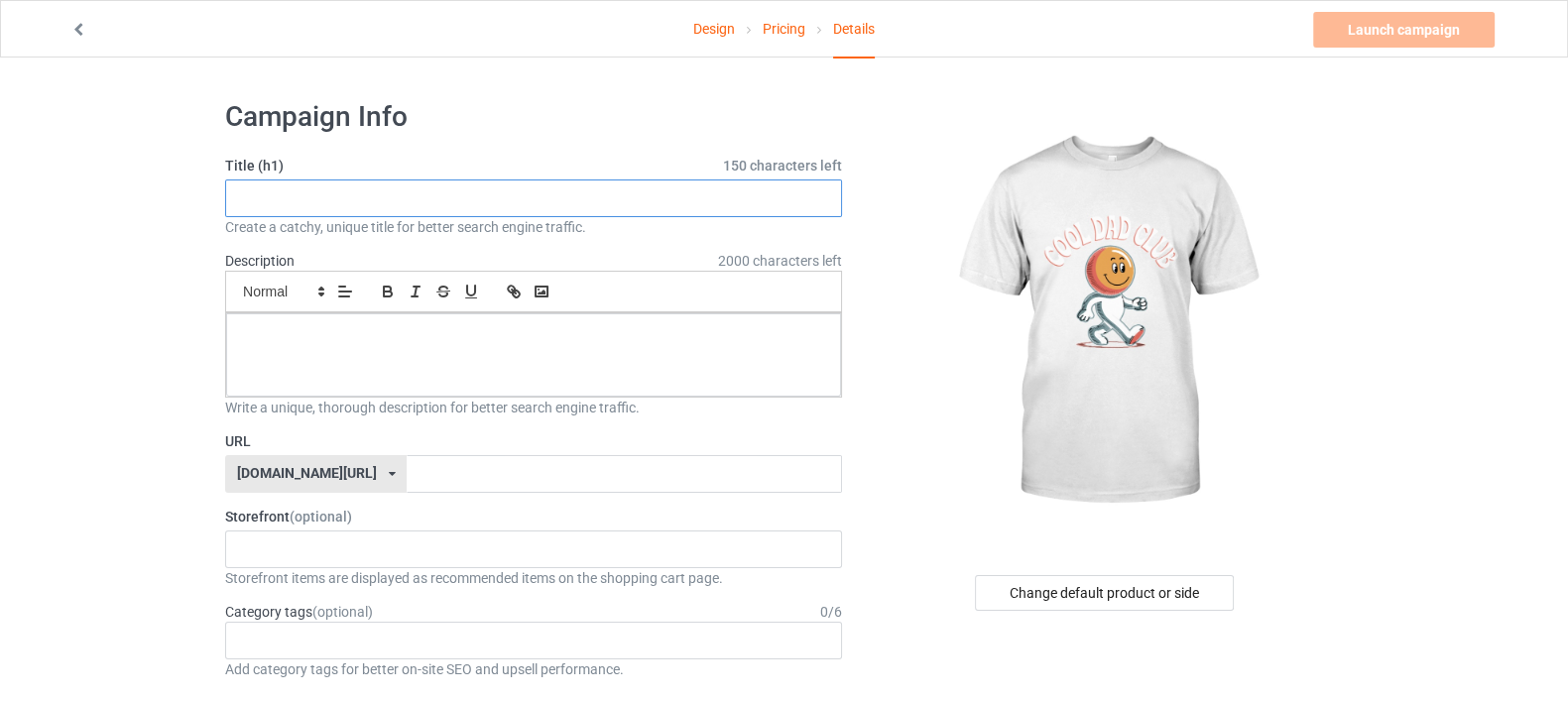
click at [552, 209] on input "text" at bounding box center [533, 198] width 617 height 38
type input "Dad Club"
click at [495, 337] on p at bounding box center [533, 335] width 583 height 19
click at [483, 484] on input "text" at bounding box center [624, 474] width 435 height 38
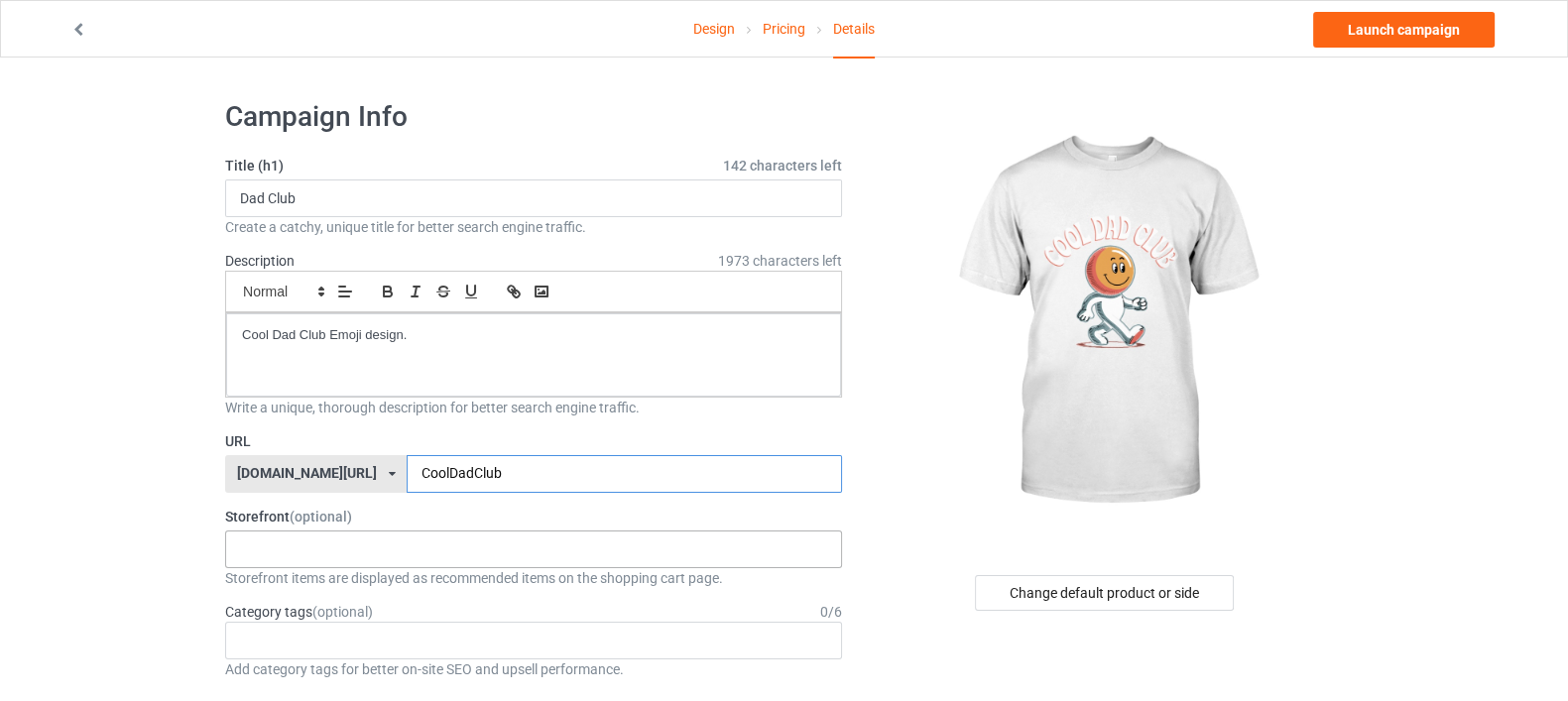
type input "CoolDadClub"
click at [302, 533] on div "Shop What You Love Your Liking Style Happy New Year Merry Christmas 658d743a5e6…" at bounding box center [533, 549] width 617 height 38
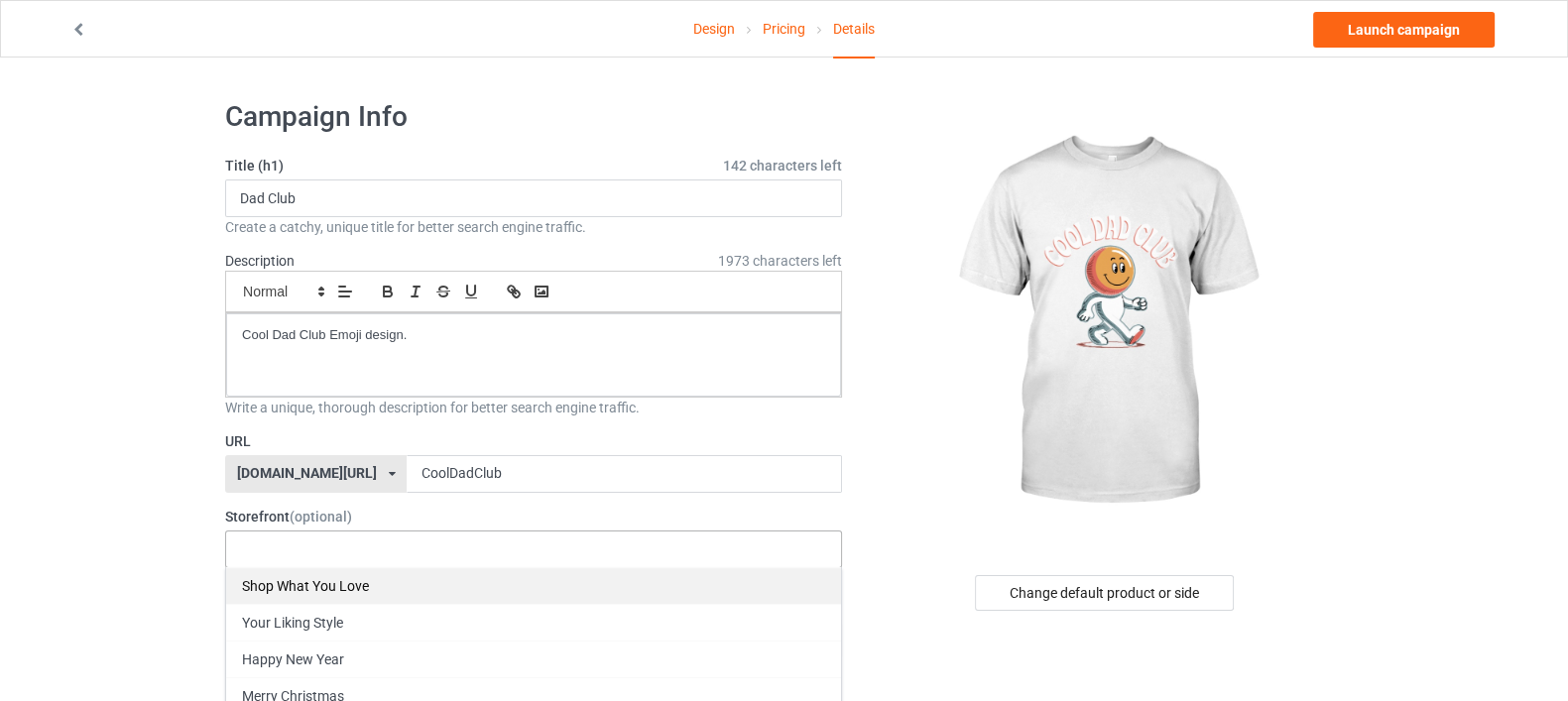
click at [346, 567] on div "Shop What You Love" at bounding box center [533, 585] width 615 height 37
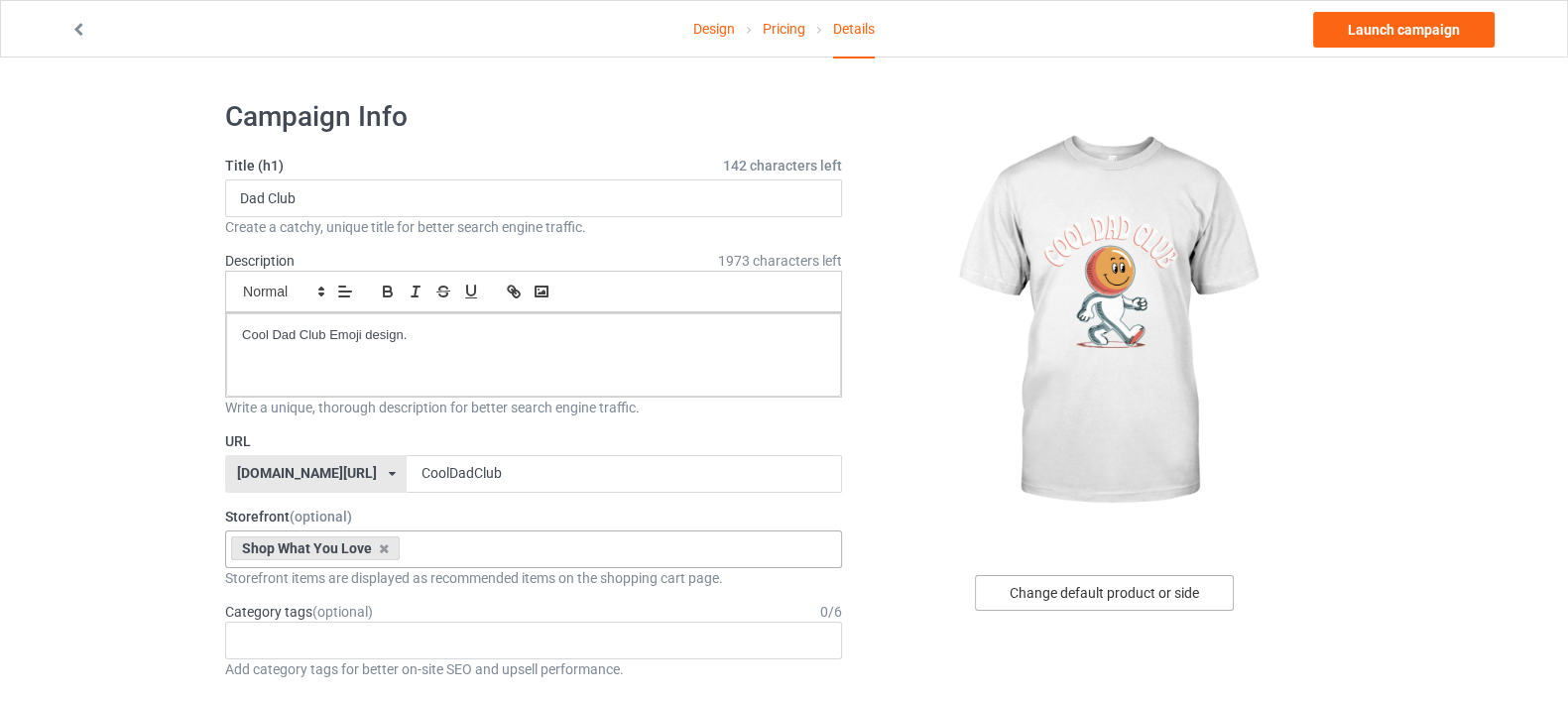
click at [1102, 603] on div "Change default product or side" at bounding box center [1104, 593] width 259 height 36
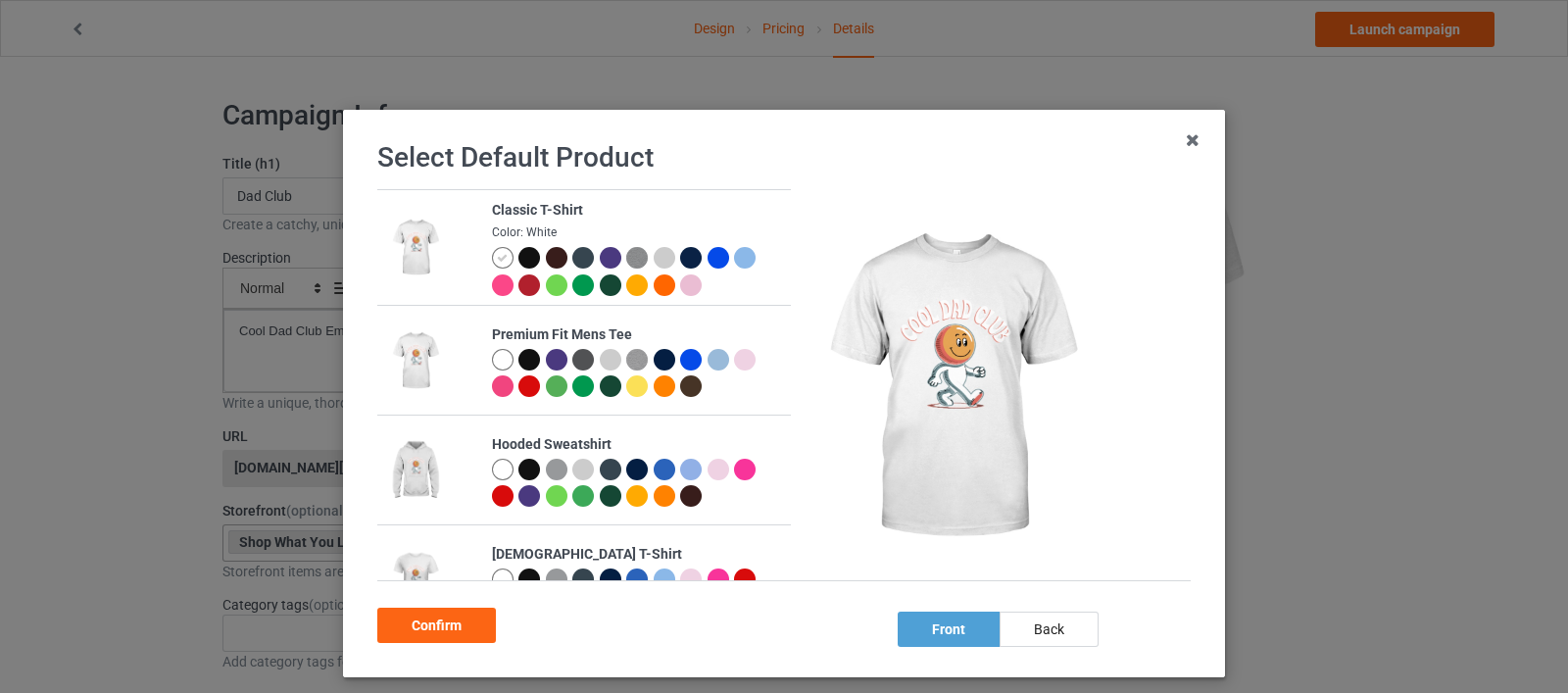
click at [518, 262] on div at bounding box center [529, 258] width 22 height 22
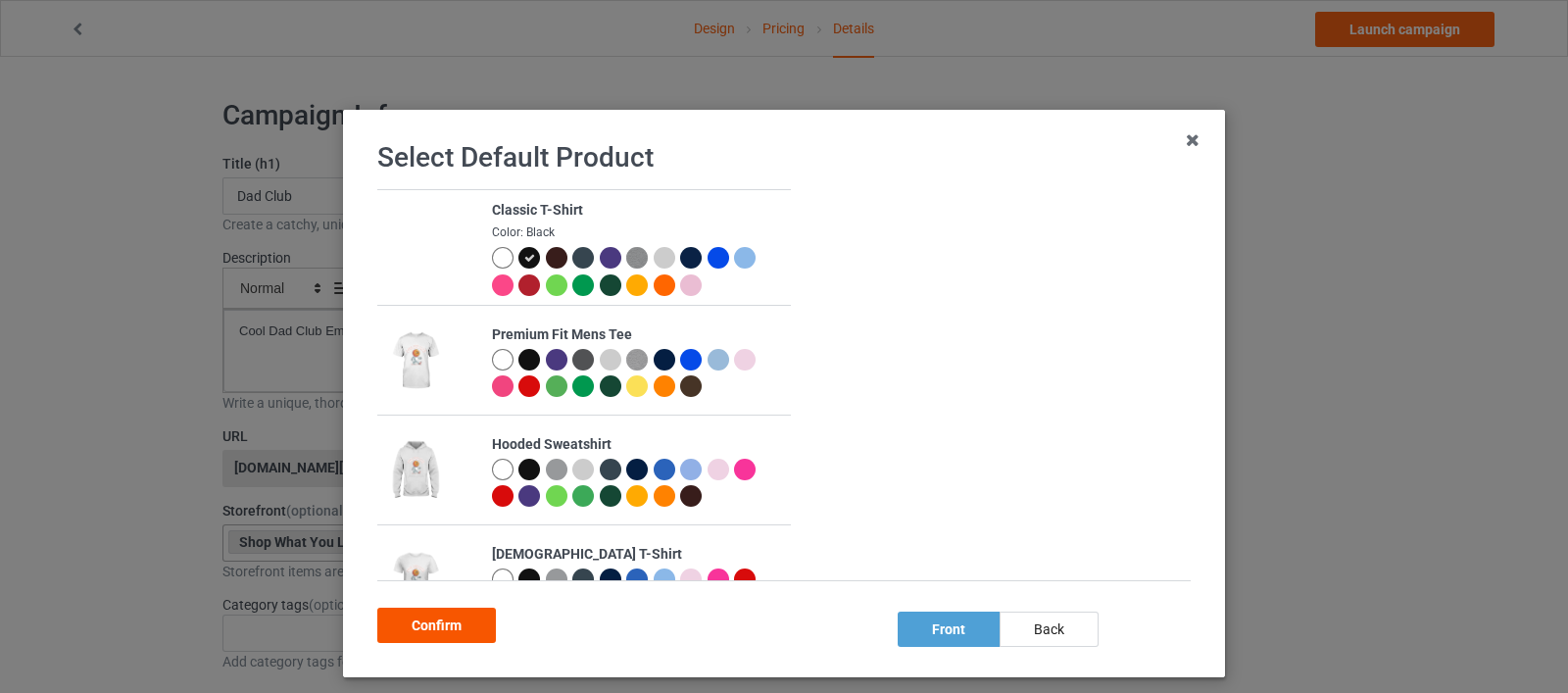
click at [460, 632] on div "Confirm" at bounding box center [436, 625] width 119 height 35
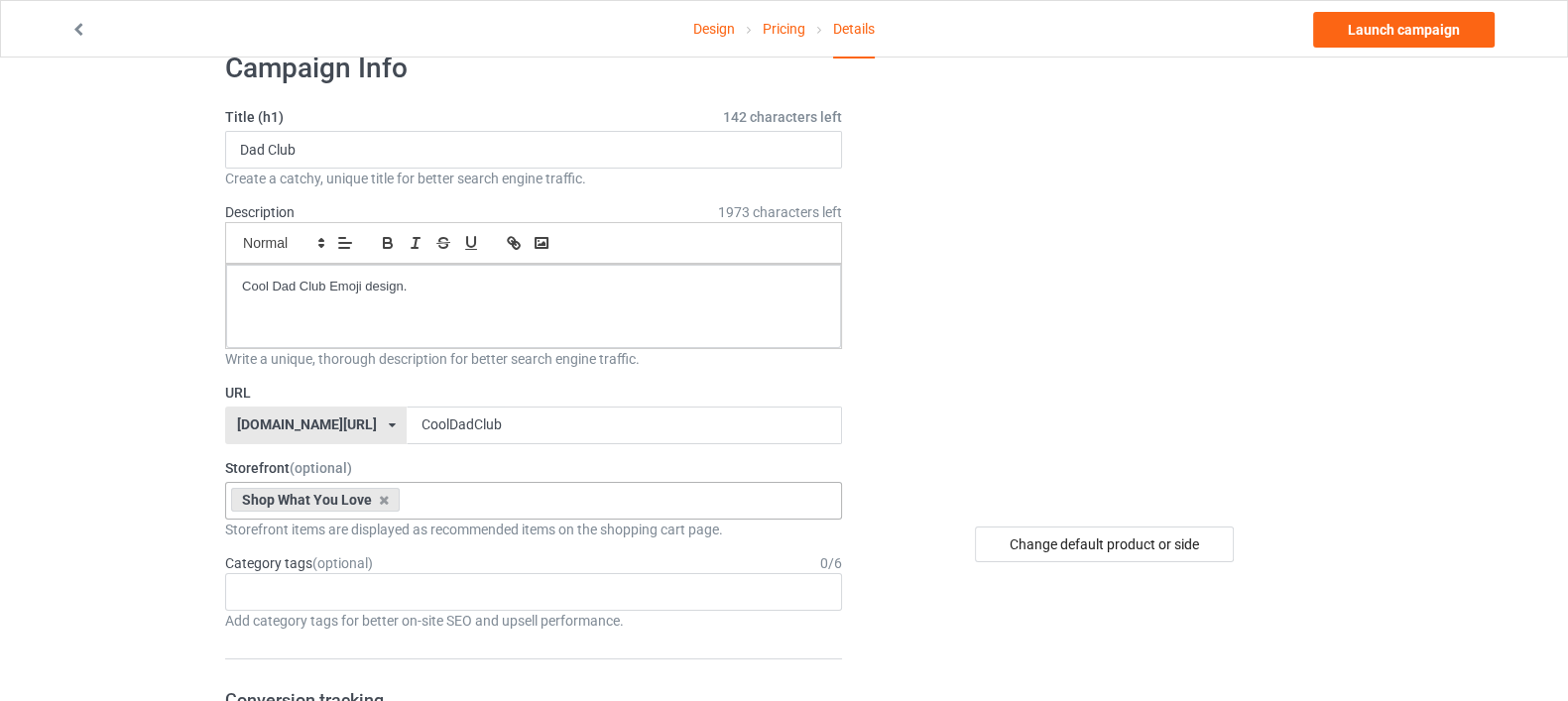
scroll to position [123, 0]
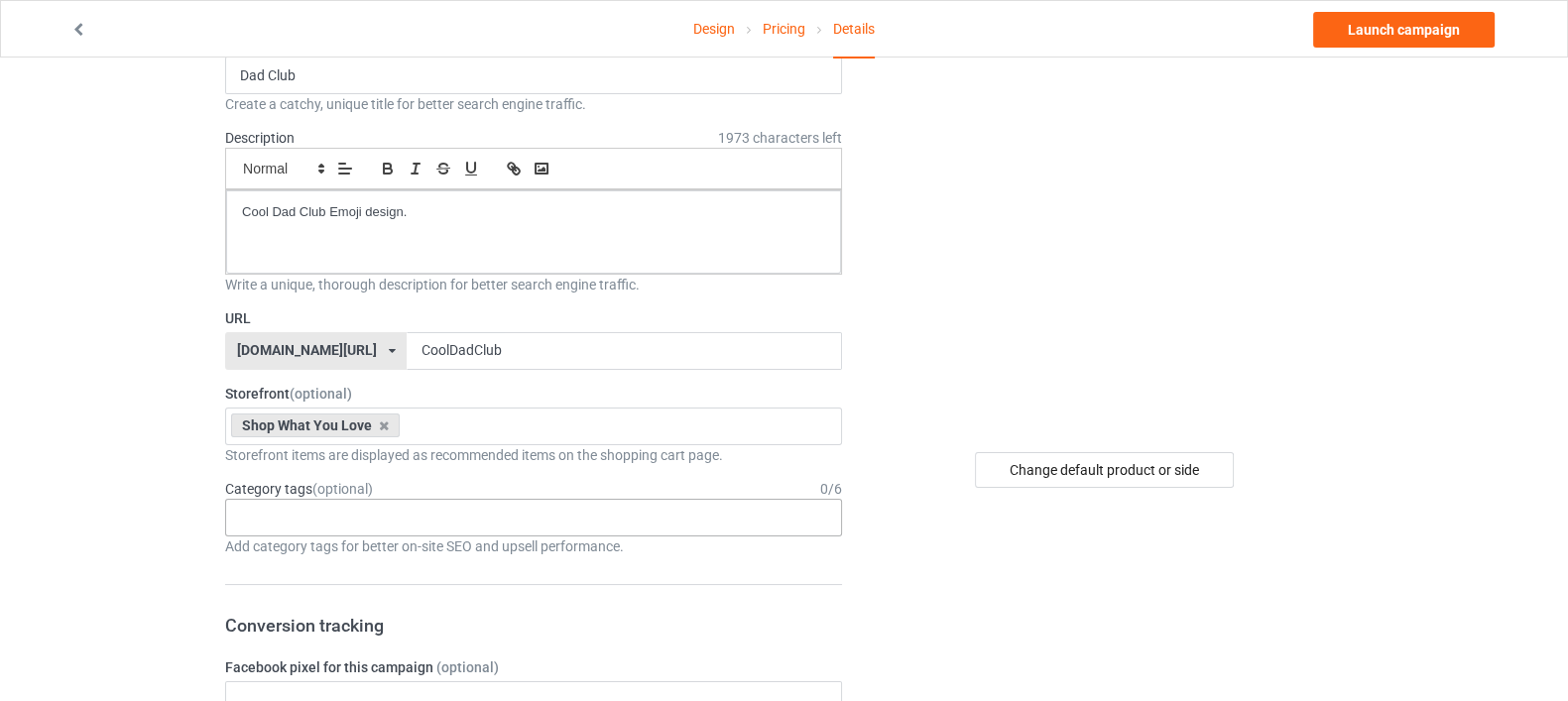
click at [451, 524] on div "Age > [DEMOGRAPHIC_DATA] > 1 Age > [DEMOGRAPHIC_DATA] Months > 1 Month Age > [D…" at bounding box center [533, 517] width 617 height 38
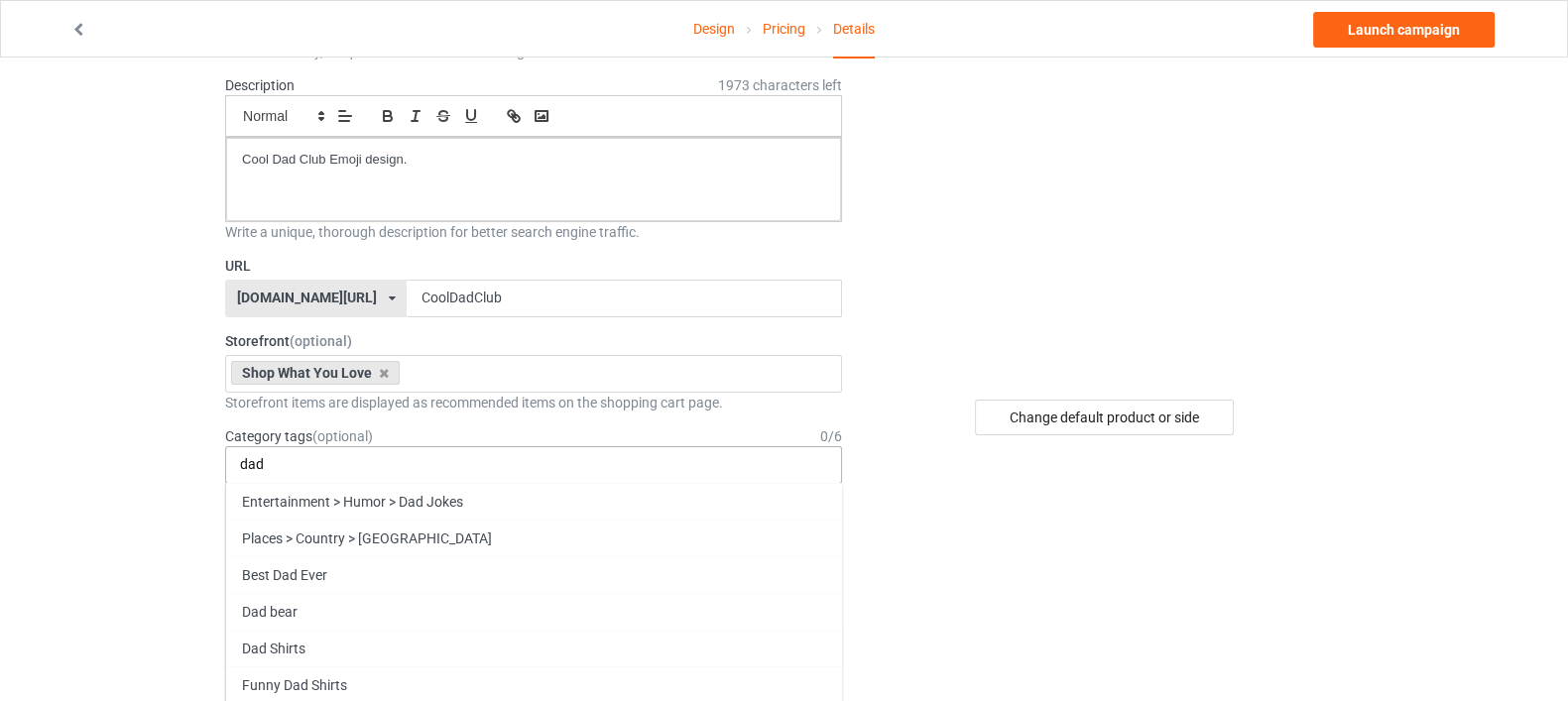
scroll to position [247, 0]
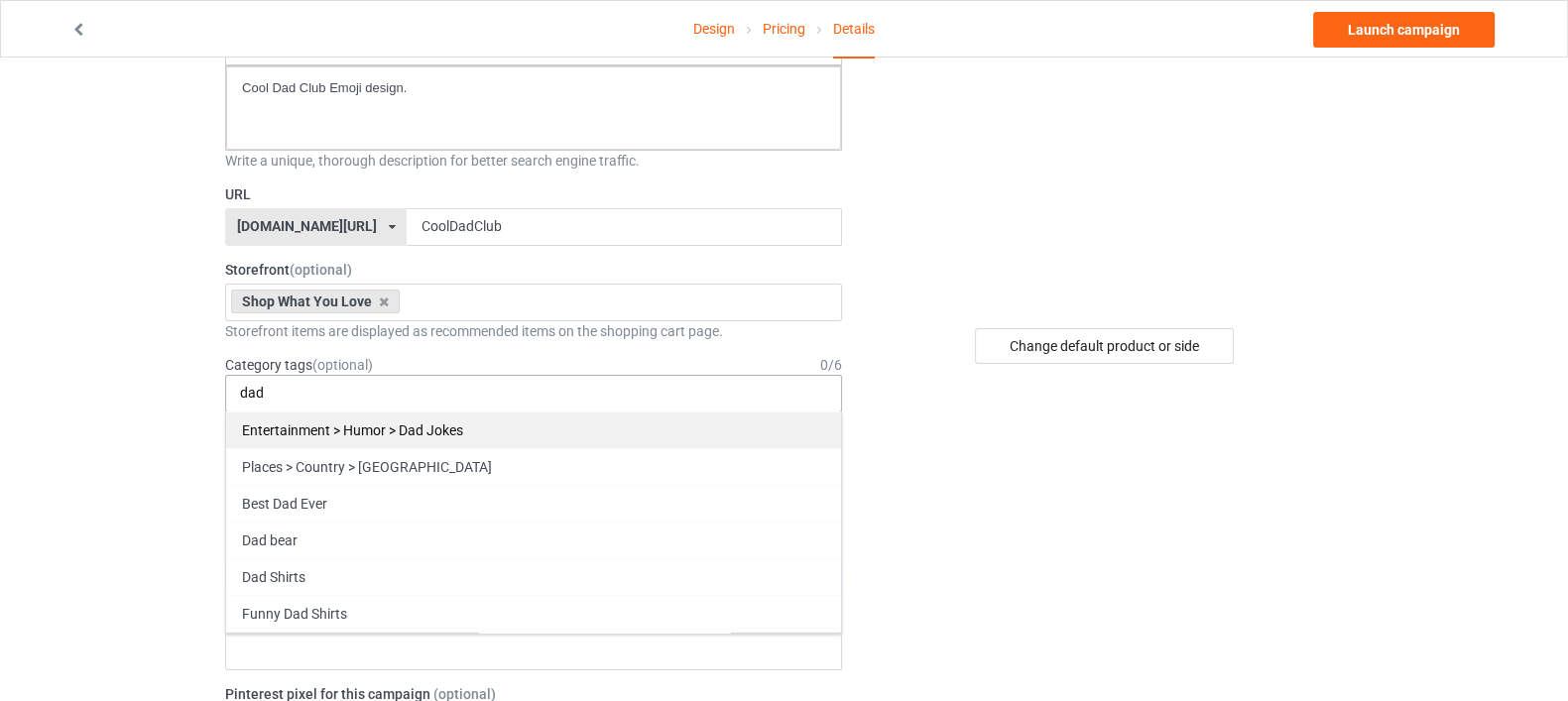
type input "dad"
click at [530, 421] on div "Entertainment > Humor > Dad Jokes" at bounding box center [533, 430] width 615 height 37
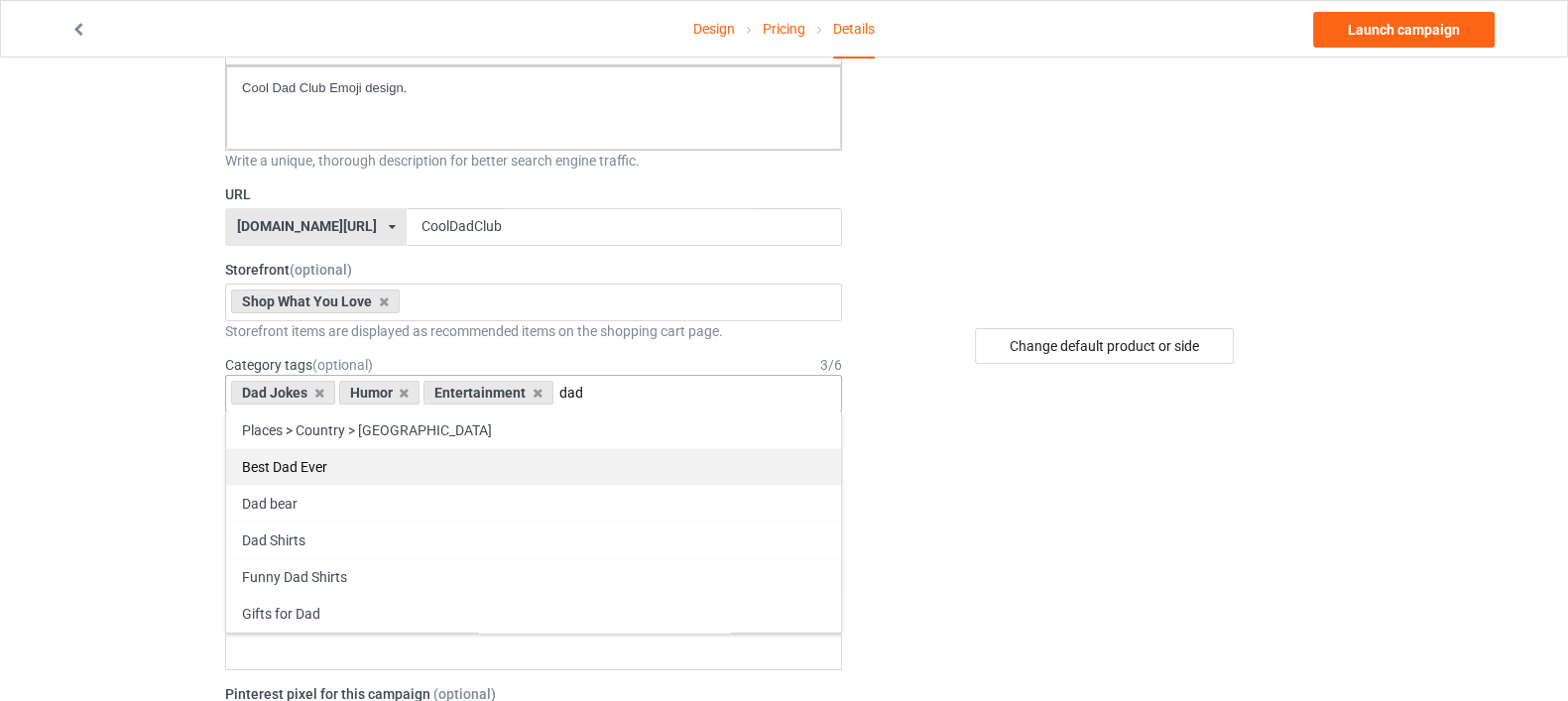
type input "dad"
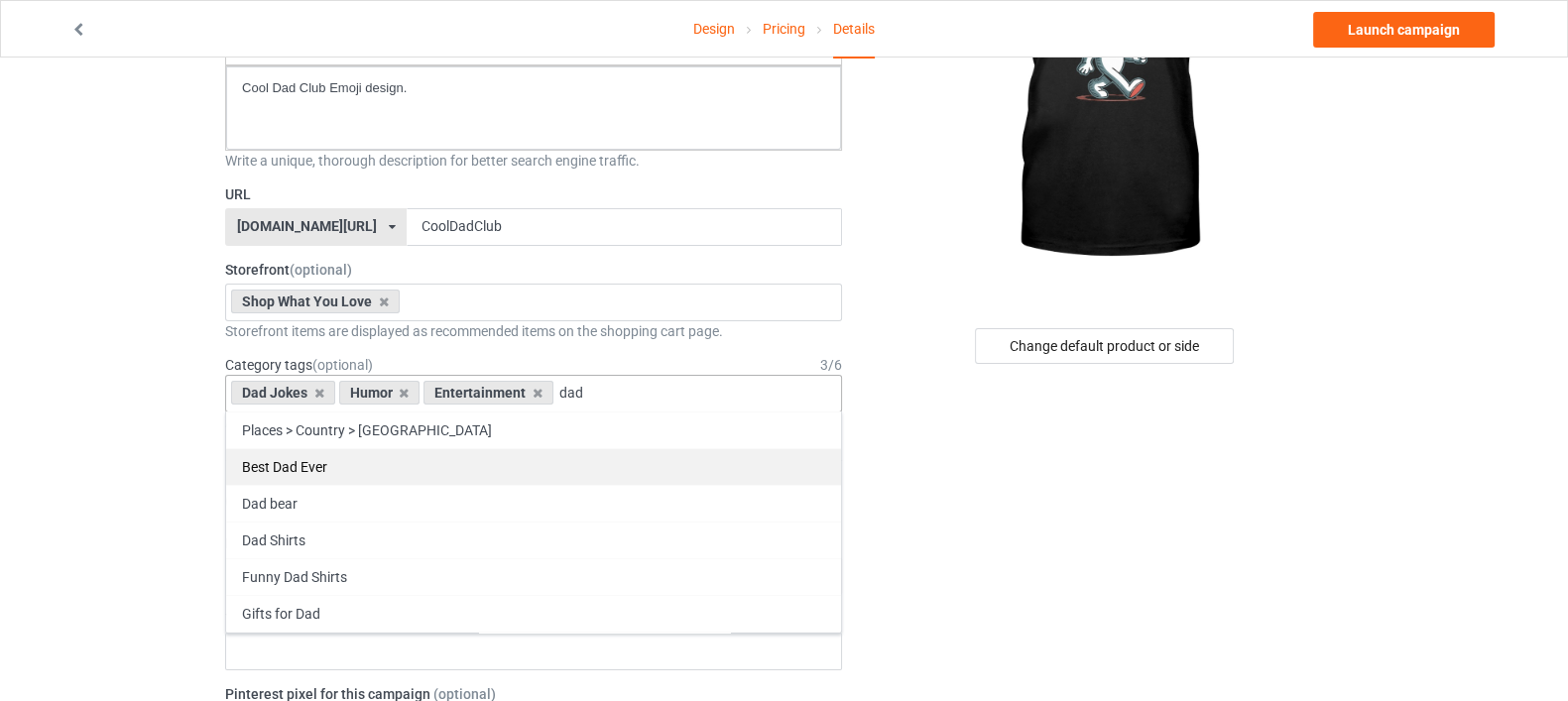
click at [460, 472] on div "Best Dad Ever" at bounding box center [533, 466] width 615 height 37
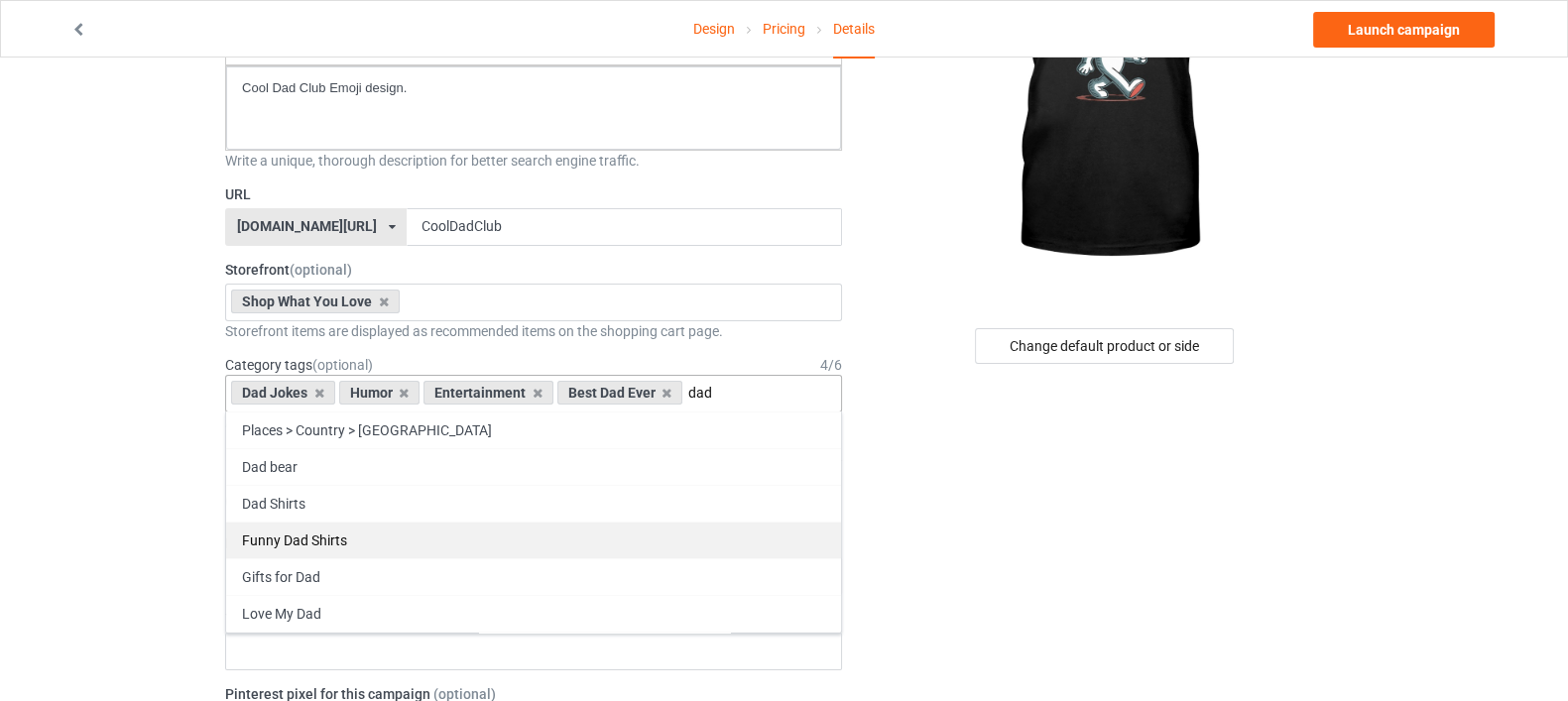
type input "dad"
click at [422, 528] on div "Funny Dad Shirts" at bounding box center [533, 539] width 615 height 37
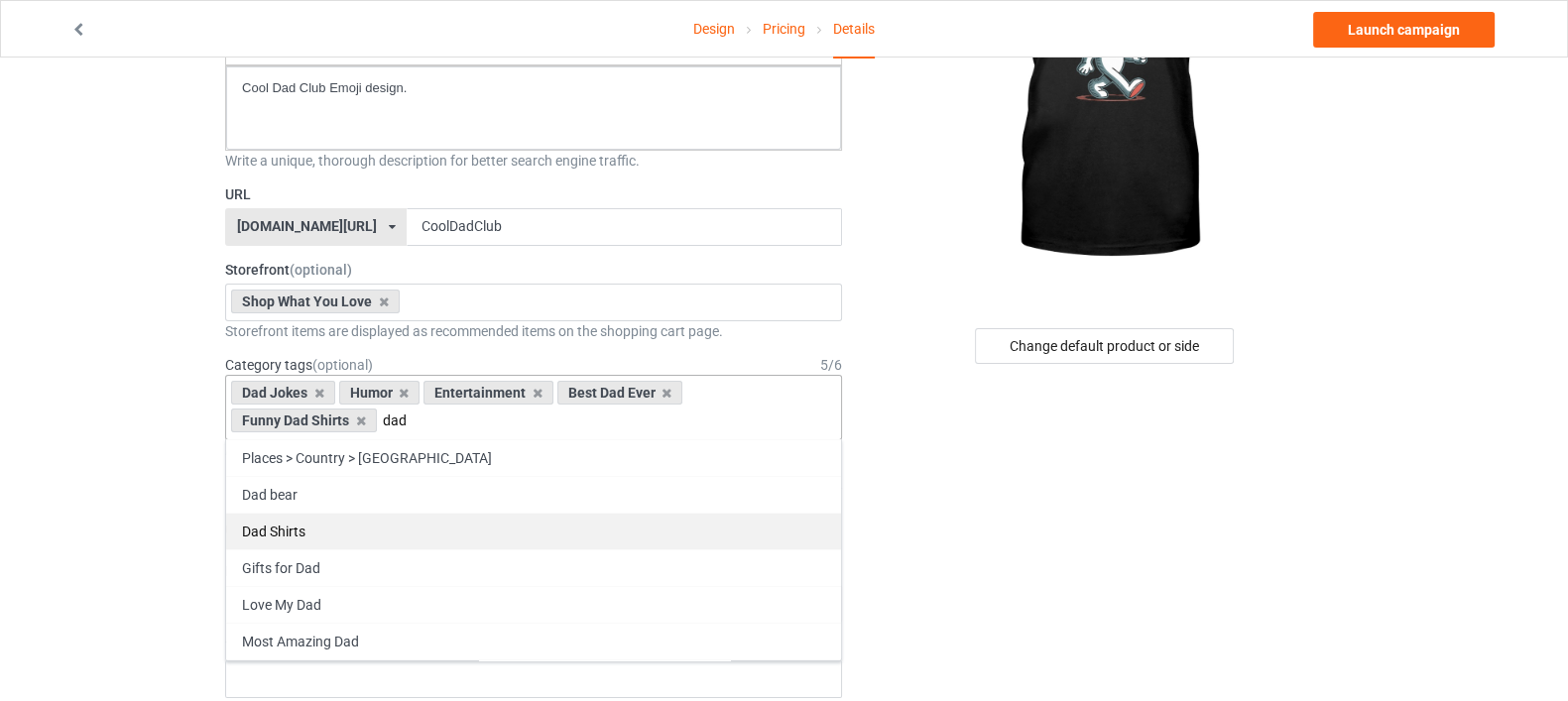
type input "dad"
click at [487, 533] on div "Dad Shirts" at bounding box center [533, 530] width 615 height 37
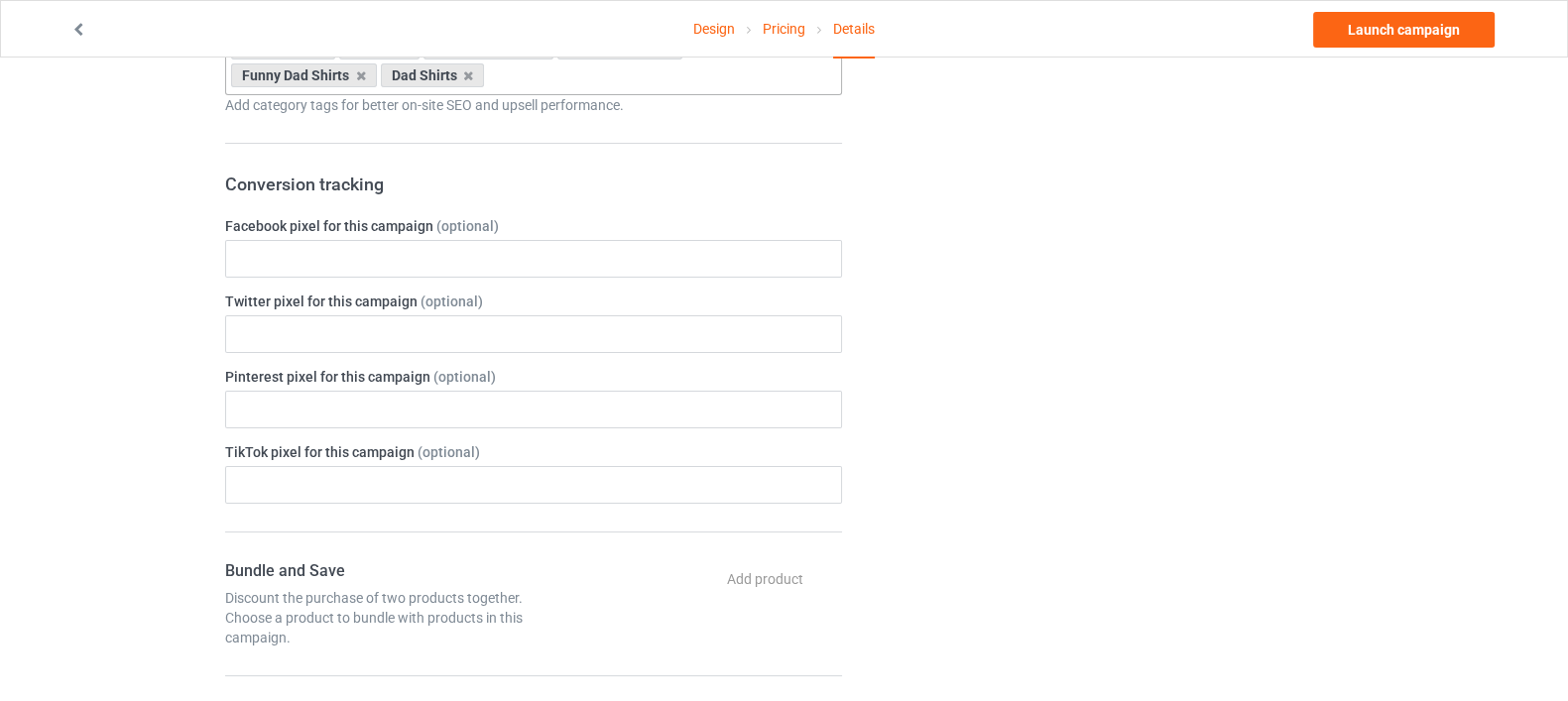
scroll to position [744, 0]
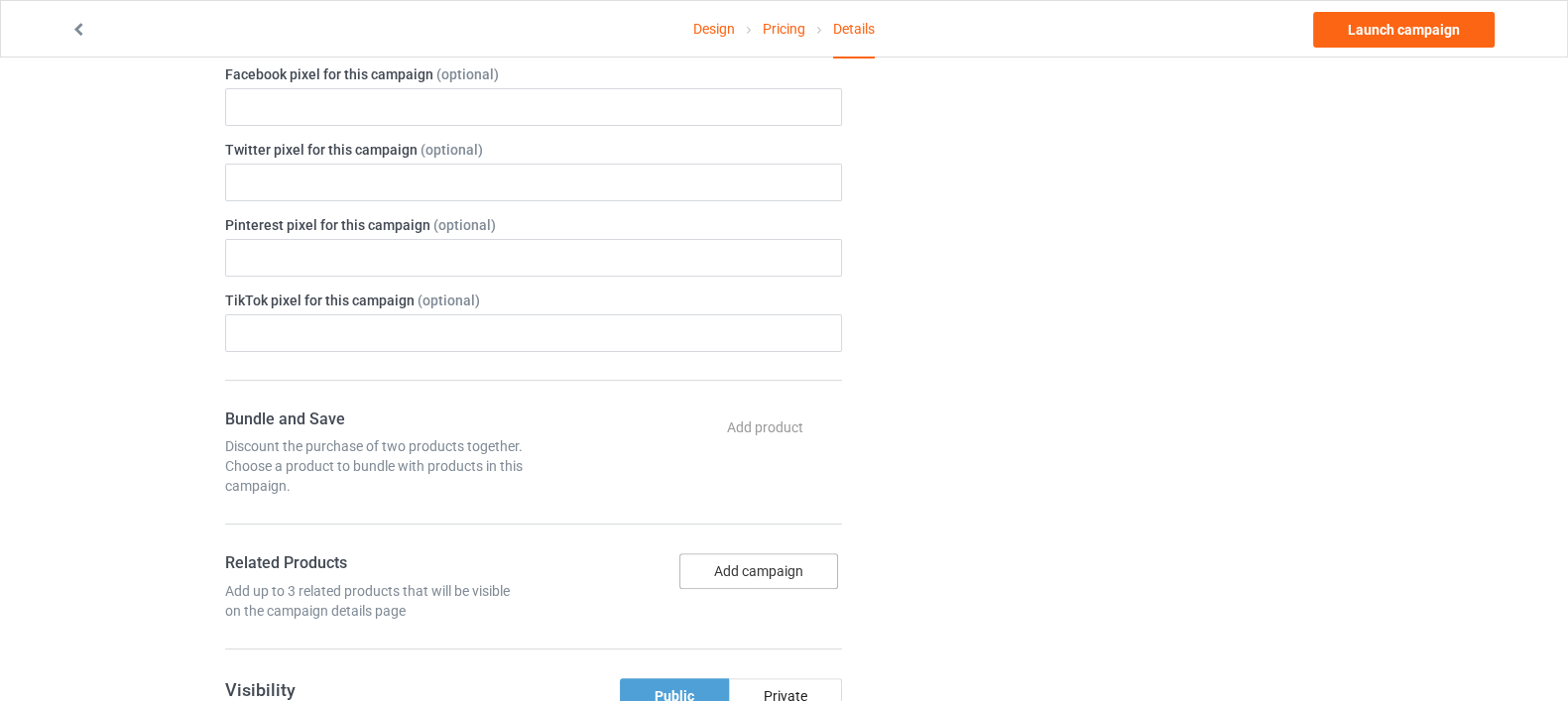
click at [774, 555] on button "Add campaign" at bounding box center [759, 571] width 159 height 36
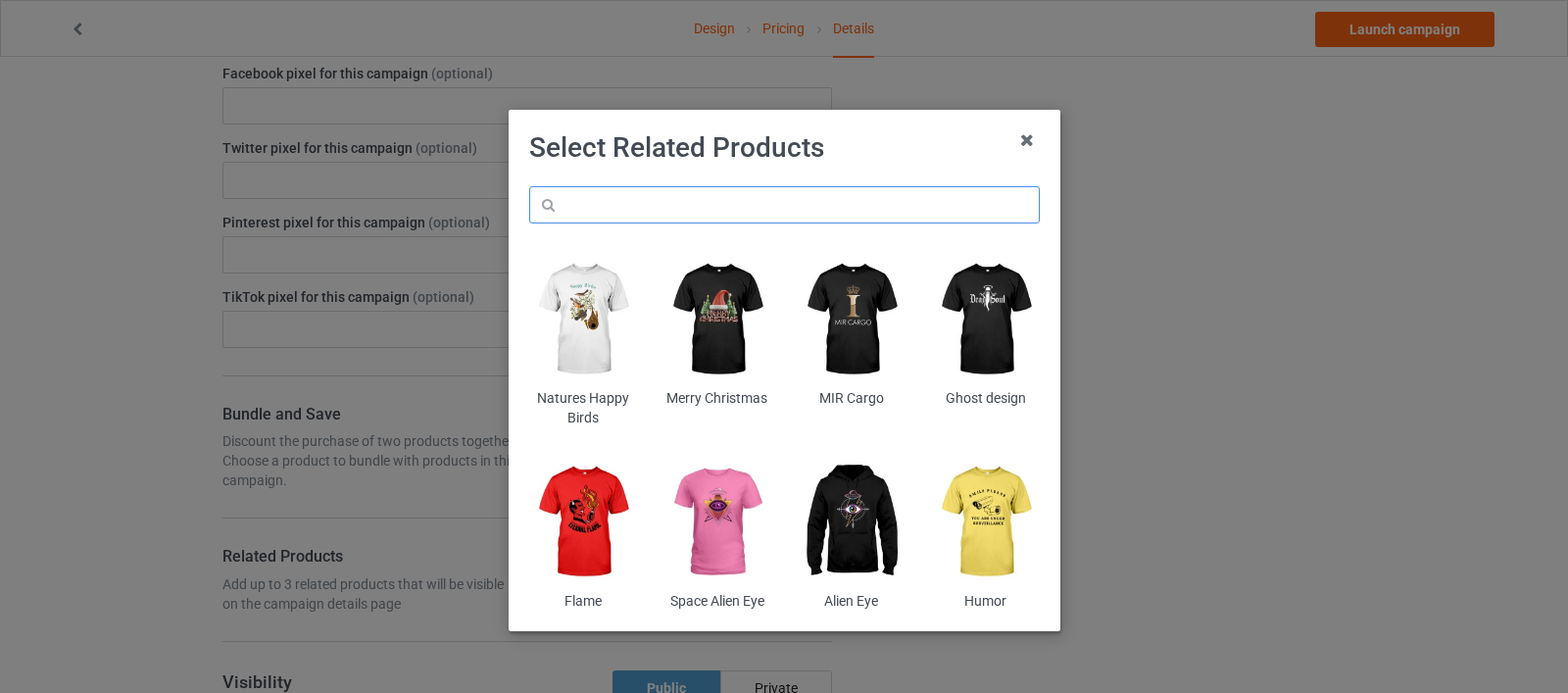
drag, startPoint x: 791, startPoint y: 209, endPoint x: 779, endPoint y: 202, distance: 13.9
click at [789, 207] on input "text" at bounding box center [784, 204] width 510 height 37
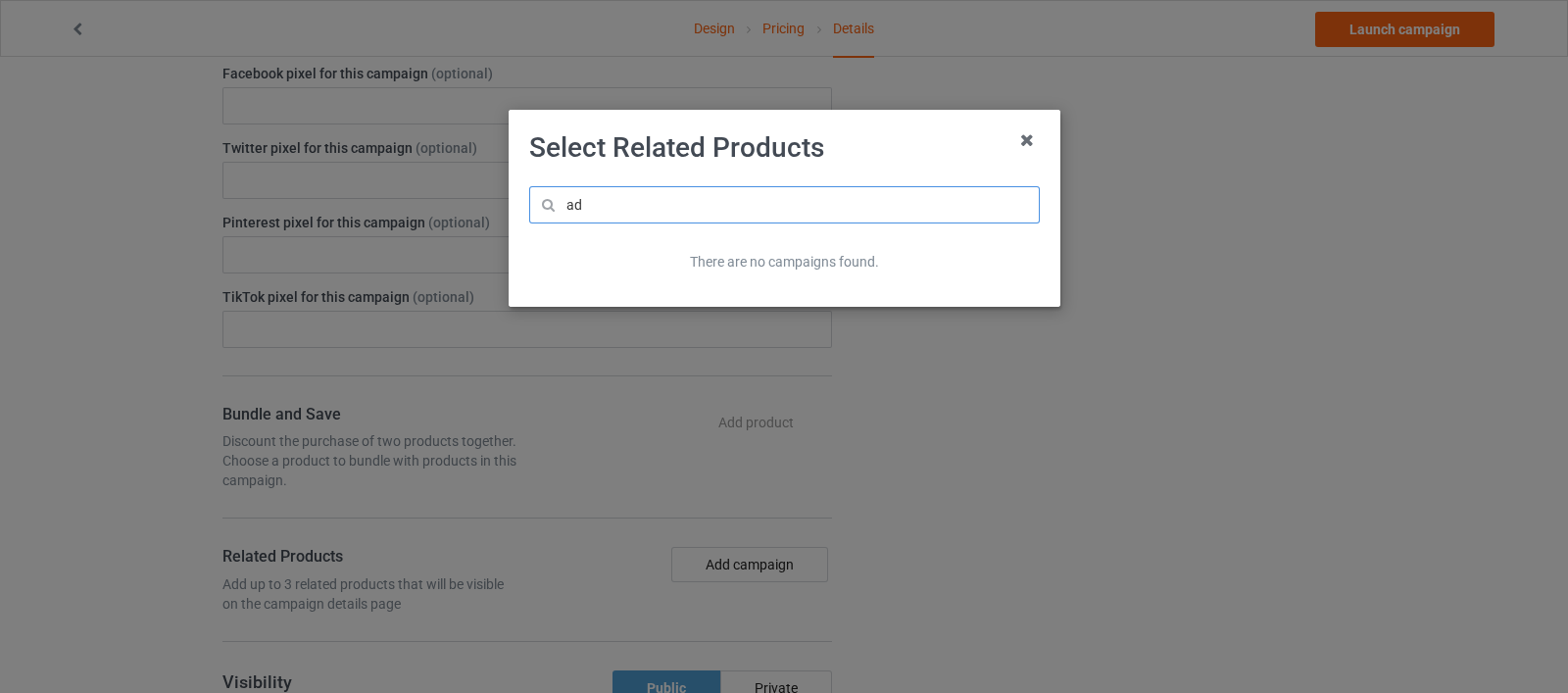
type input "a"
type input "d"
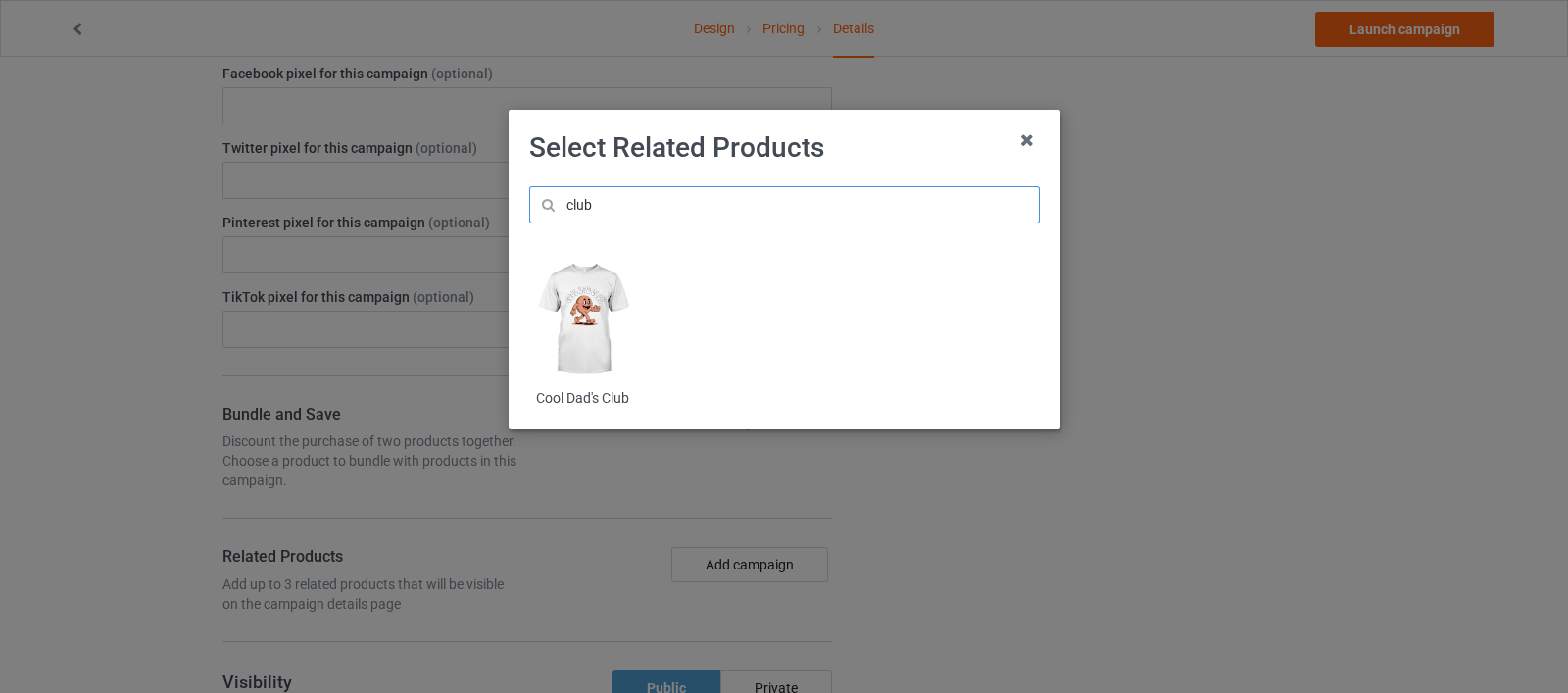
type input "club"
click at [575, 306] on img at bounding box center [582, 319] width 107 height 134
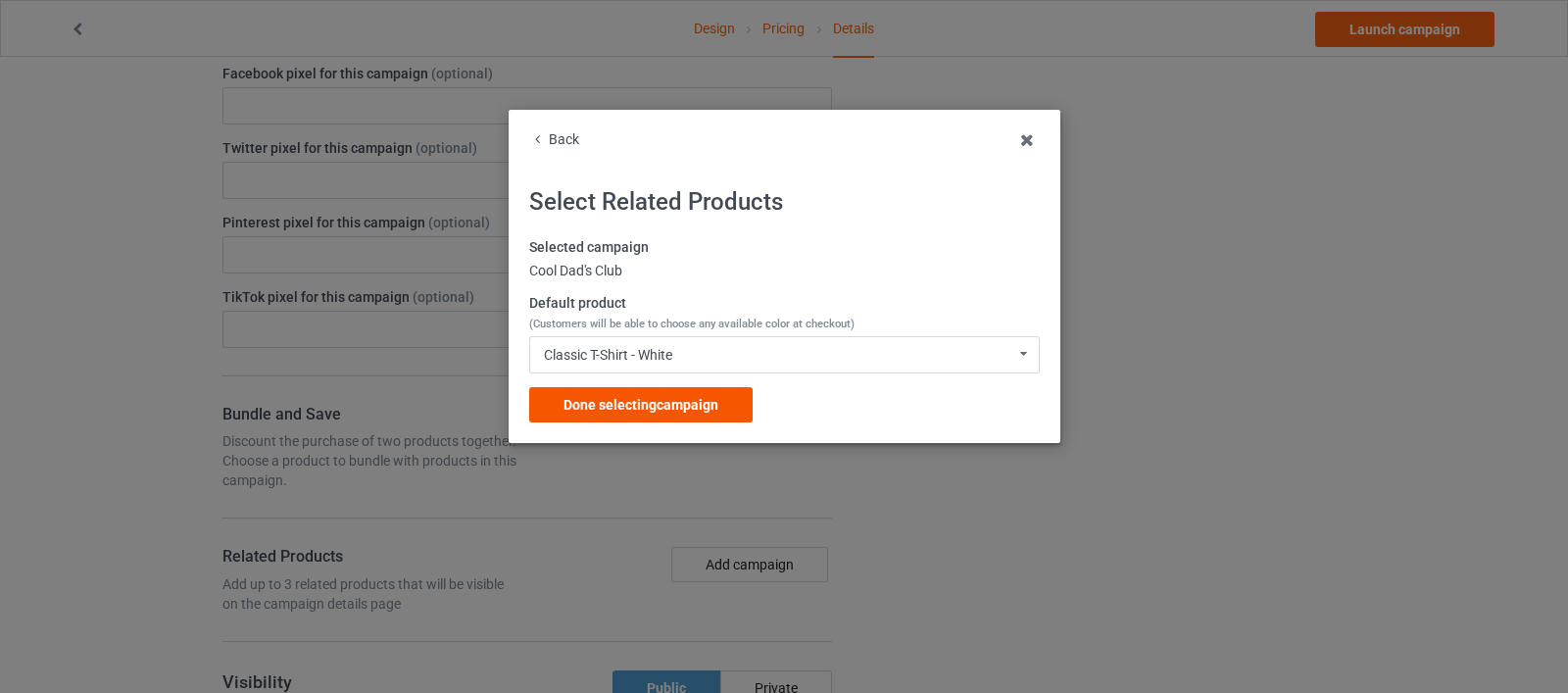
click at [709, 398] on span "Done selecting campaign" at bounding box center [641, 405] width 155 height 16
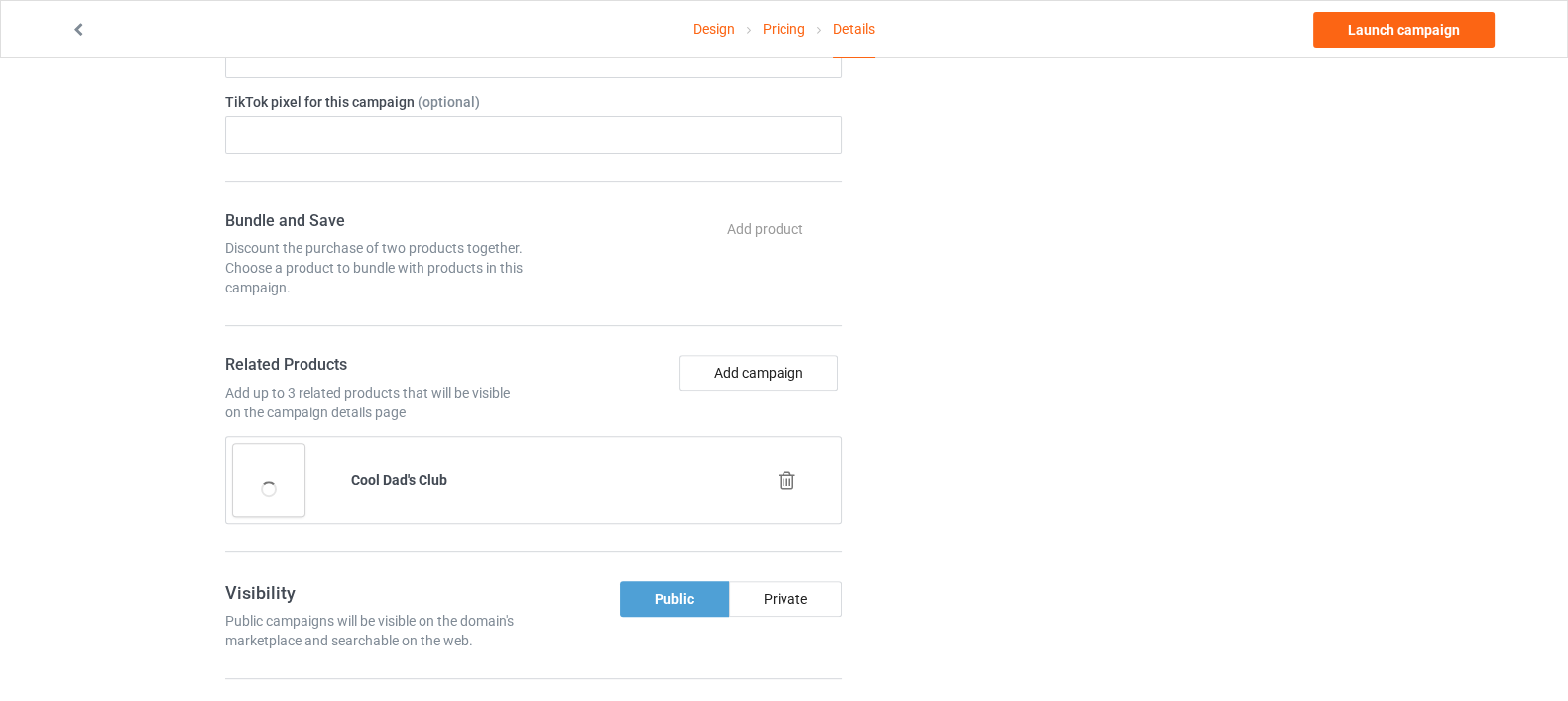
scroll to position [1116, 0]
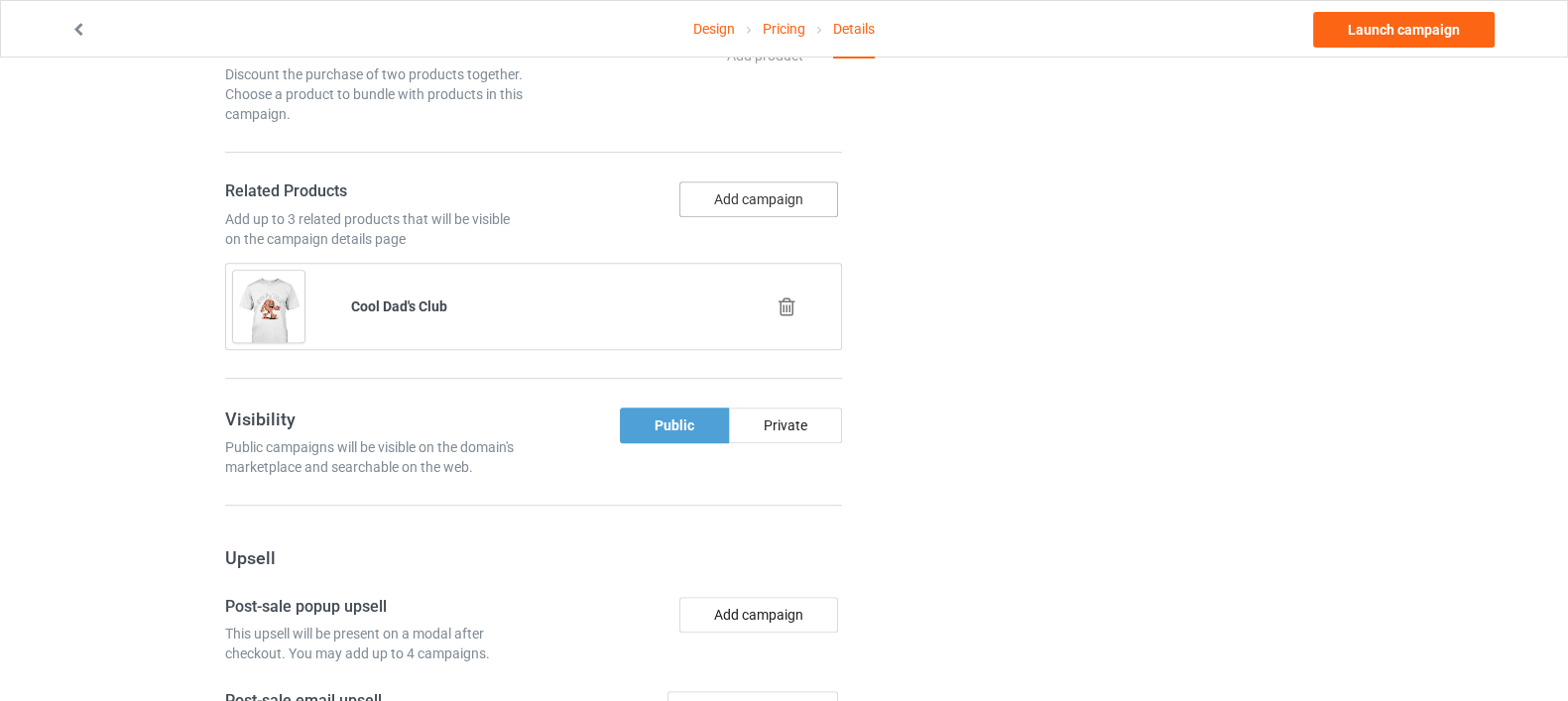
click at [724, 205] on button "Add campaign" at bounding box center [759, 199] width 159 height 36
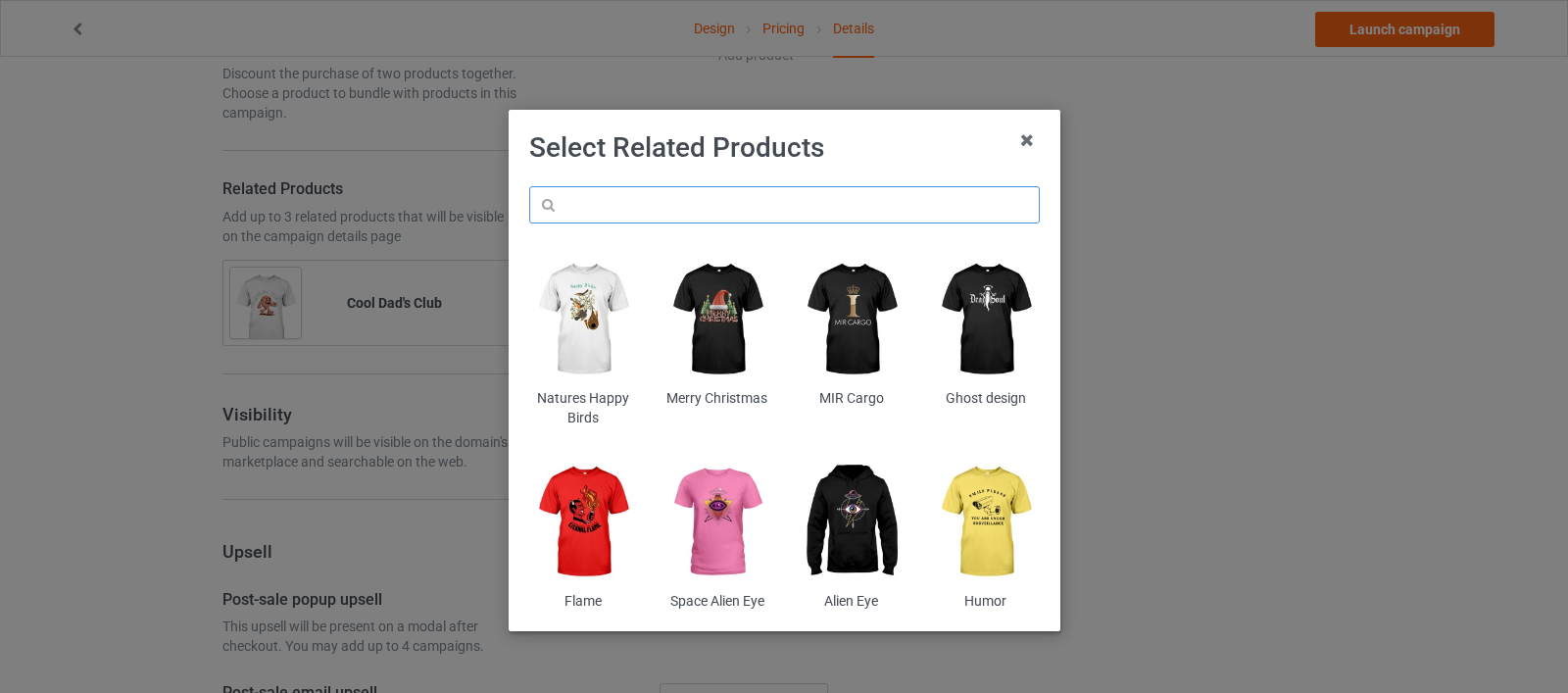
click at [655, 186] on input "text" at bounding box center [784, 204] width 510 height 37
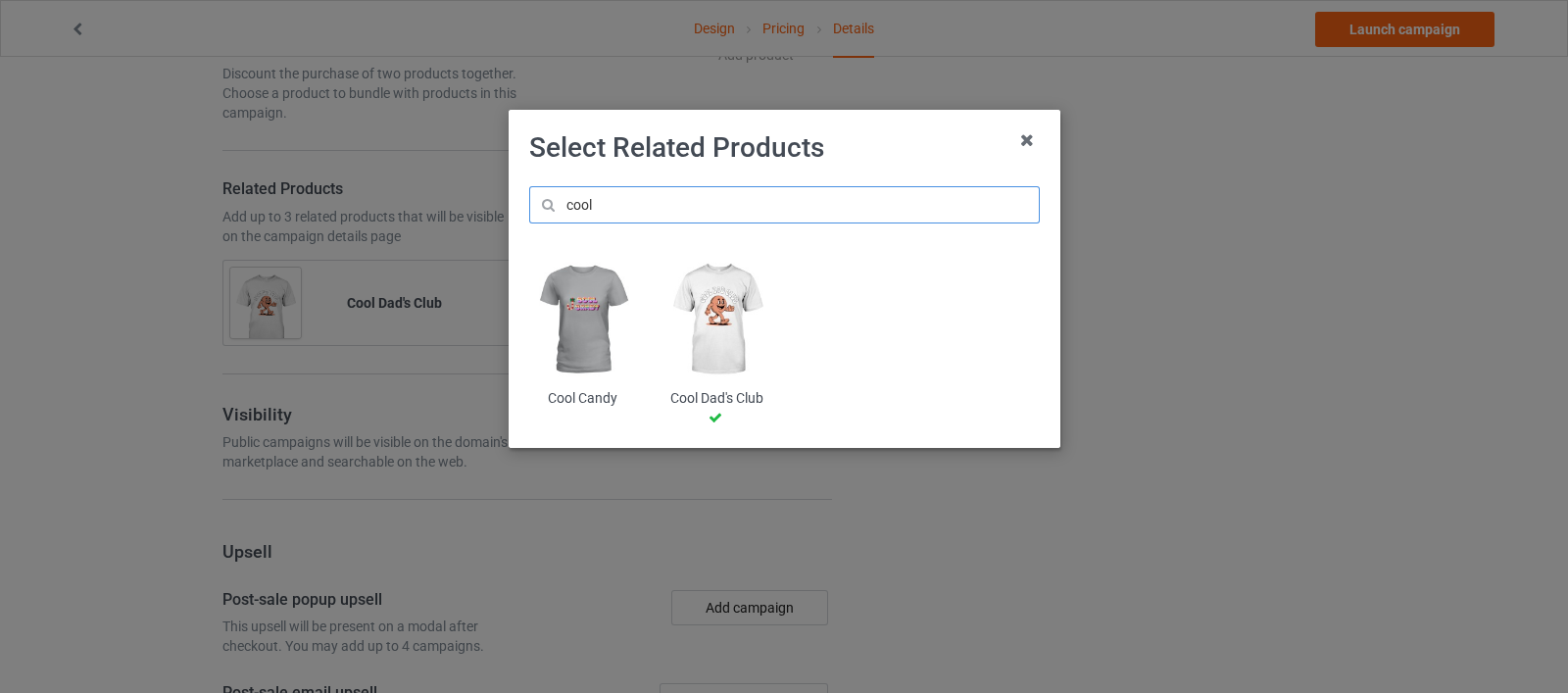
type input "cool"
click at [578, 323] on img at bounding box center [582, 319] width 107 height 134
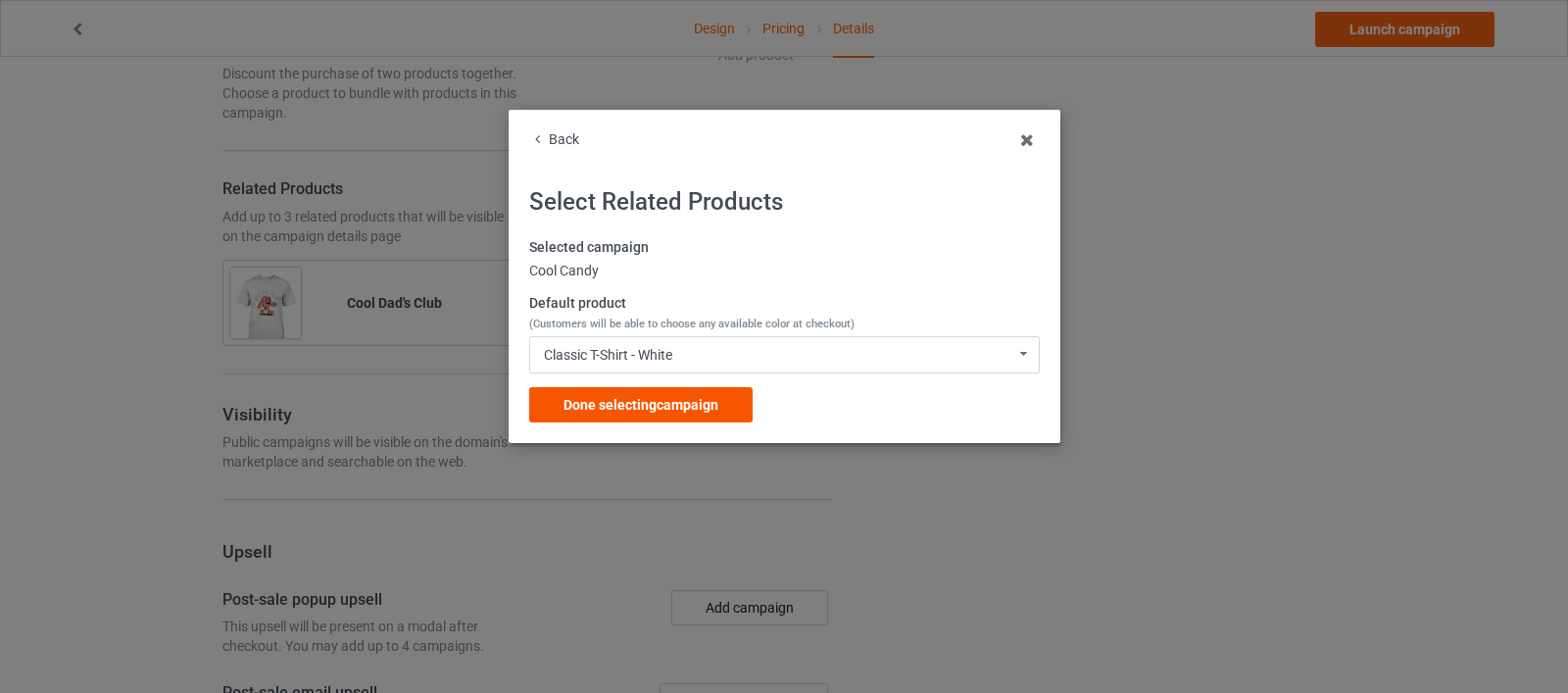
click at [705, 402] on span "Done selecting campaign" at bounding box center [641, 405] width 155 height 16
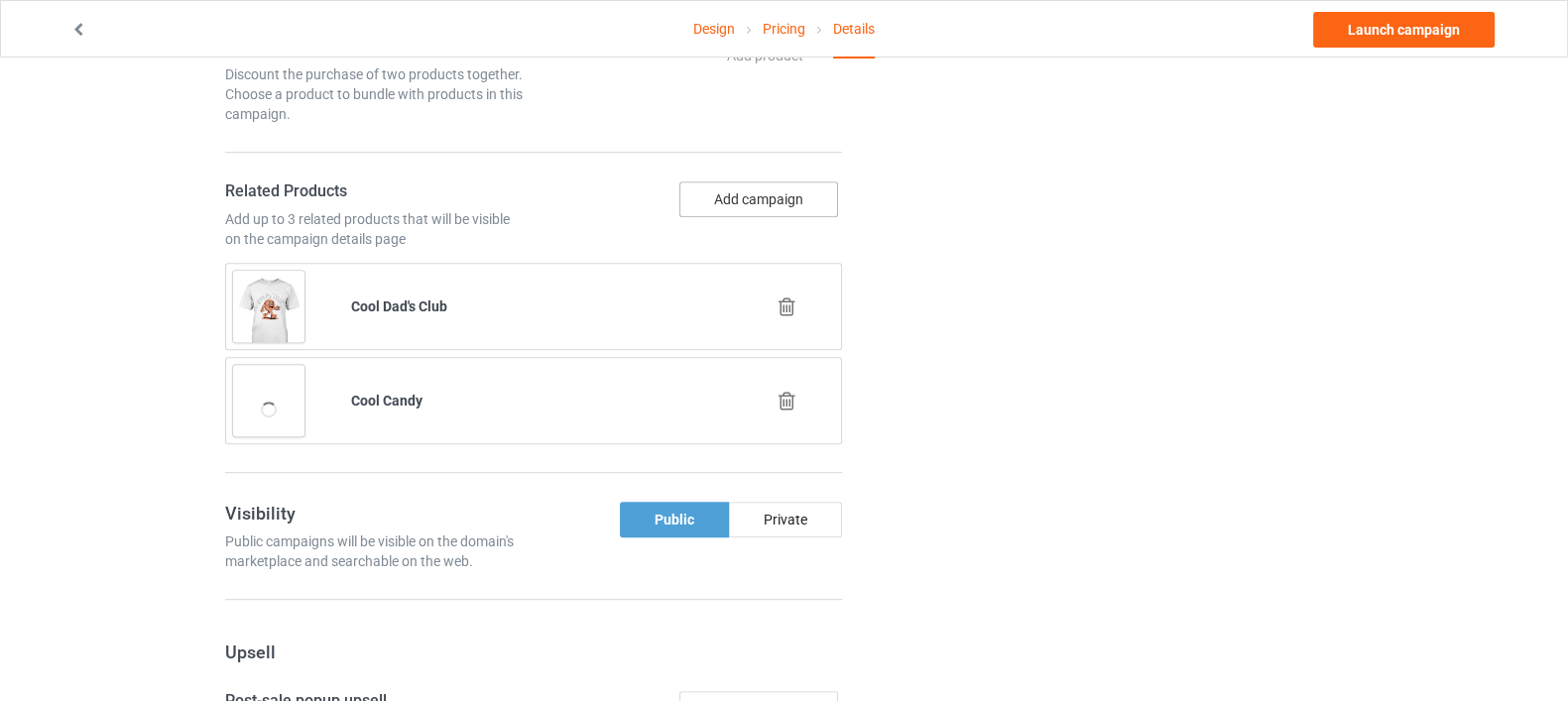
click at [760, 195] on button "Add campaign" at bounding box center [759, 199] width 159 height 36
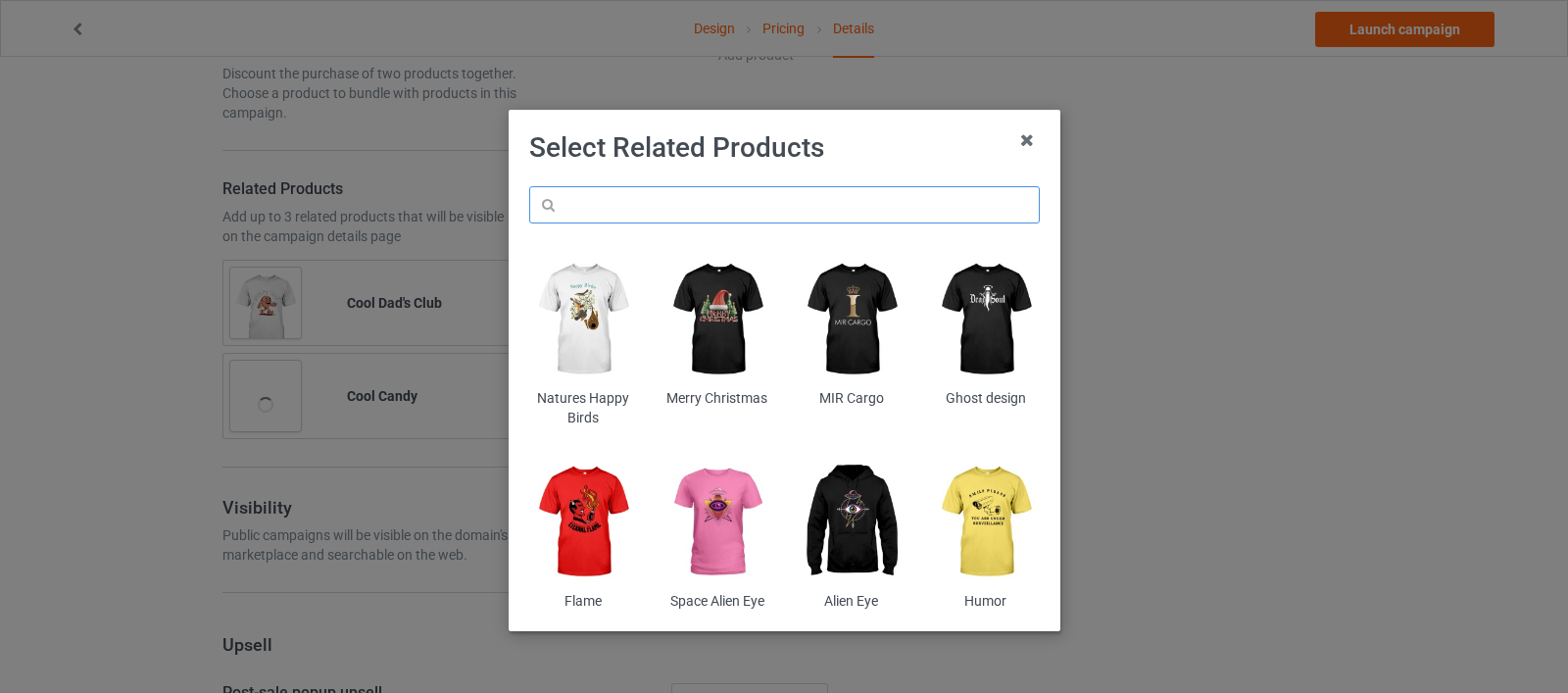
click at [669, 204] on input "text" at bounding box center [784, 204] width 510 height 37
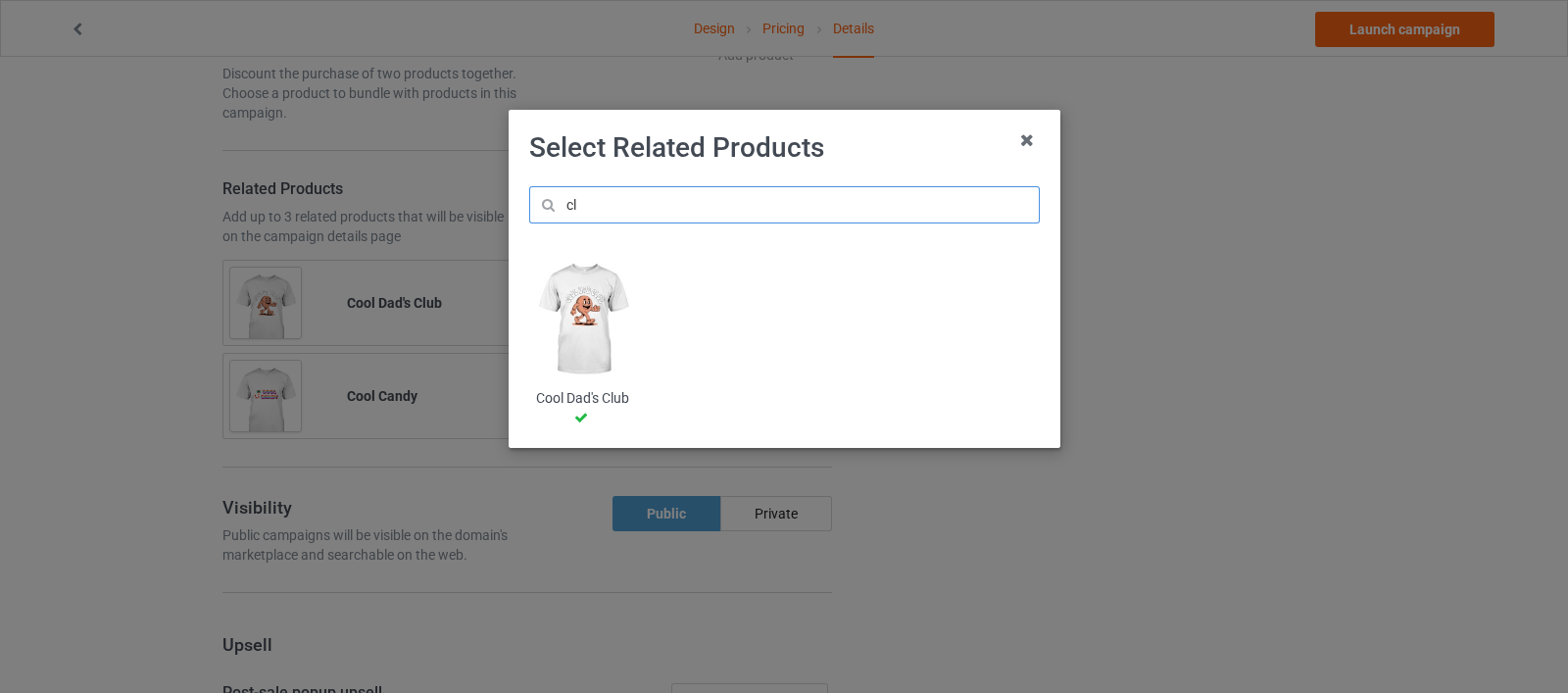
type input "c"
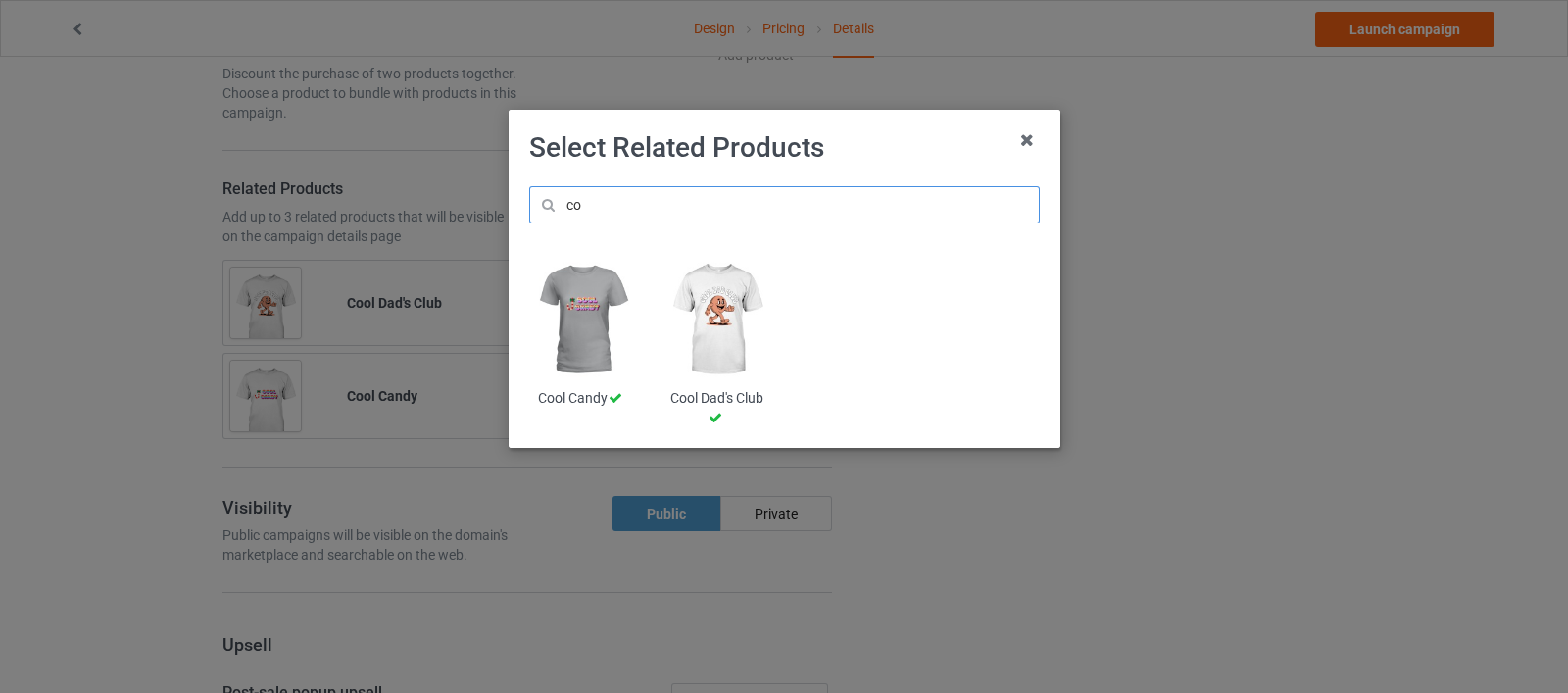
type input "c"
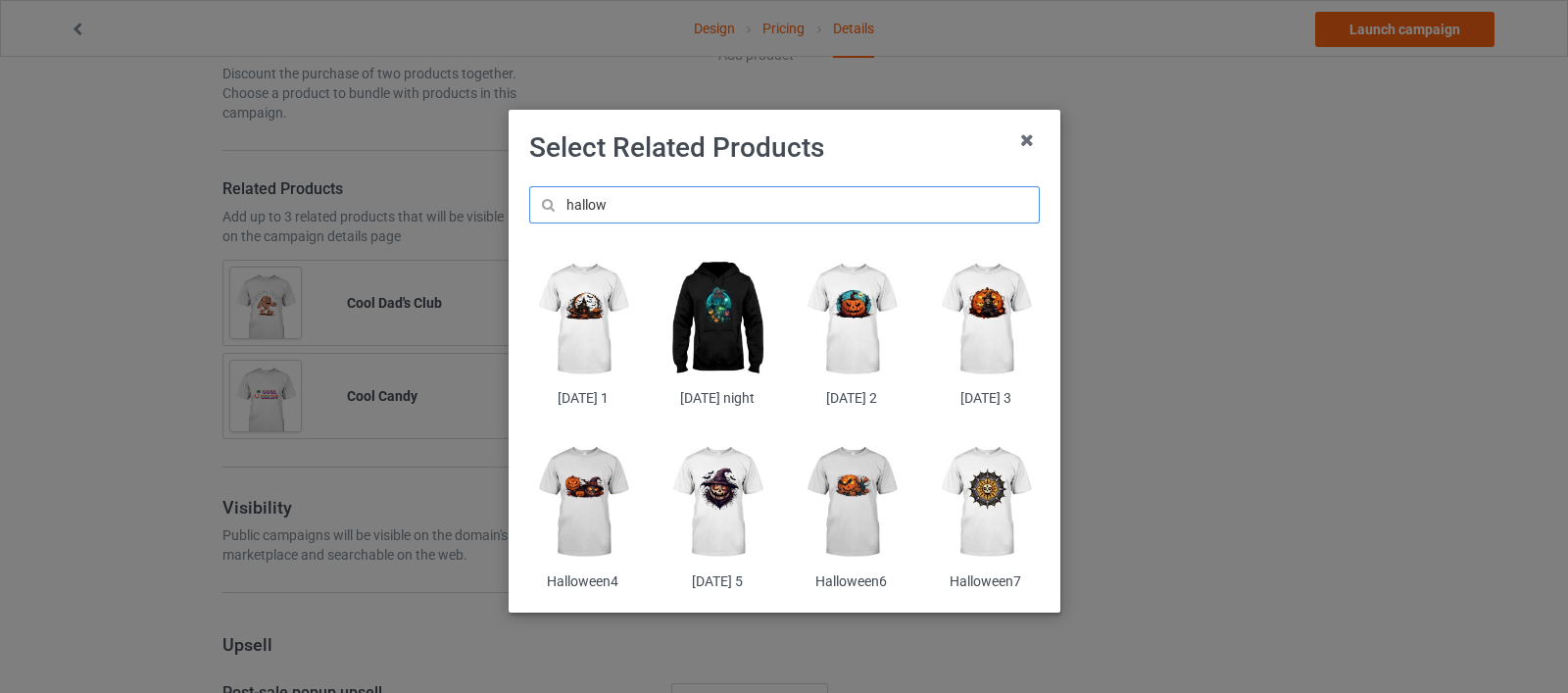
type input "hallow"
click at [576, 292] on img at bounding box center [582, 319] width 107 height 134
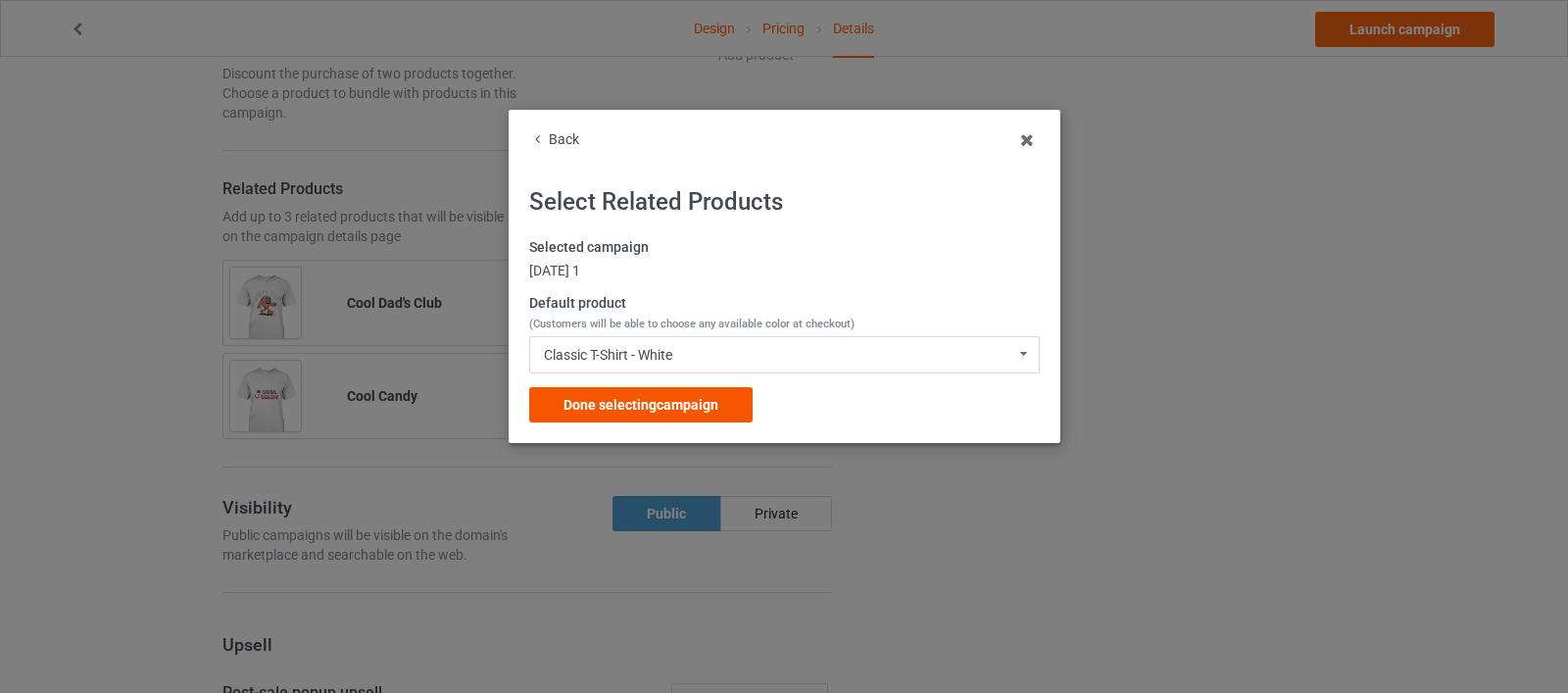
click at [695, 406] on span "Done selecting campaign" at bounding box center [641, 405] width 155 height 16
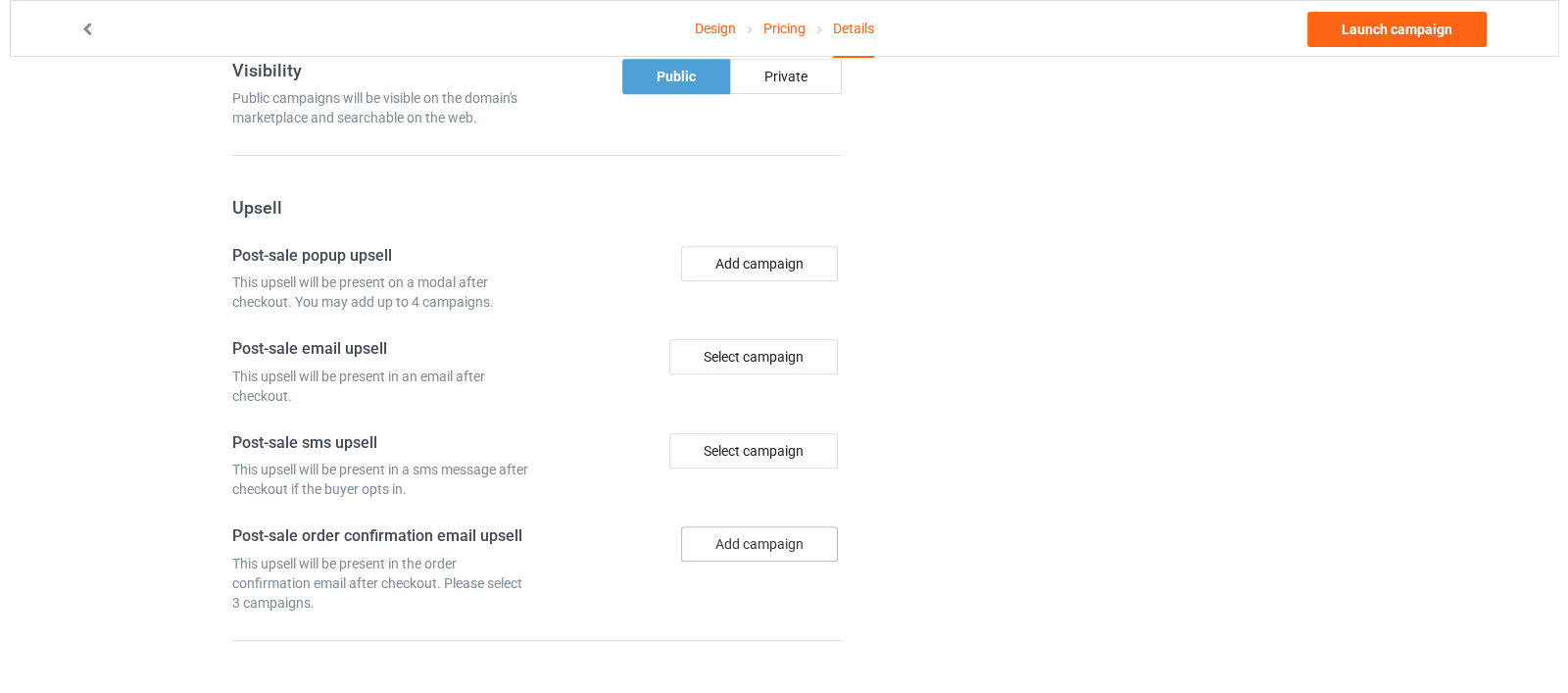
scroll to position [1703, 0]
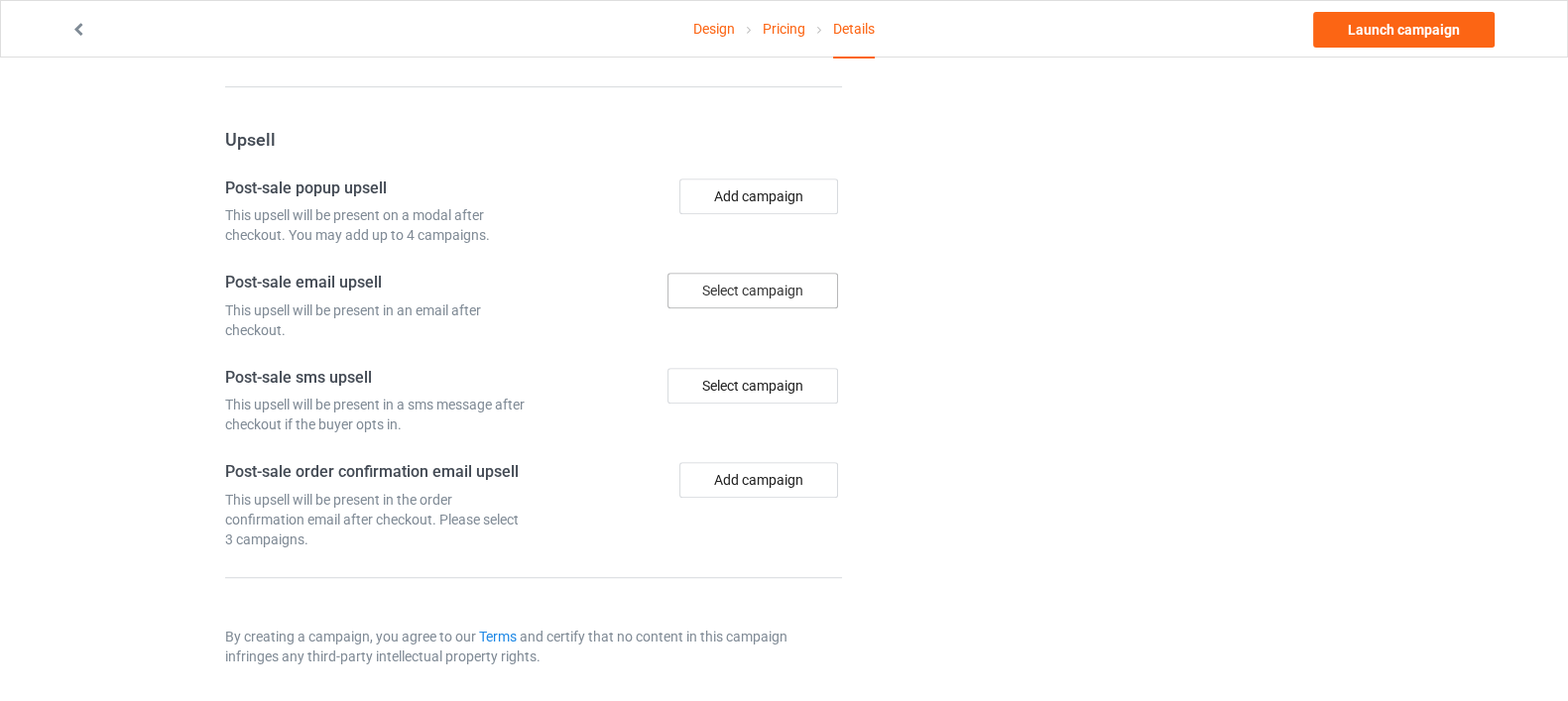
click at [766, 288] on div "Select campaign" at bounding box center [752, 290] width 170 height 36
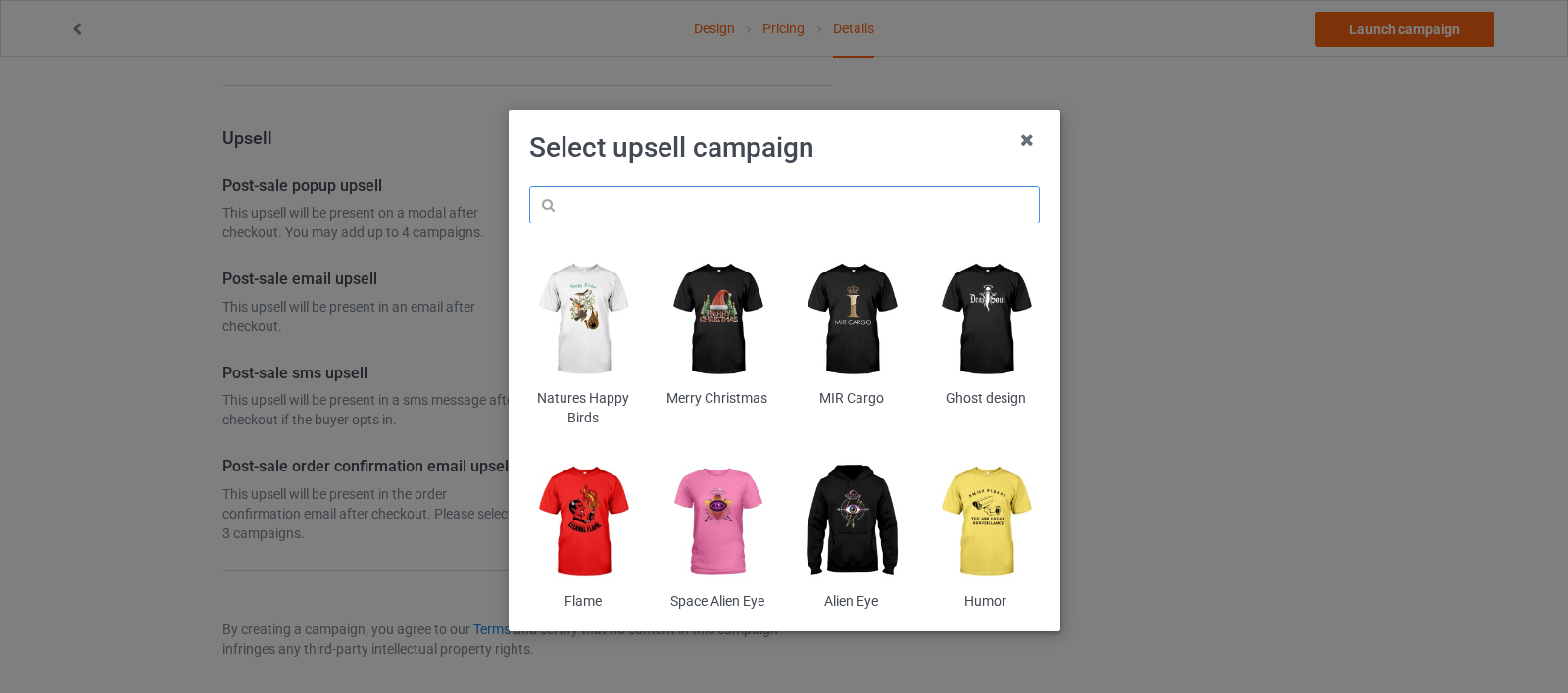
click at [730, 204] on input "text" at bounding box center [784, 204] width 510 height 37
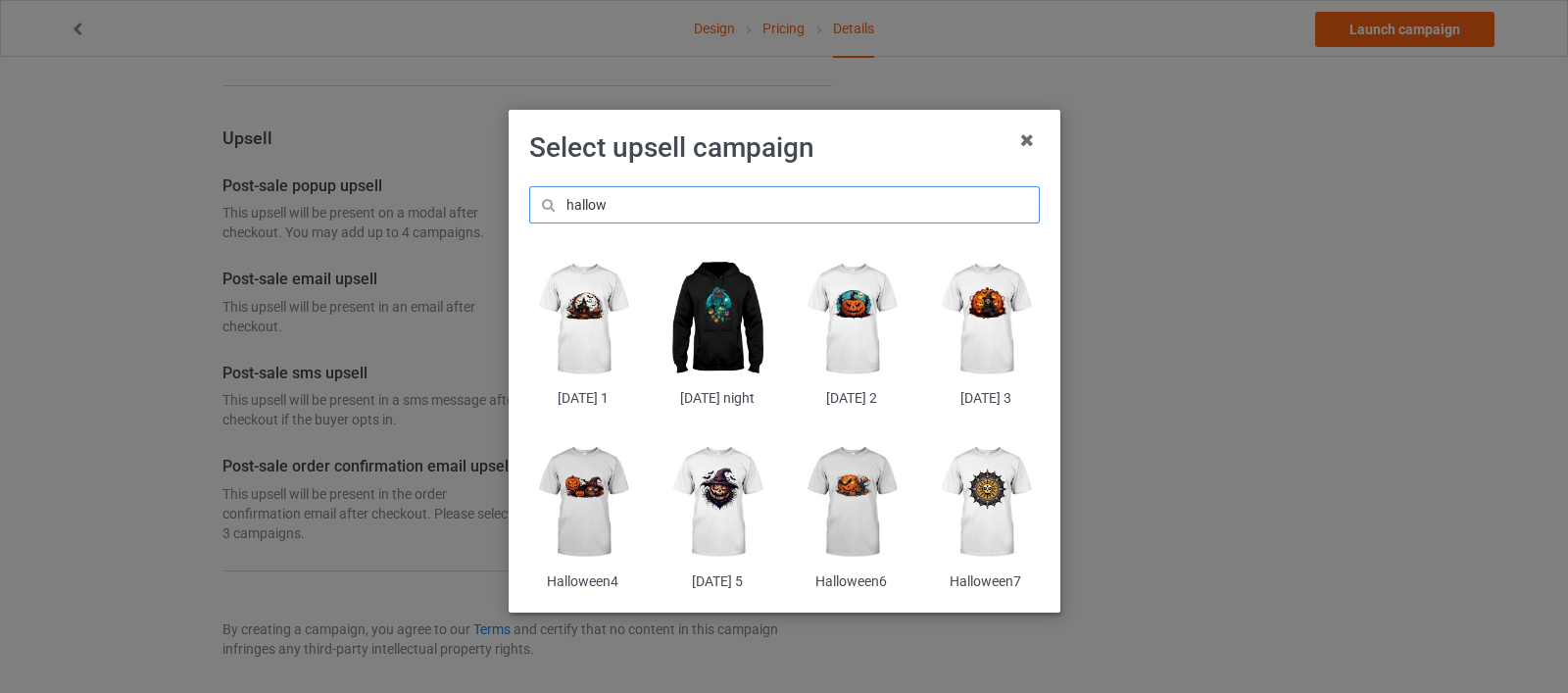
type input "hallow"
click at [872, 476] on img at bounding box center [851, 503] width 107 height 134
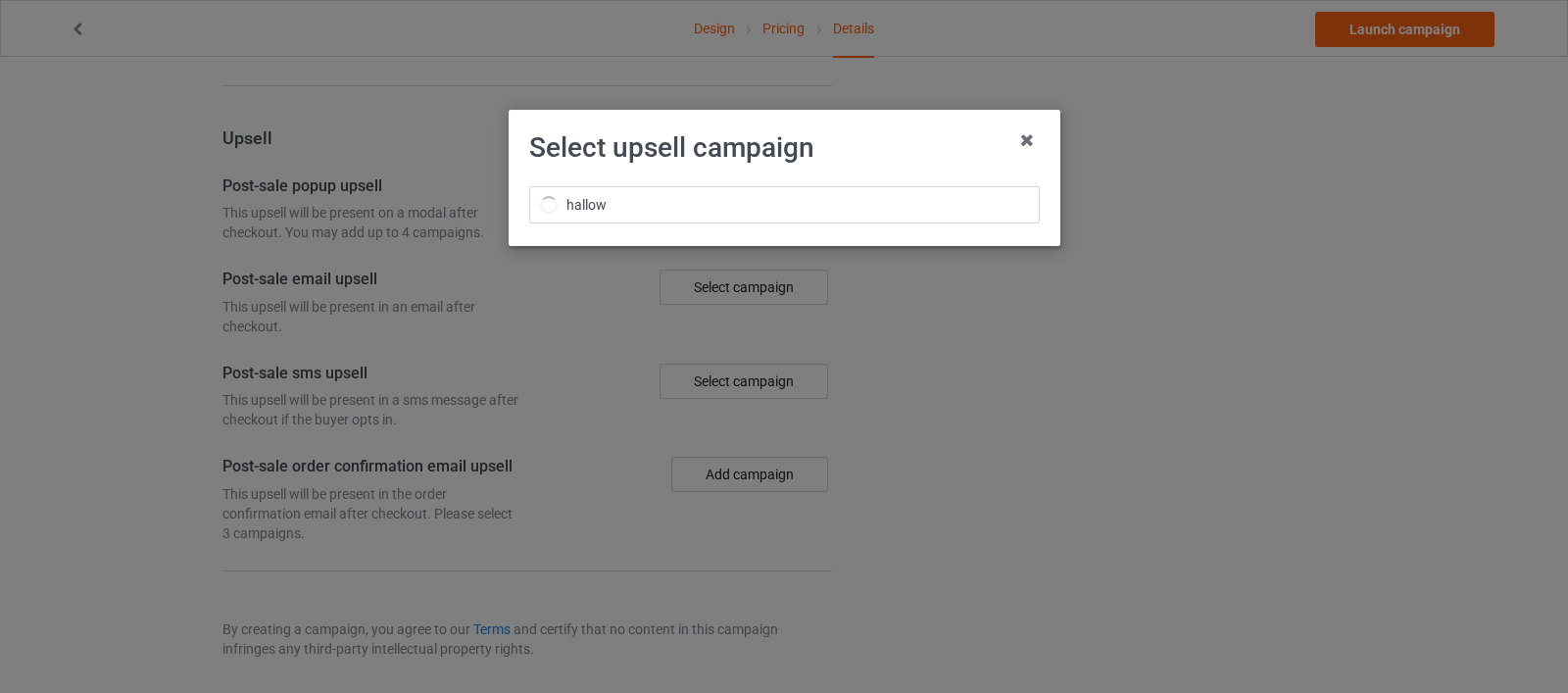
scroll to position [1703, 0]
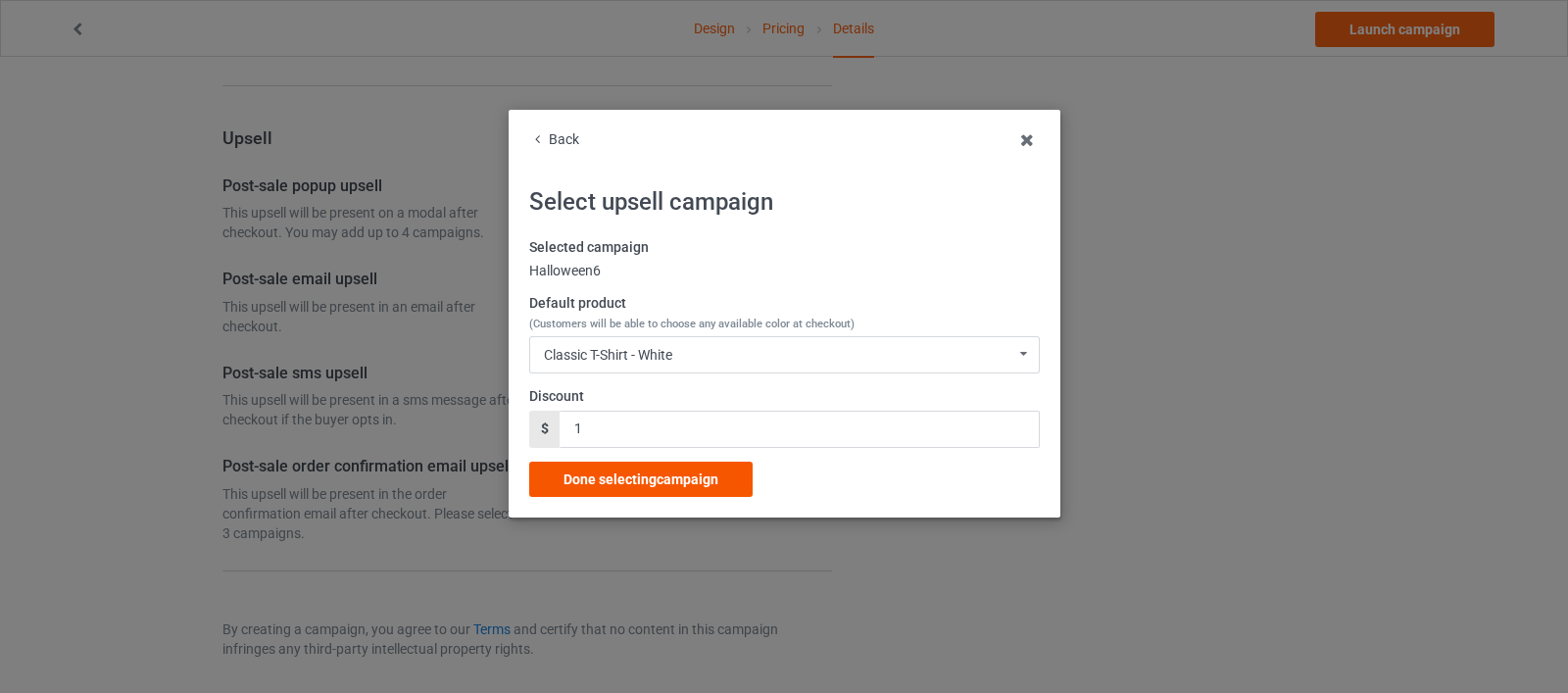
click at [712, 483] on span "Done selecting campaign" at bounding box center [641, 480] width 155 height 16
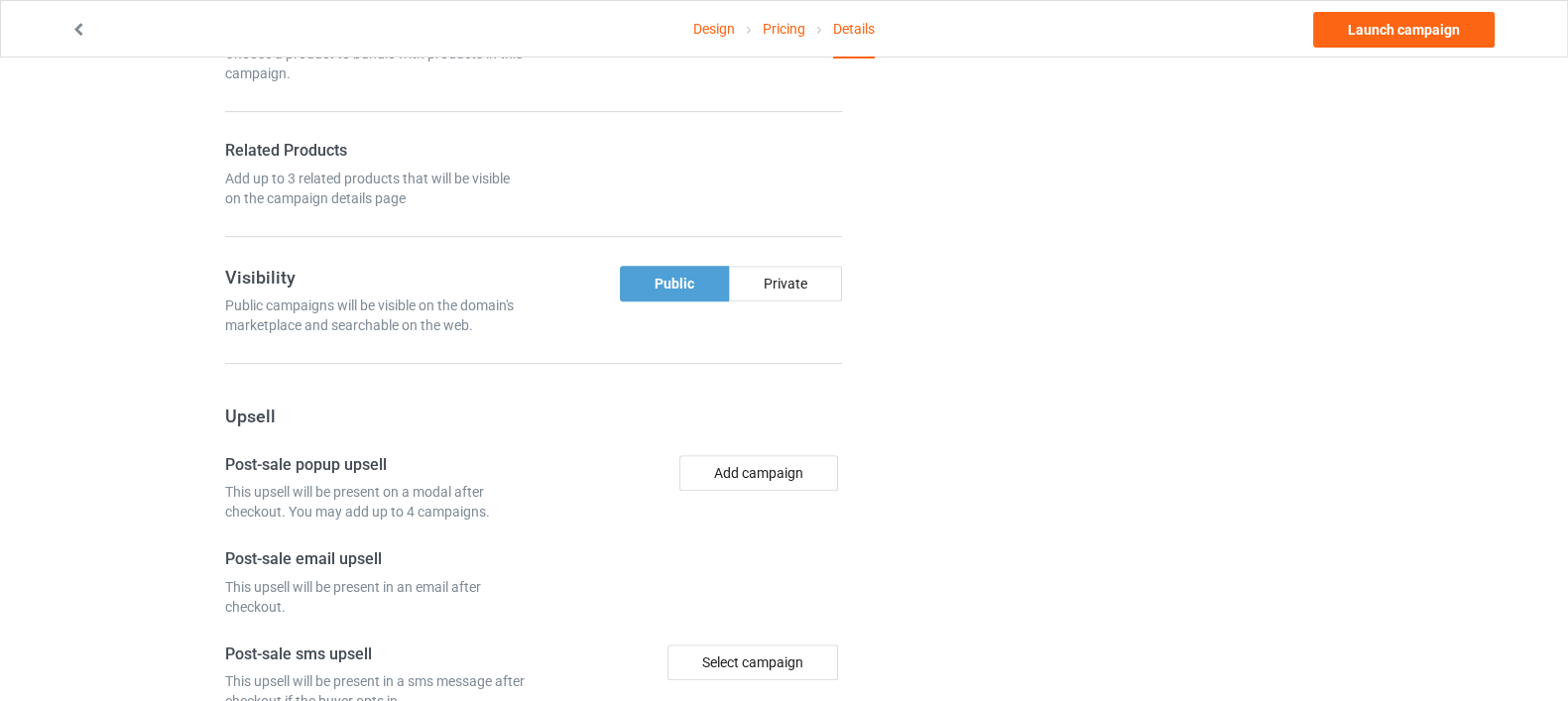
scroll to position [1062, 0]
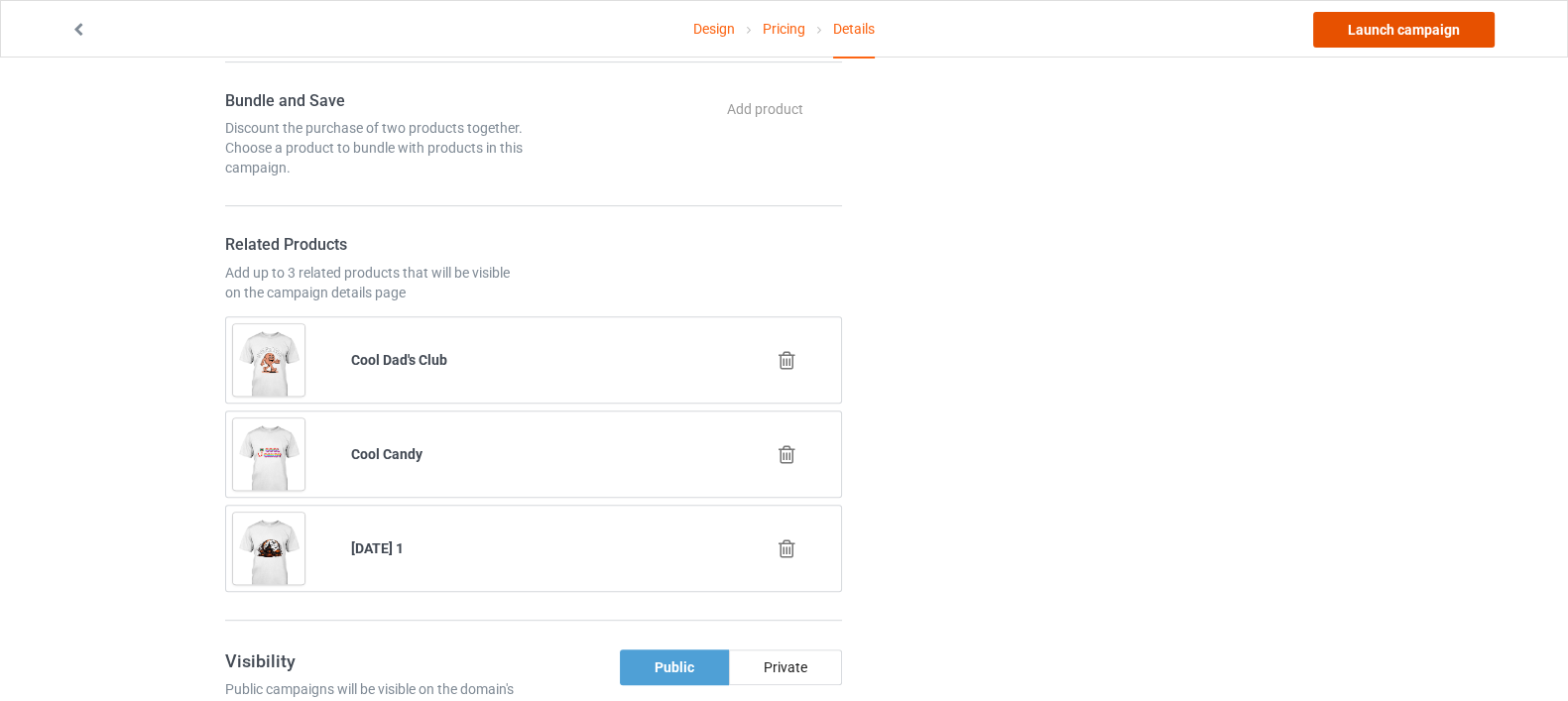
click at [1361, 29] on link "Launch campaign" at bounding box center [1404, 30] width 181 height 36
